Goal: Entertainment & Leisure: Consume media (video, audio)

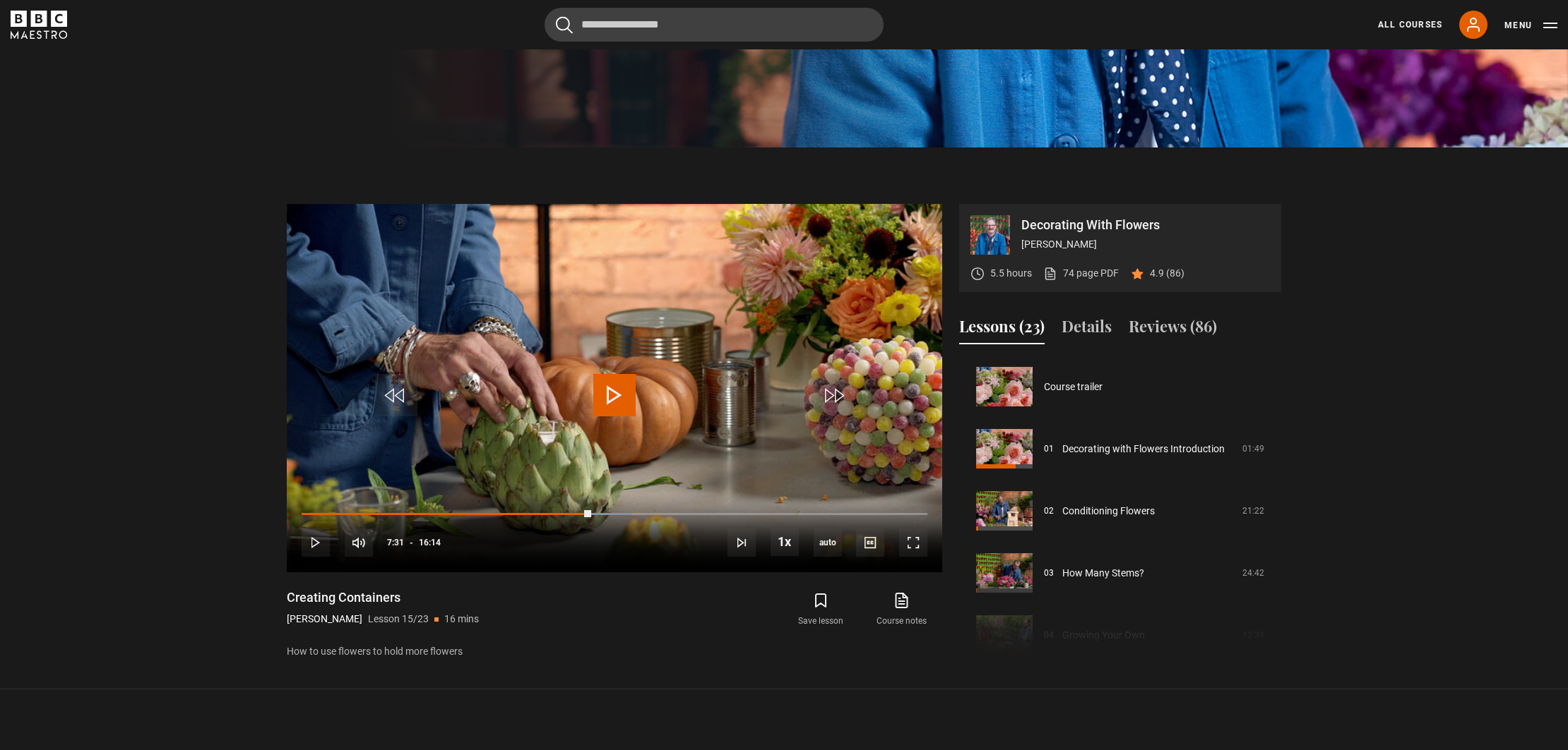
scroll to position [870, 0]
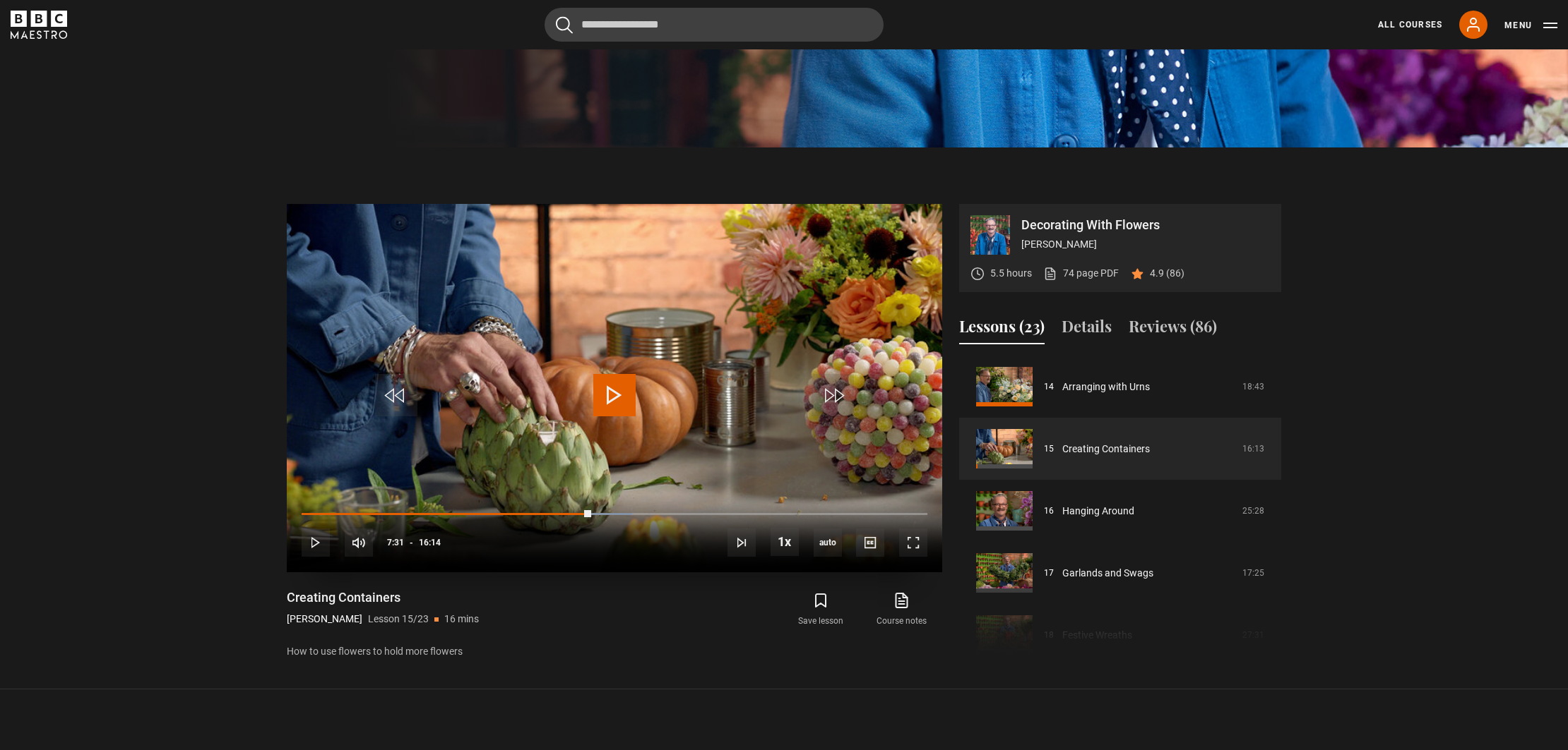
click at [611, 403] on span "Video Player" at bounding box center [614, 395] width 43 height 43
click at [828, 393] on span "Video Player" at bounding box center [832, 395] width 43 height 43
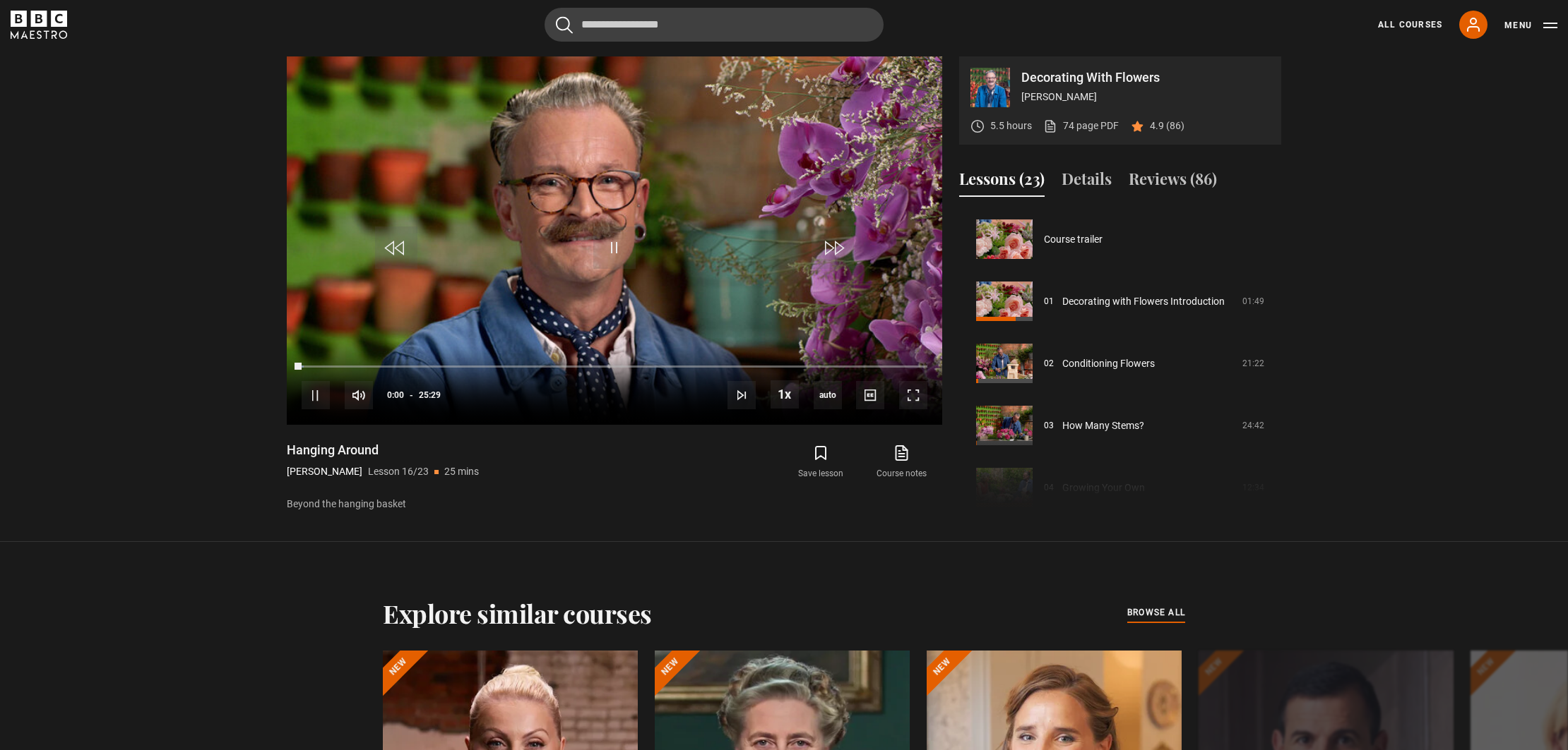
scroll to position [932, 0]
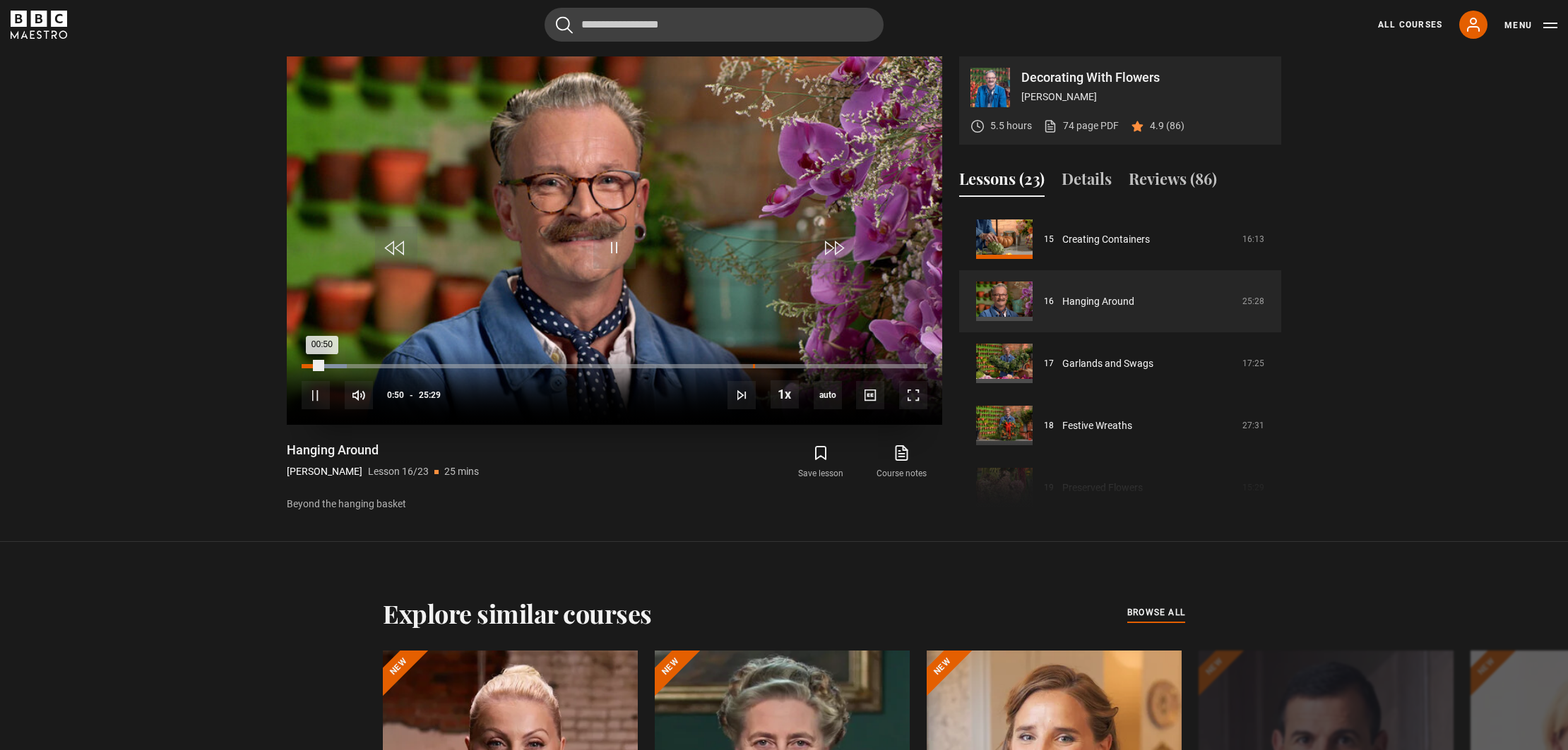
click at [753, 367] on div "18:22" at bounding box center [754, 366] width 2 height 4
click at [753, 367] on div "18:23" at bounding box center [527, 366] width 452 height 4
click at [440, 365] on div "05:39" at bounding box center [441, 366] width 2 height 4
click at [494, 363] on div "10s Skip Back 10 seconds Pause 10s Skip Forward 10 seconds Loaded : 30.09% 06:1…" at bounding box center [614, 386] width 655 height 79
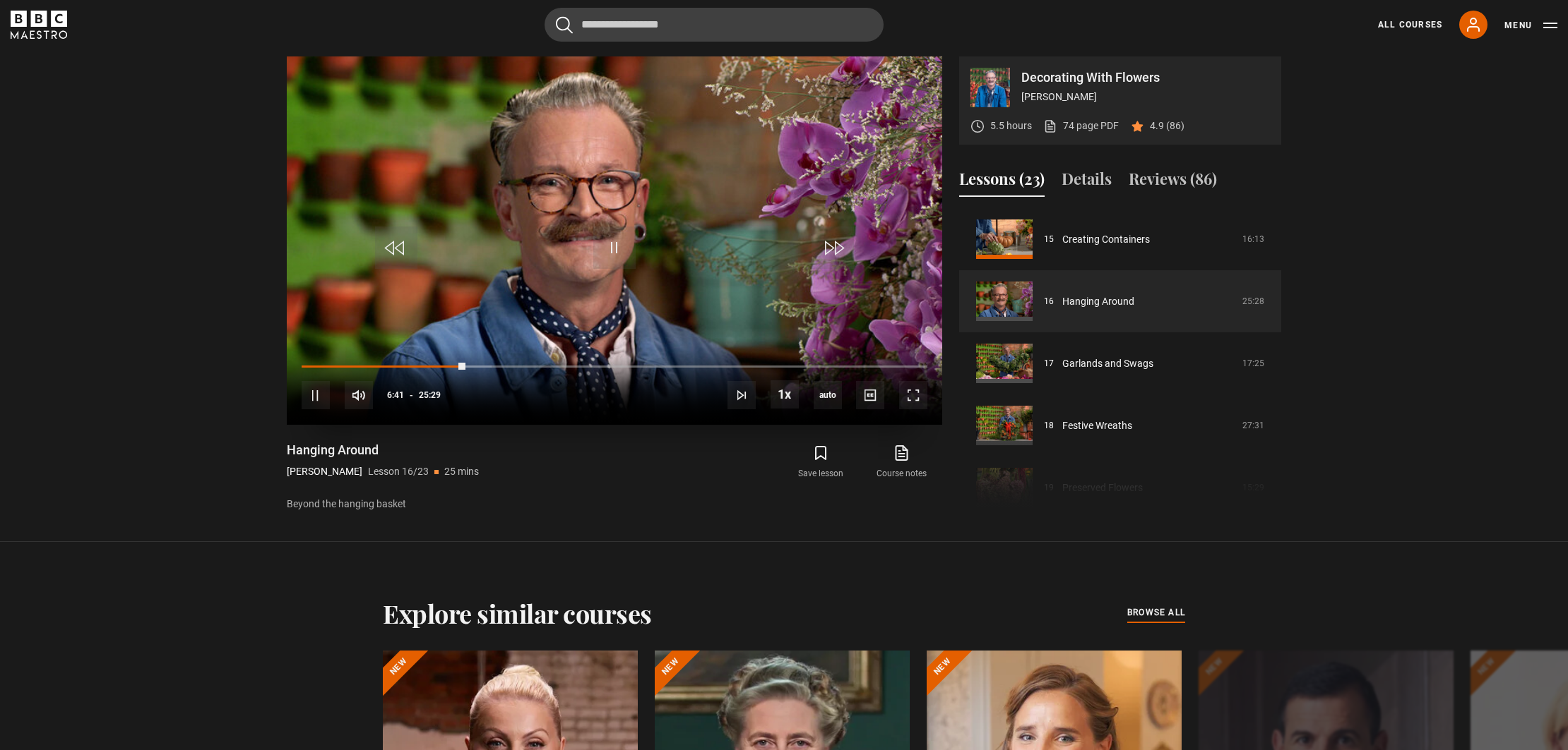
click at [489, 361] on div "10s Skip Back 10 seconds Pause 10s Skip Forward 10 seconds Loaded : 30.41% 06:1…" at bounding box center [614, 386] width 655 height 79
click at [492, 362] on div "10s Skip Back 10 seconds Pause 10s Skip Forward 10 seconds Loaded : 30.41% 06:1…" at bounding box center [614, 386] width 655 height 79
drag, startPoint x: 463, startPoint y: 367, endPoint x: 494, endPoint y: 360, distance: 31.8
click at [494, 360] on div "10s Skip Back 10 seconds Play 10s Skip Forward 10 seconds Loaded : 0.00% 08:13 …" at bounding box center [614, 386] width 655 height 79
click at [836, 365] on div "21:46" at bounding box center [837, 366] width 2 height 4
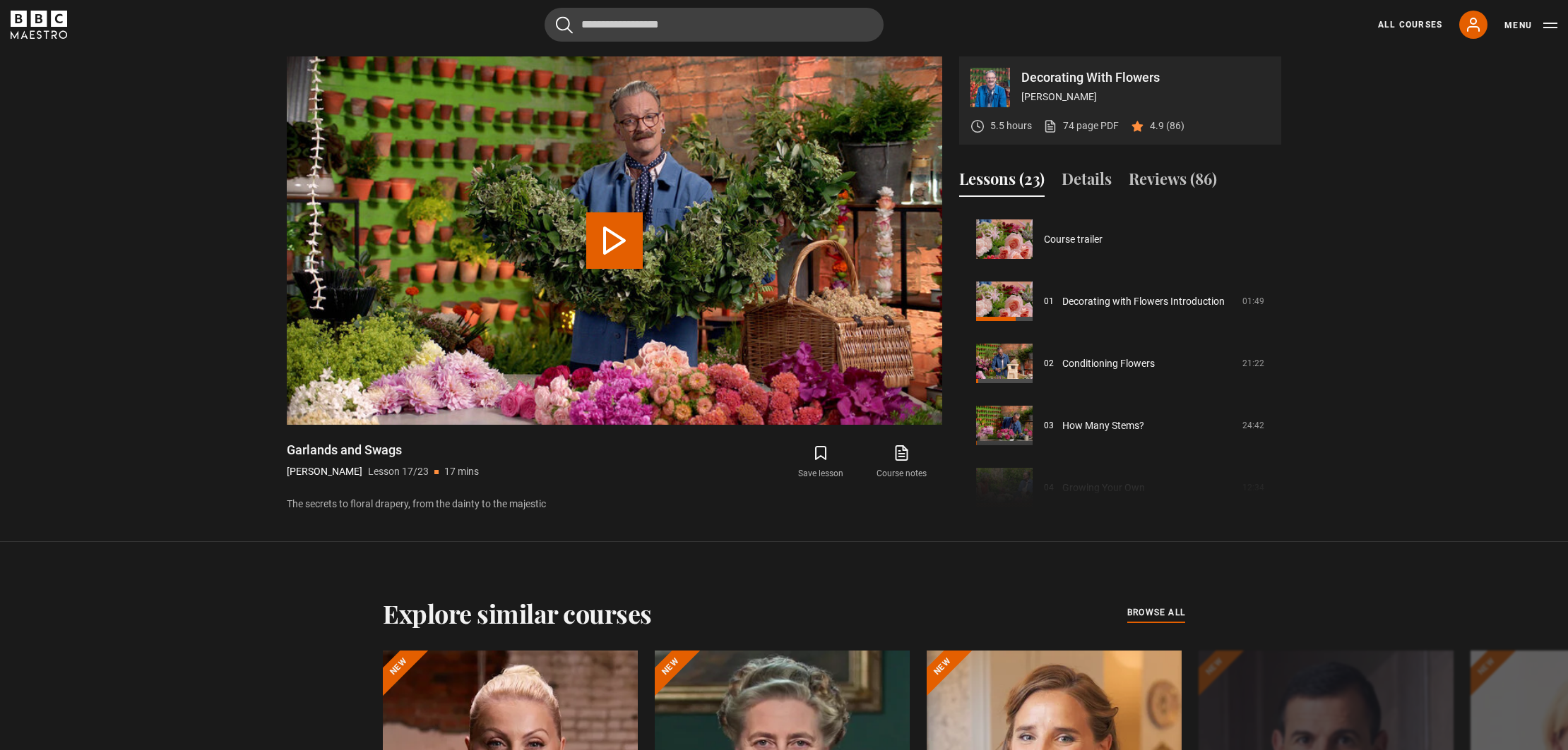
scroll to position [994, 0]
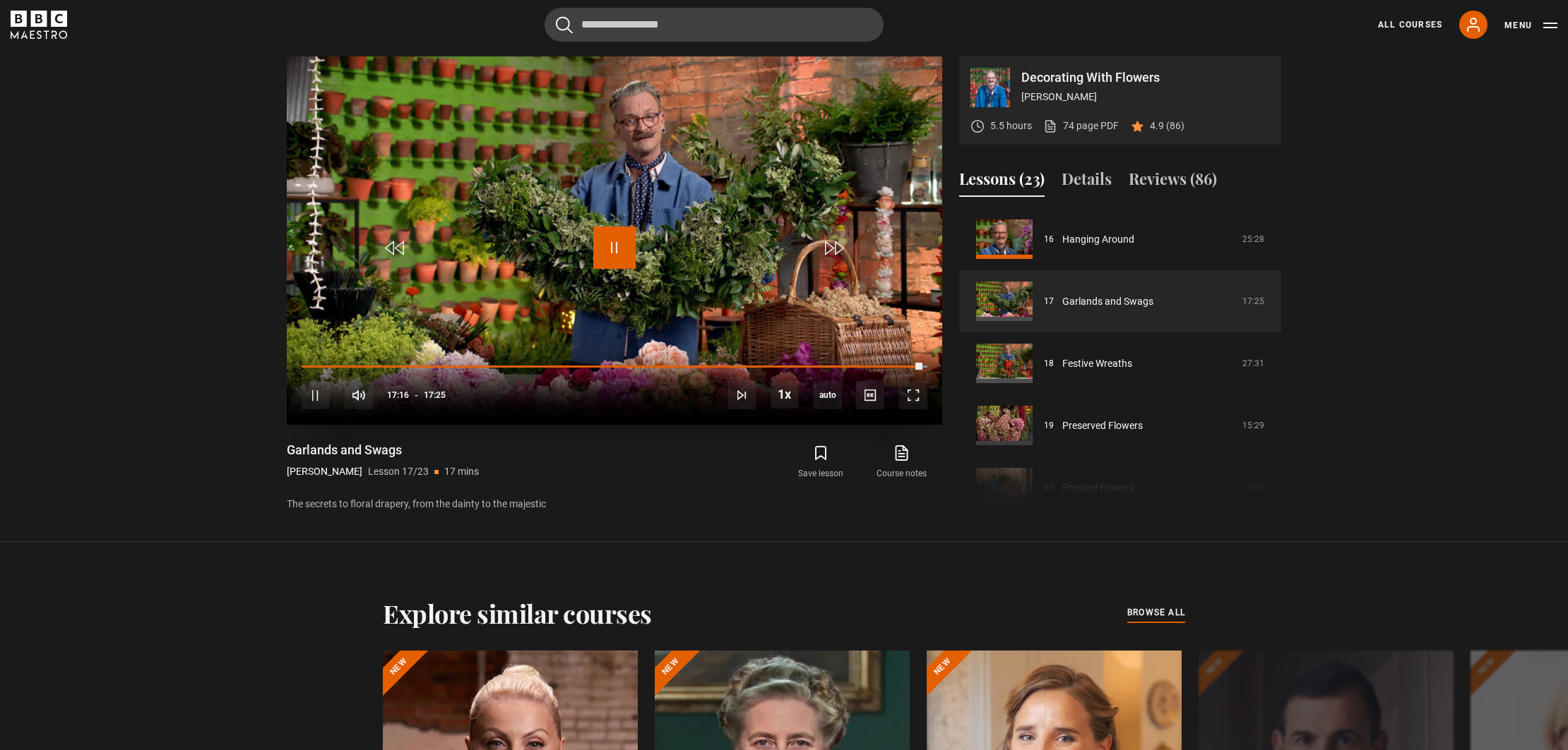
click at [614, 244] on span "Video Player" at bounding box center [614, 248] width 43 height 43
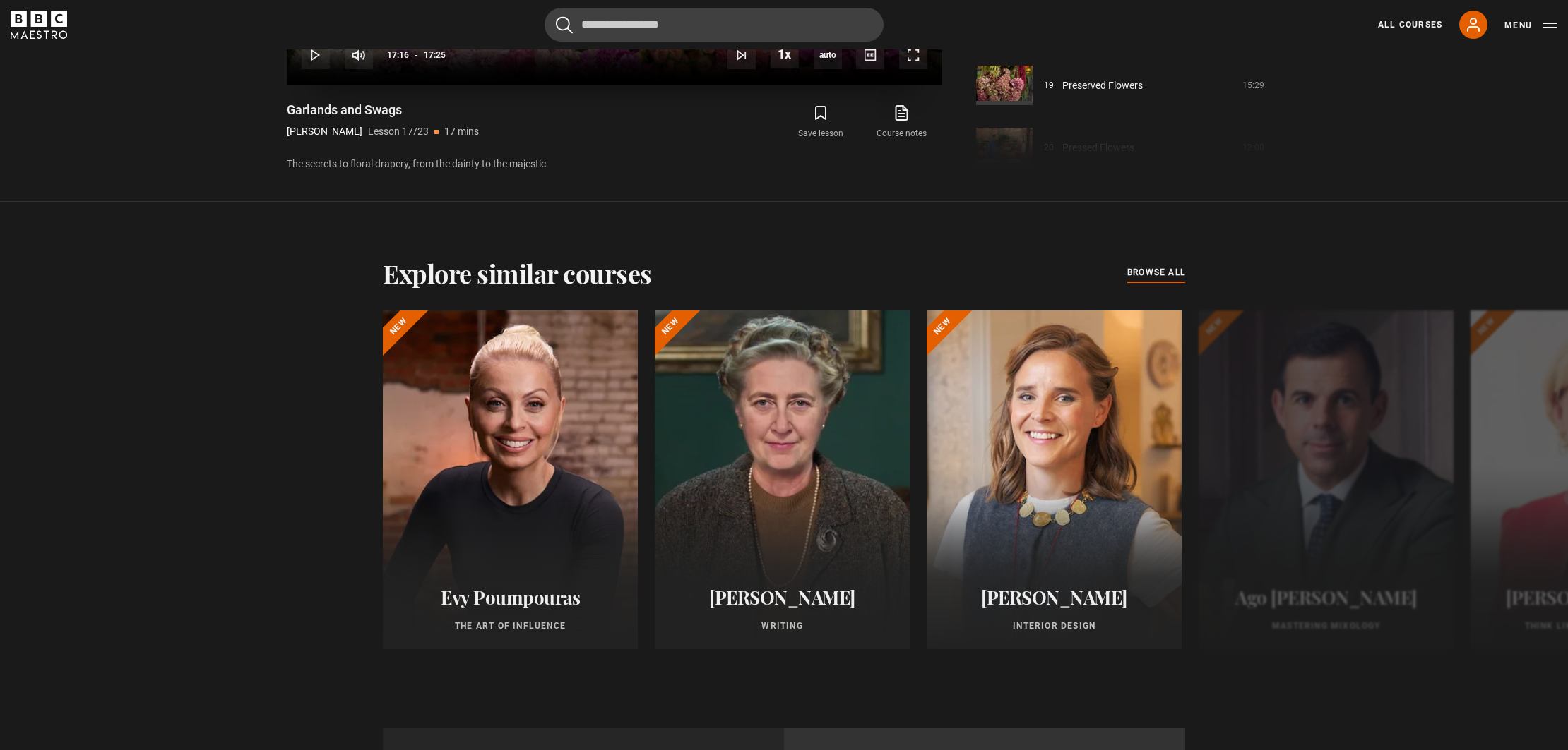
scroll to position [1119, 0]
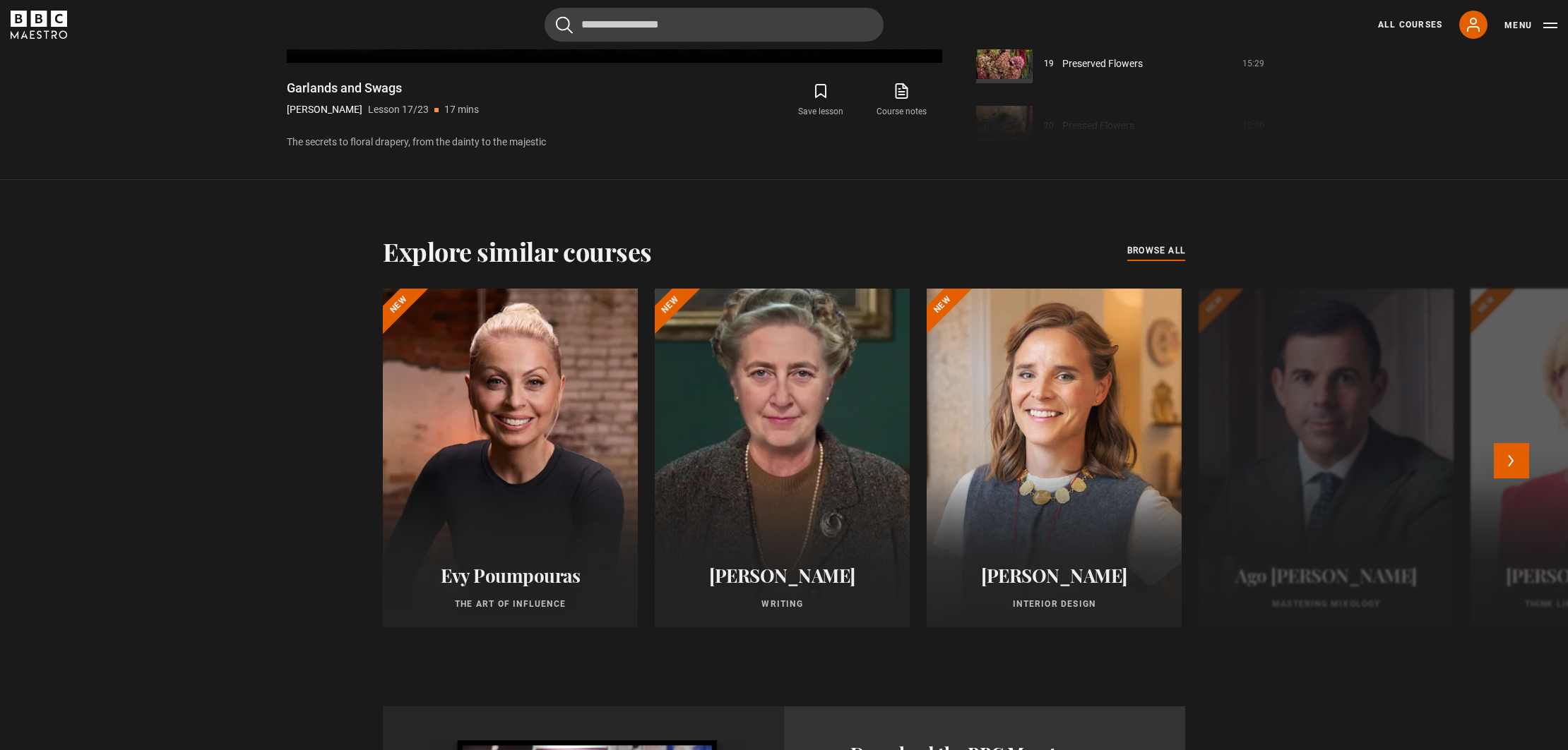
click at [784, 478] on div at bounding box center [782, 458] width 280 height 373
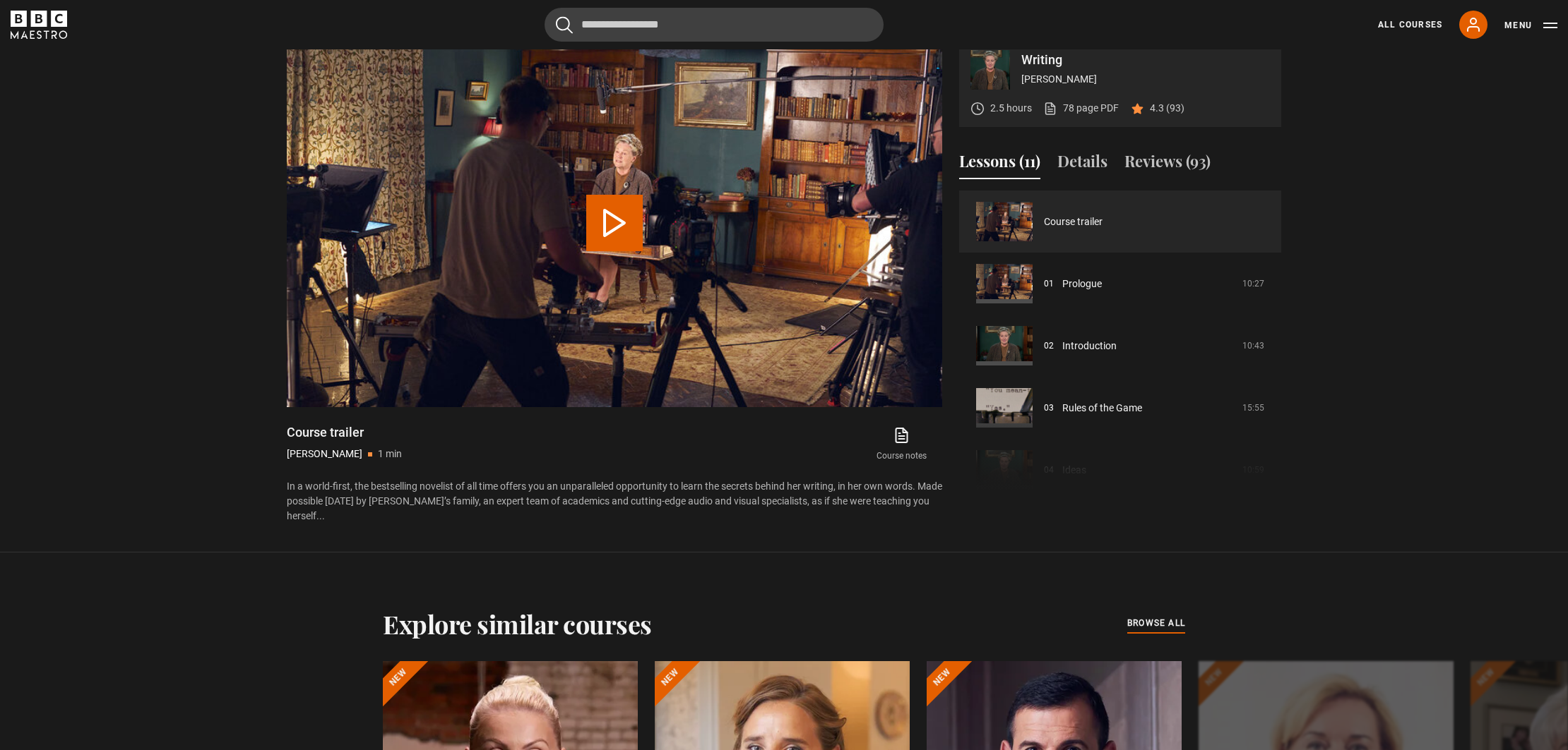
scroll to position [776, 0]
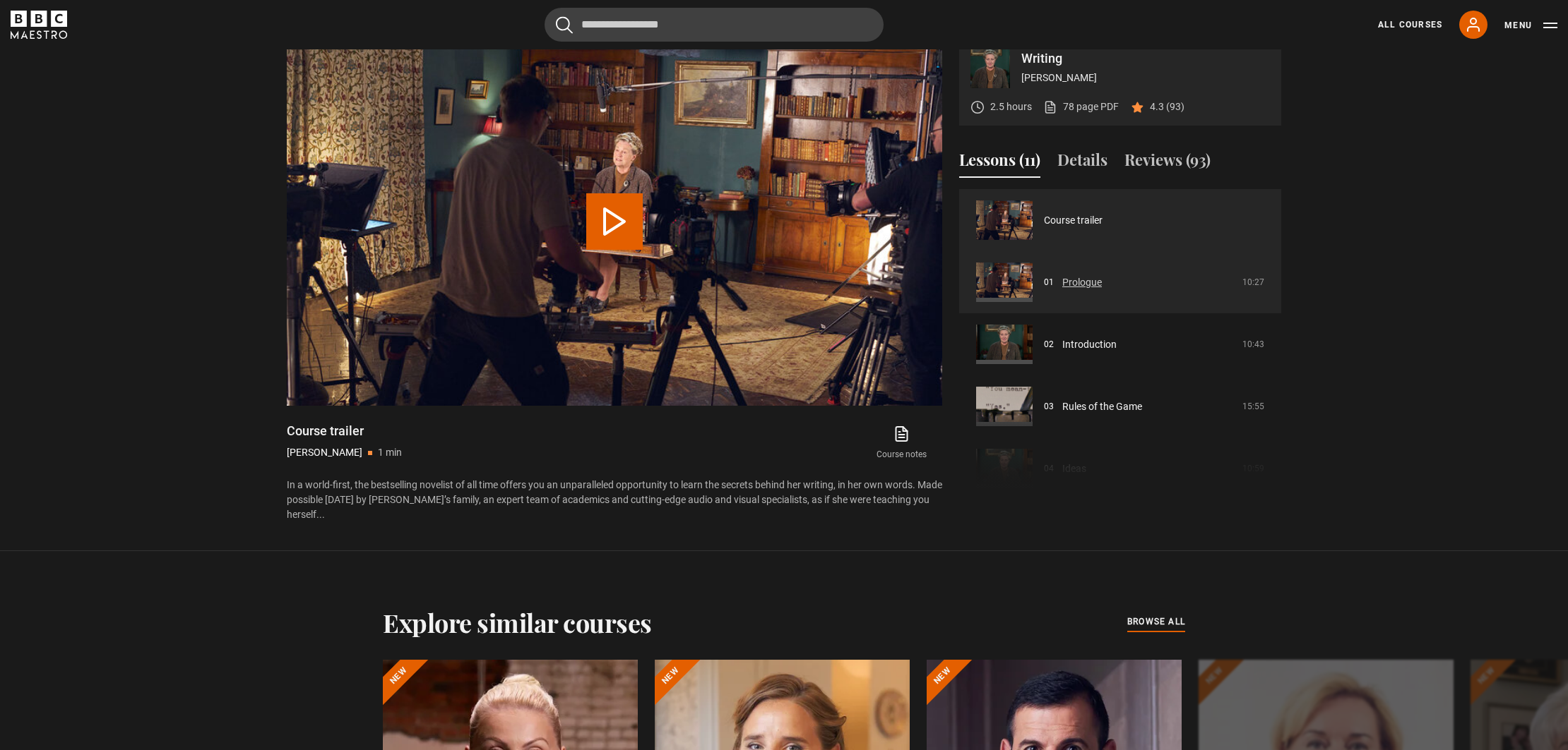
click at [1088, 284] on link "Prologue" at bounding box center [1081, 282] width 39 height 15
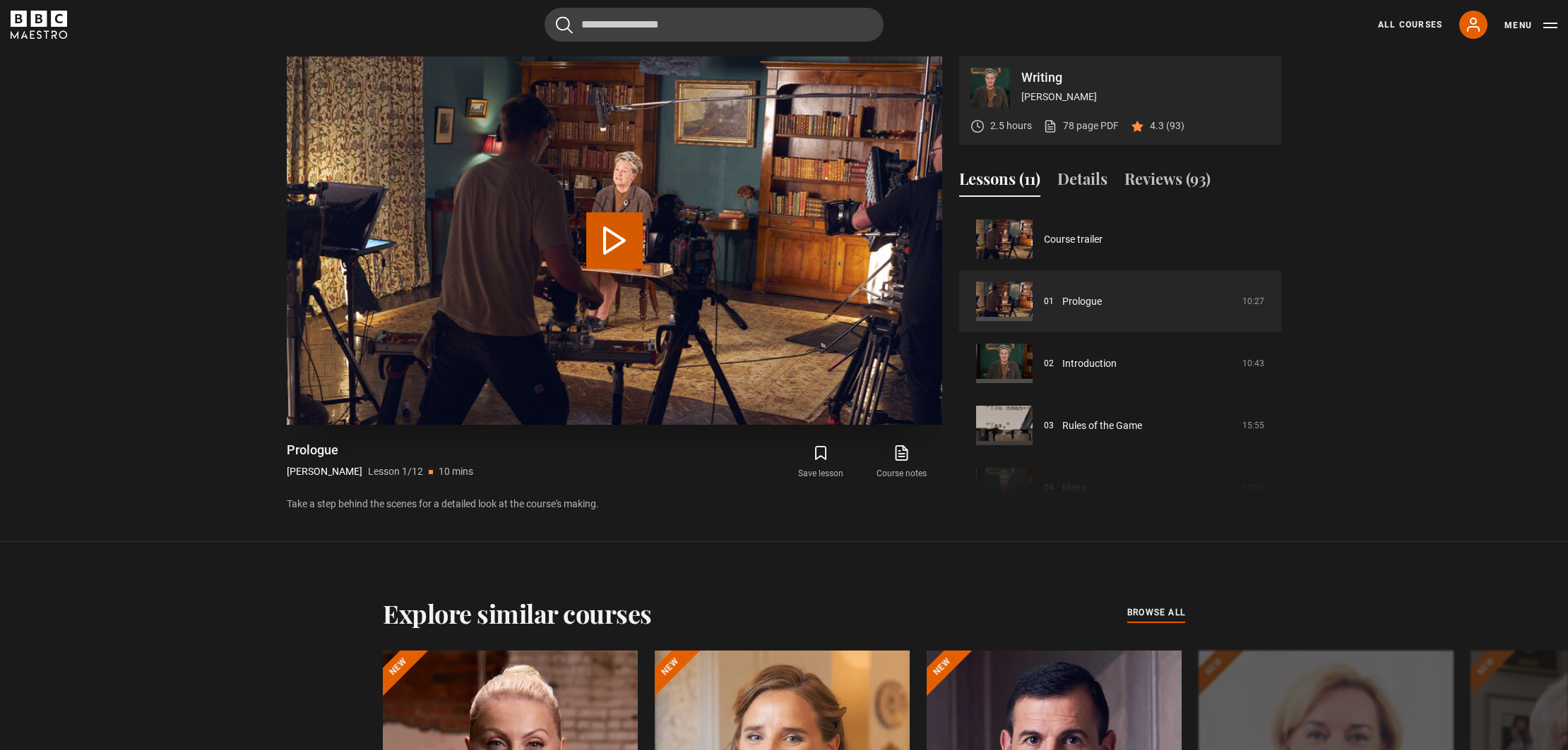
click at [631, 244] on button "Play Lesson Prologue" at bounding box center [614, 240] width 57 height 57
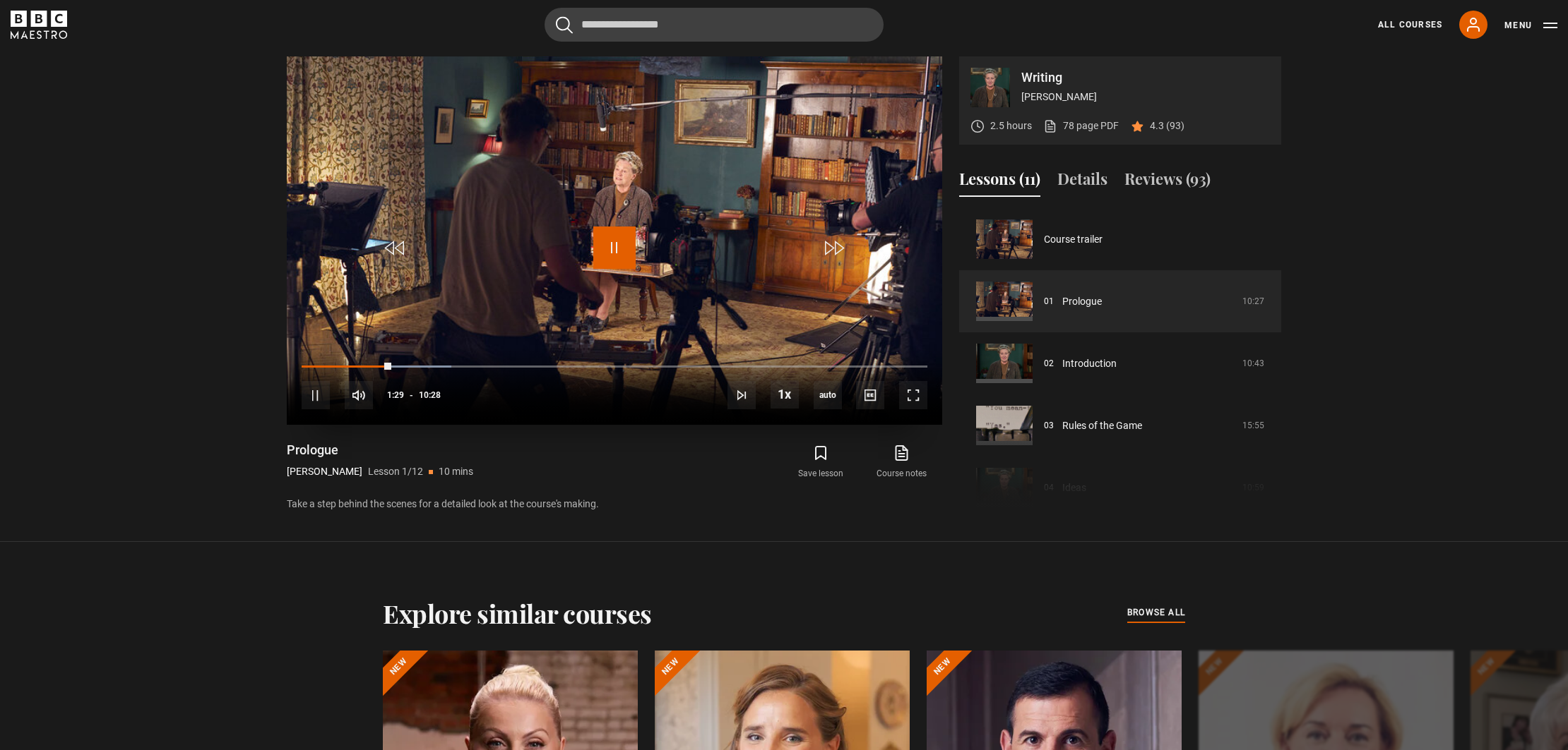
click at [618, 249] on span "Video Player" at bounding box center [614, 248] width 43 height 43
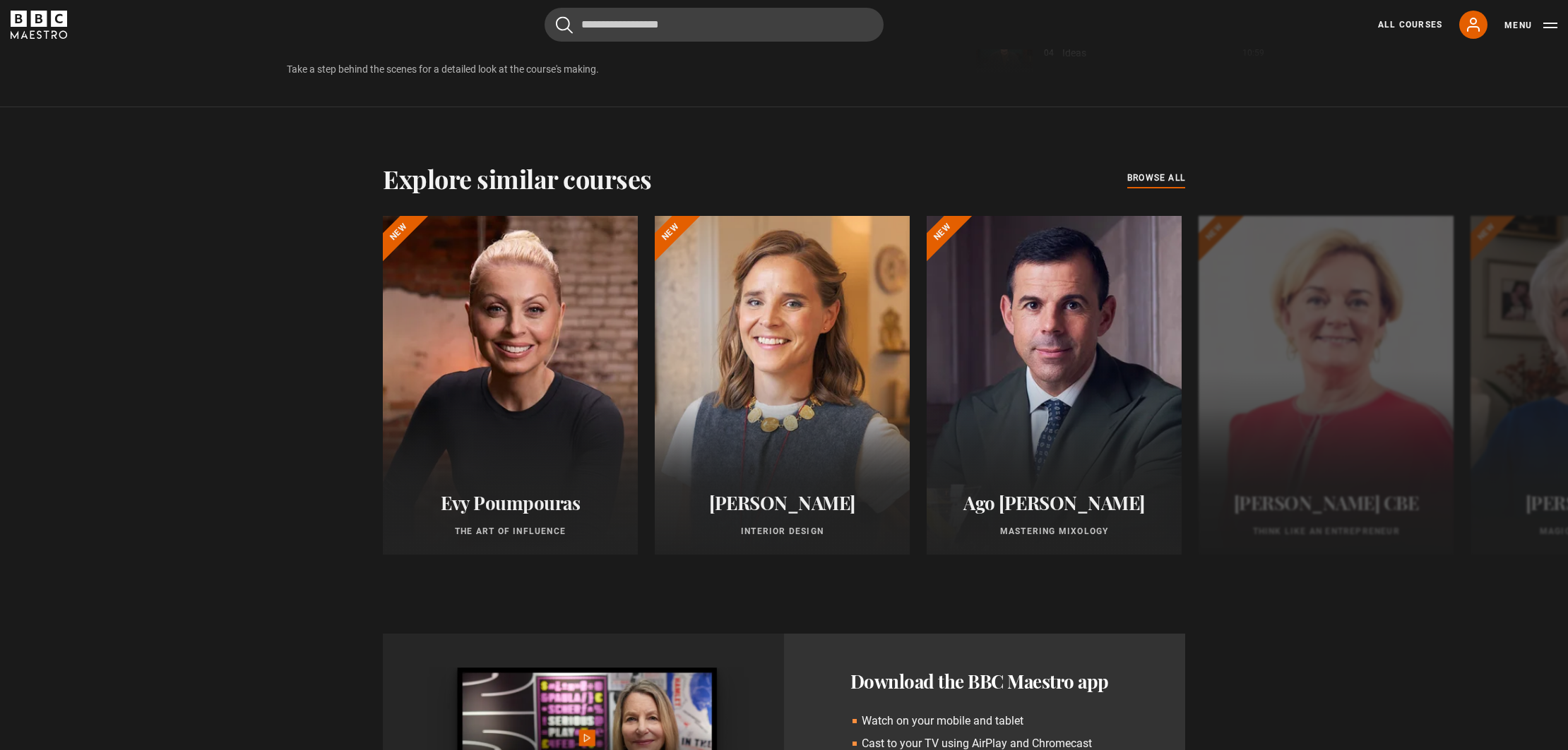
scroll to position [1248, 0]
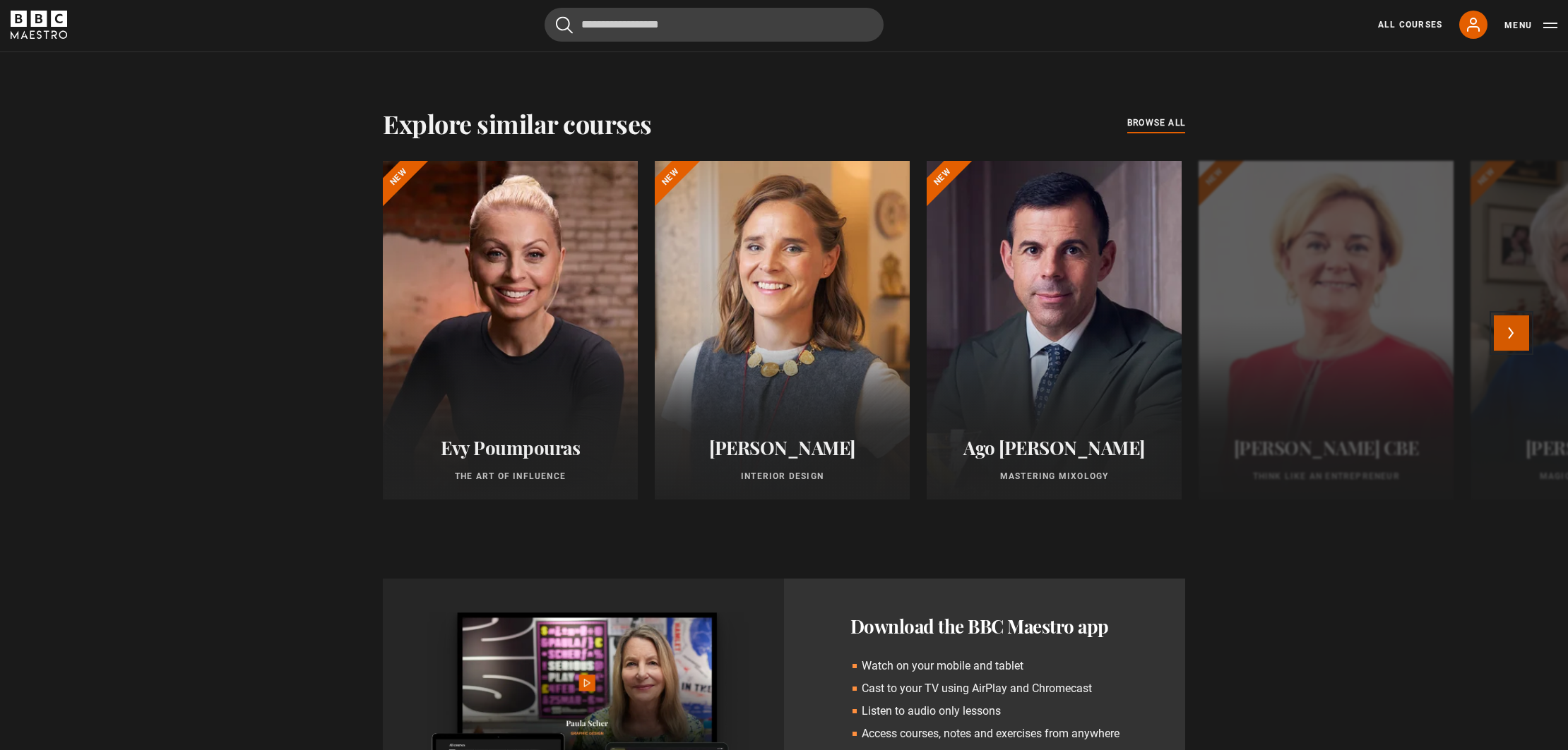
click at [1514, 340] on button "Next" at bounding box center [1511, 333] width 35 height 35
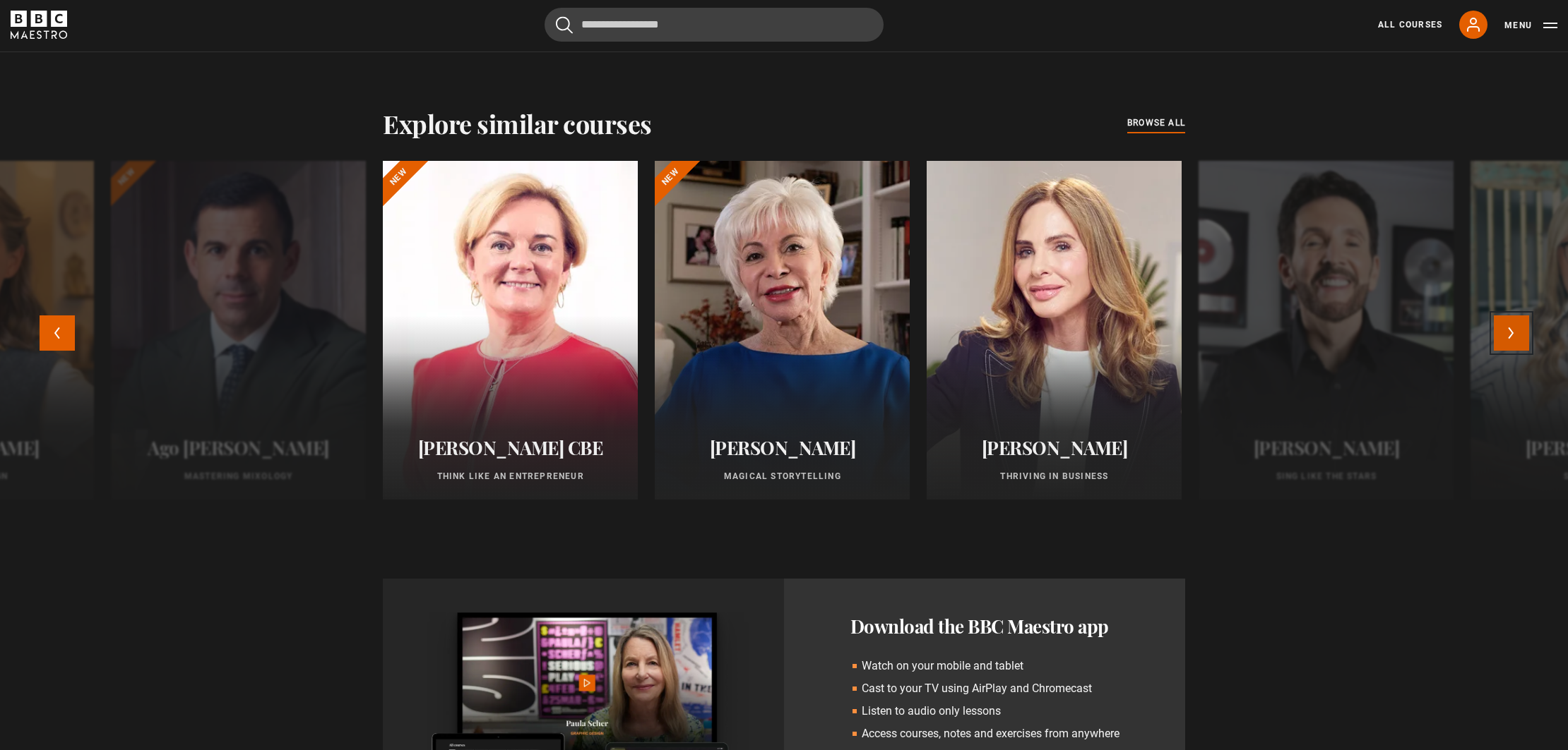
click at [1514, 340] on button "Next" at bounding box center [1511, 333] width 35 height 35
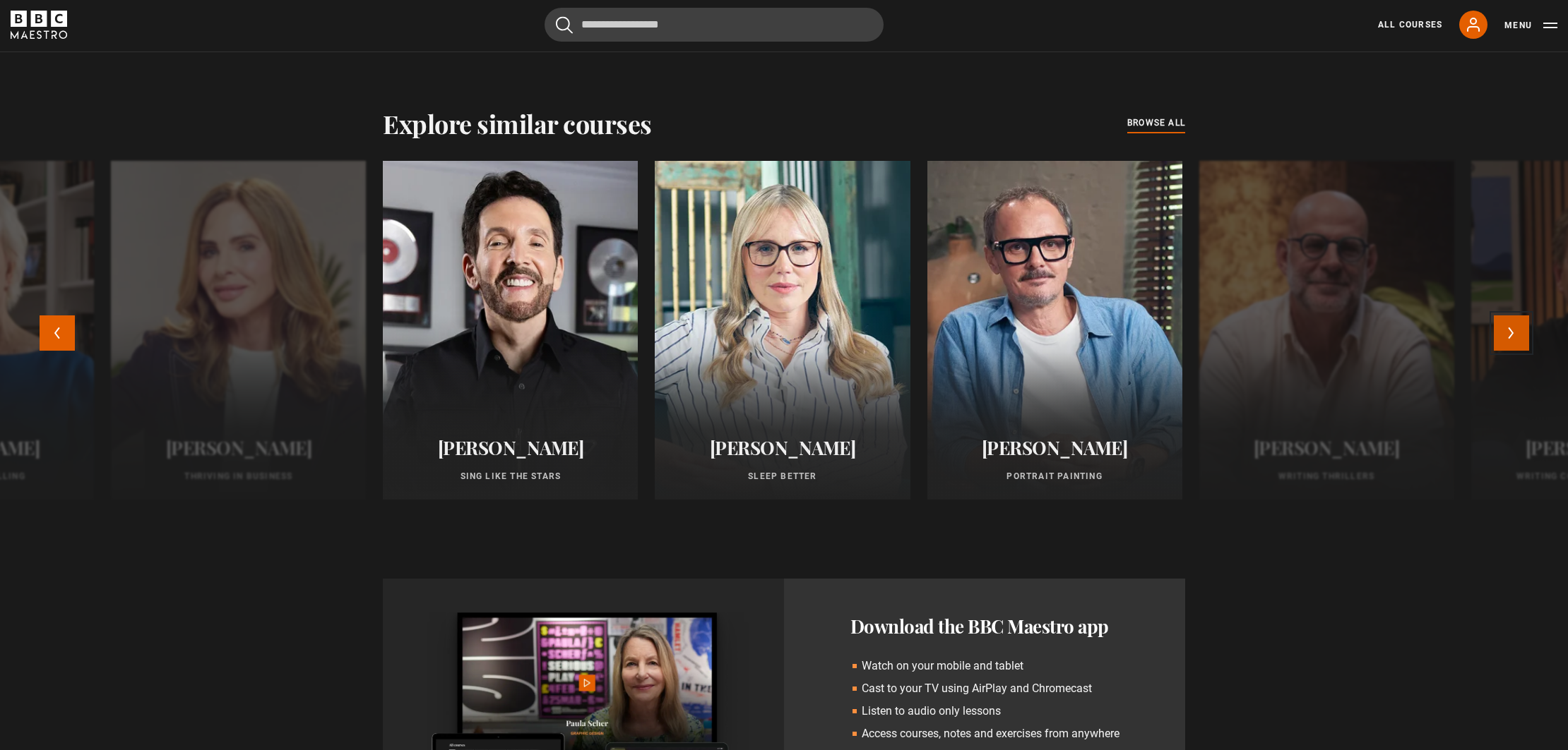
click at [1514, 340] on button "Next" at bounding box center [1511, 333] width 35 height 35
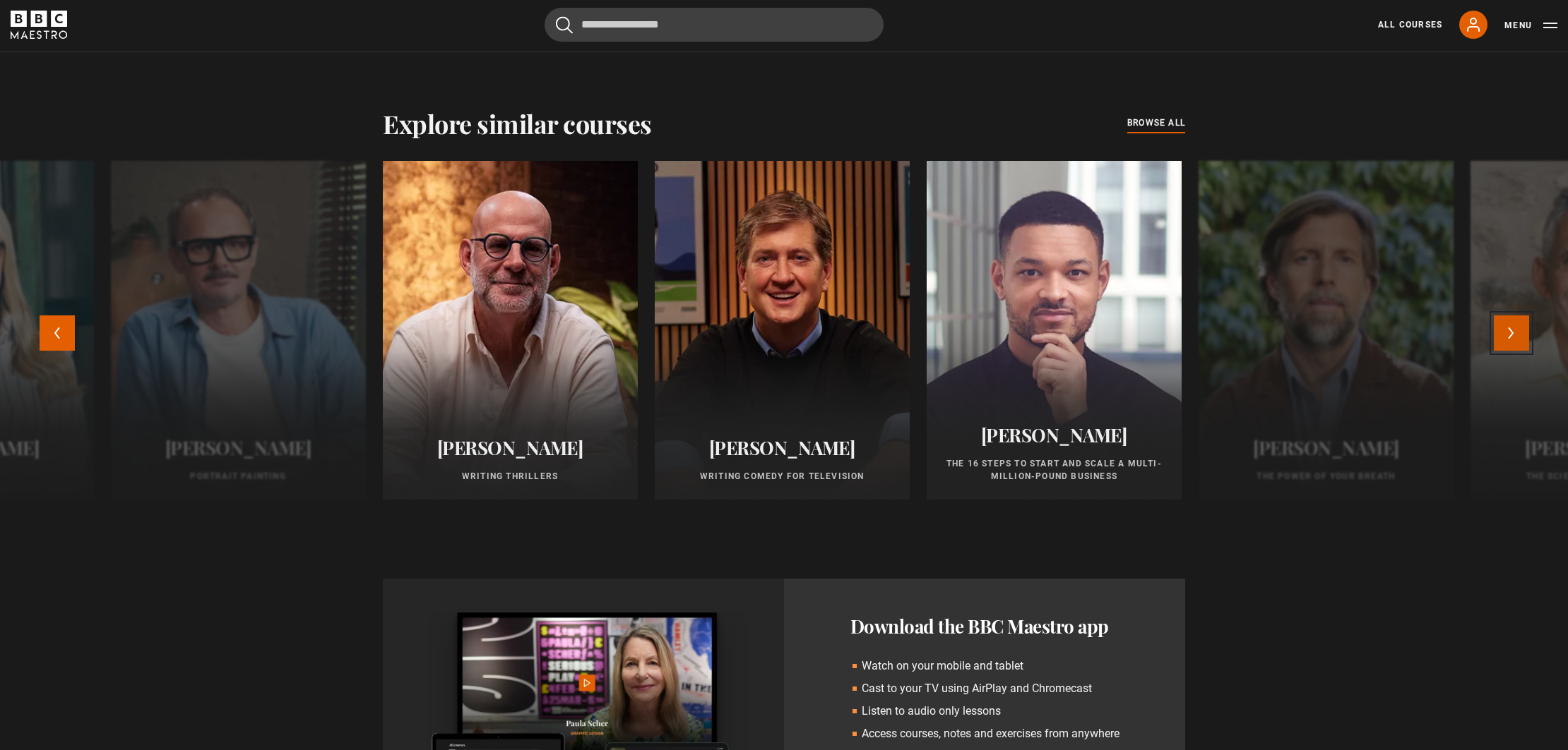
click at [1514, 340] on button "Next" at bounding box center [1511, 333] width 35 height 35
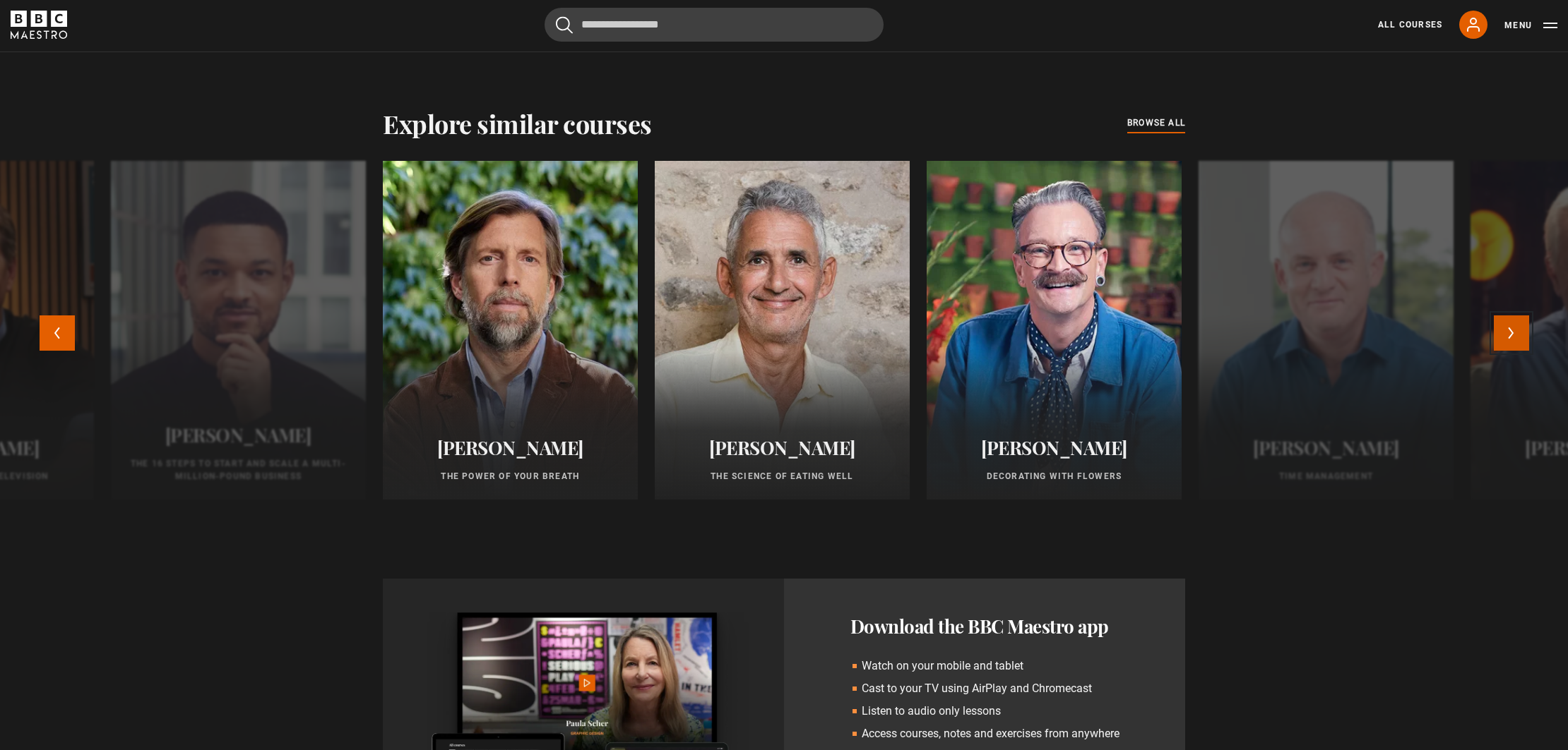
click at [1514, 340] on button "Next" at bounding box center [1511, 333] width 35 height 35
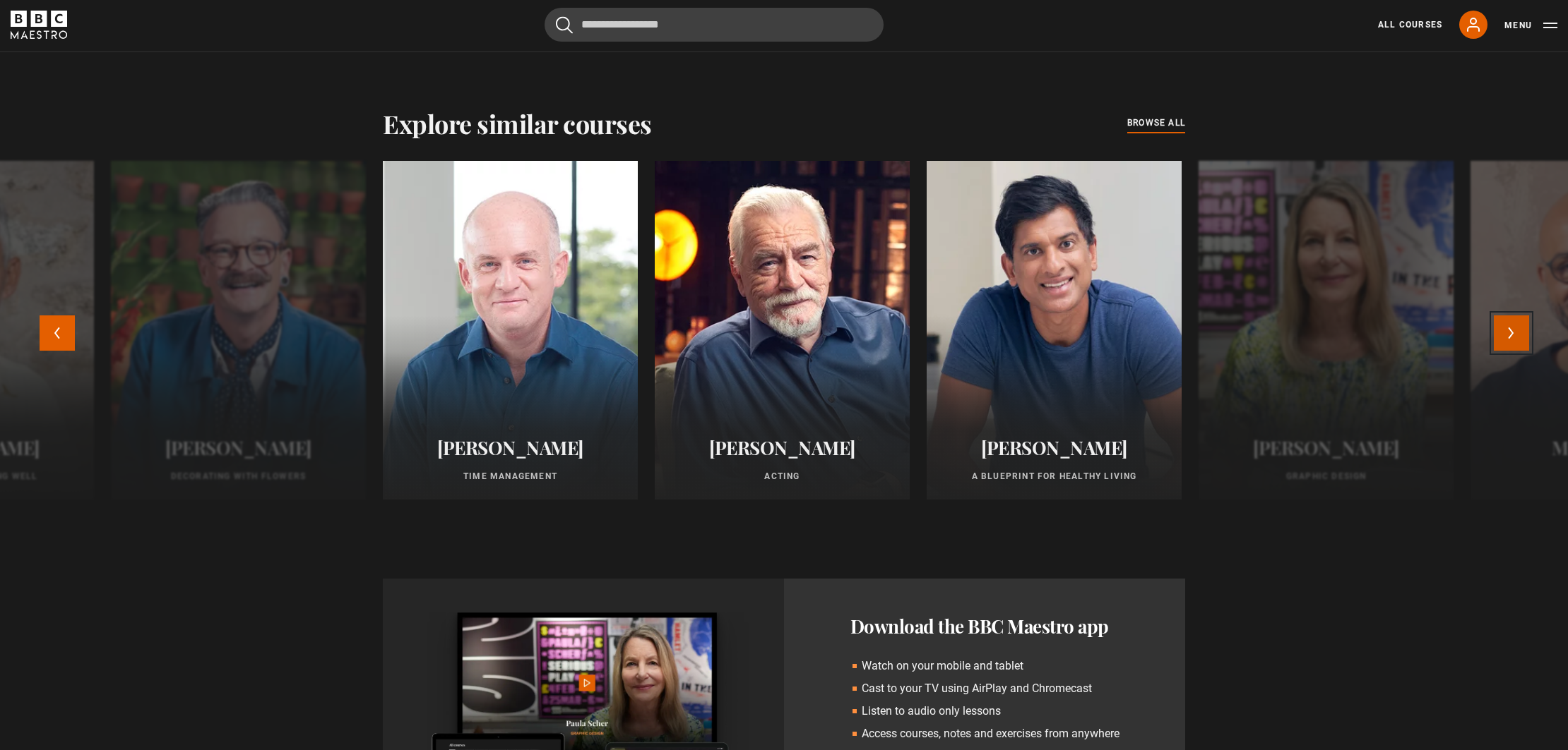
click at [1514, 340] on button "Next" at bounding box center [1511, 333] width 35 height 35
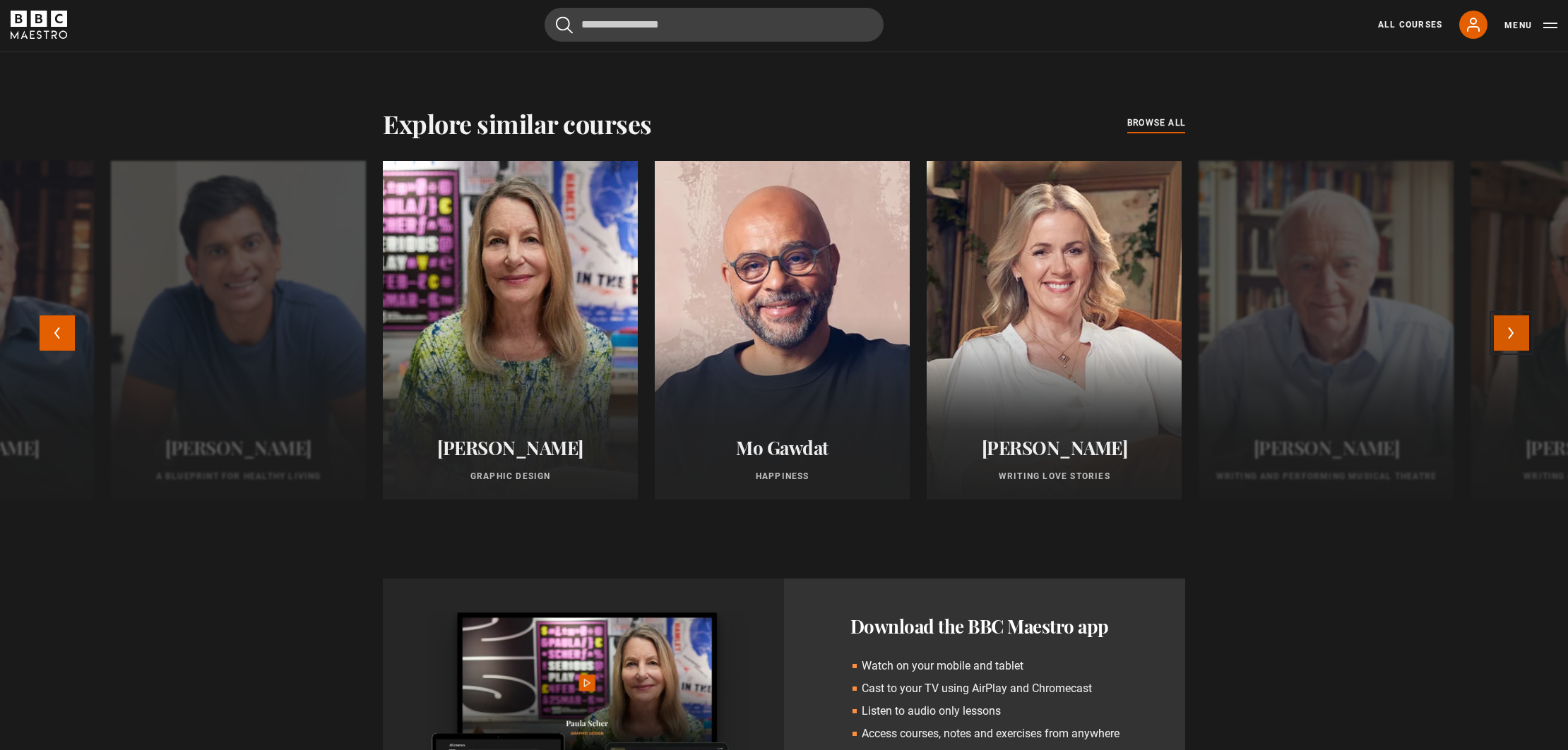
click at [1514, 340] on button "Next" at bounding box center [1511, 333] width 35 height 35
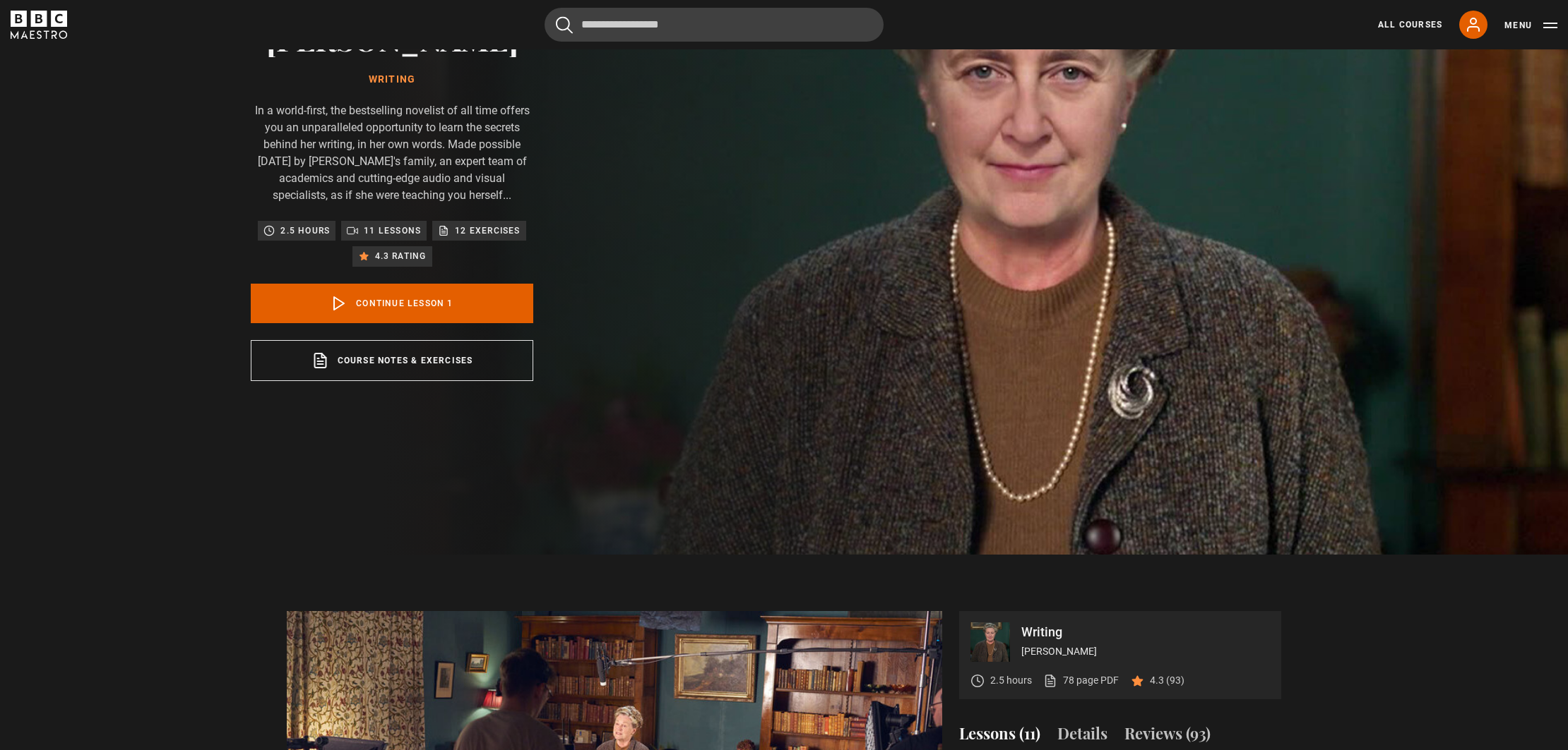
scroll to position [0, 0]
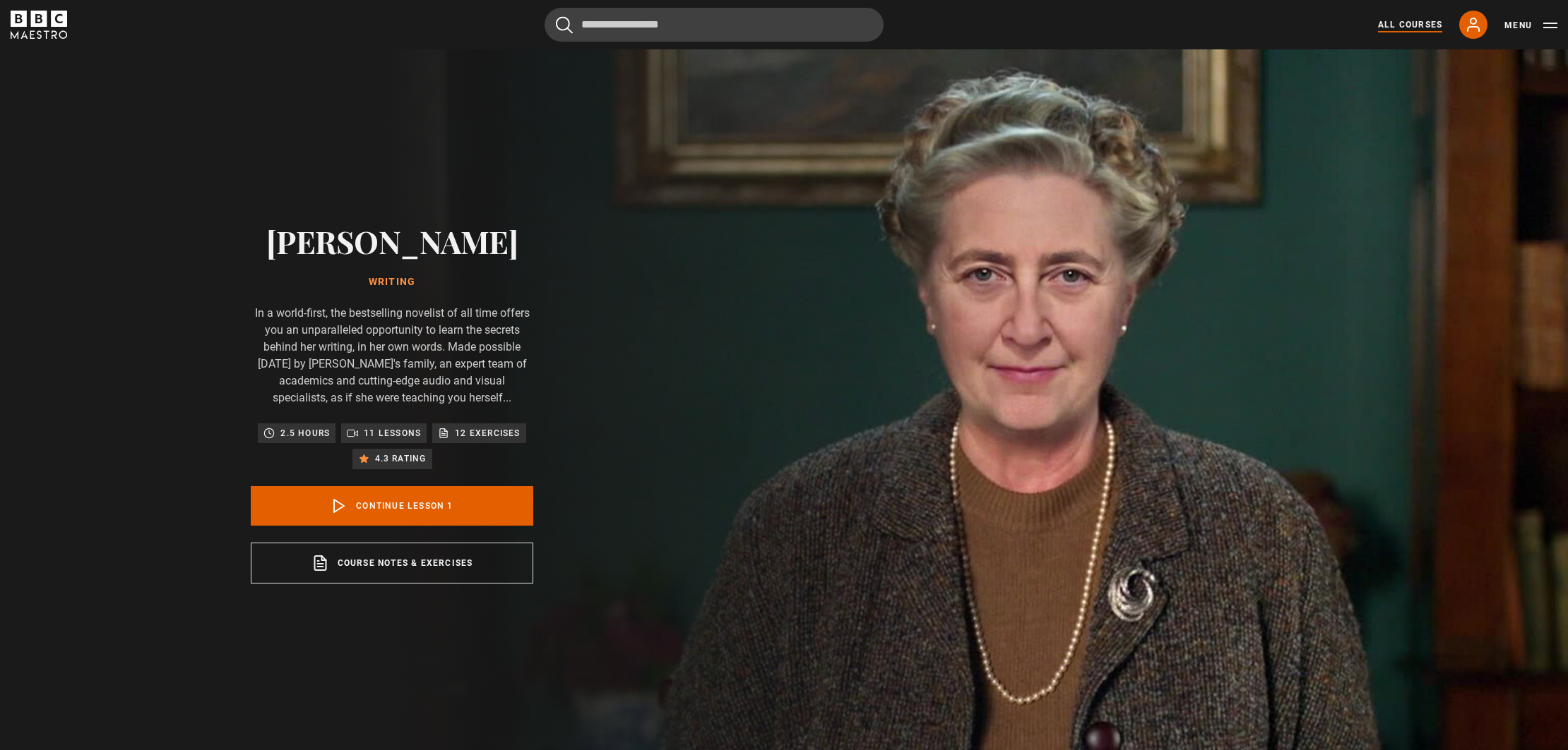
click at [1422, 23] on link "All Courses" at bounding box center [1410, 24] width 65 height 13
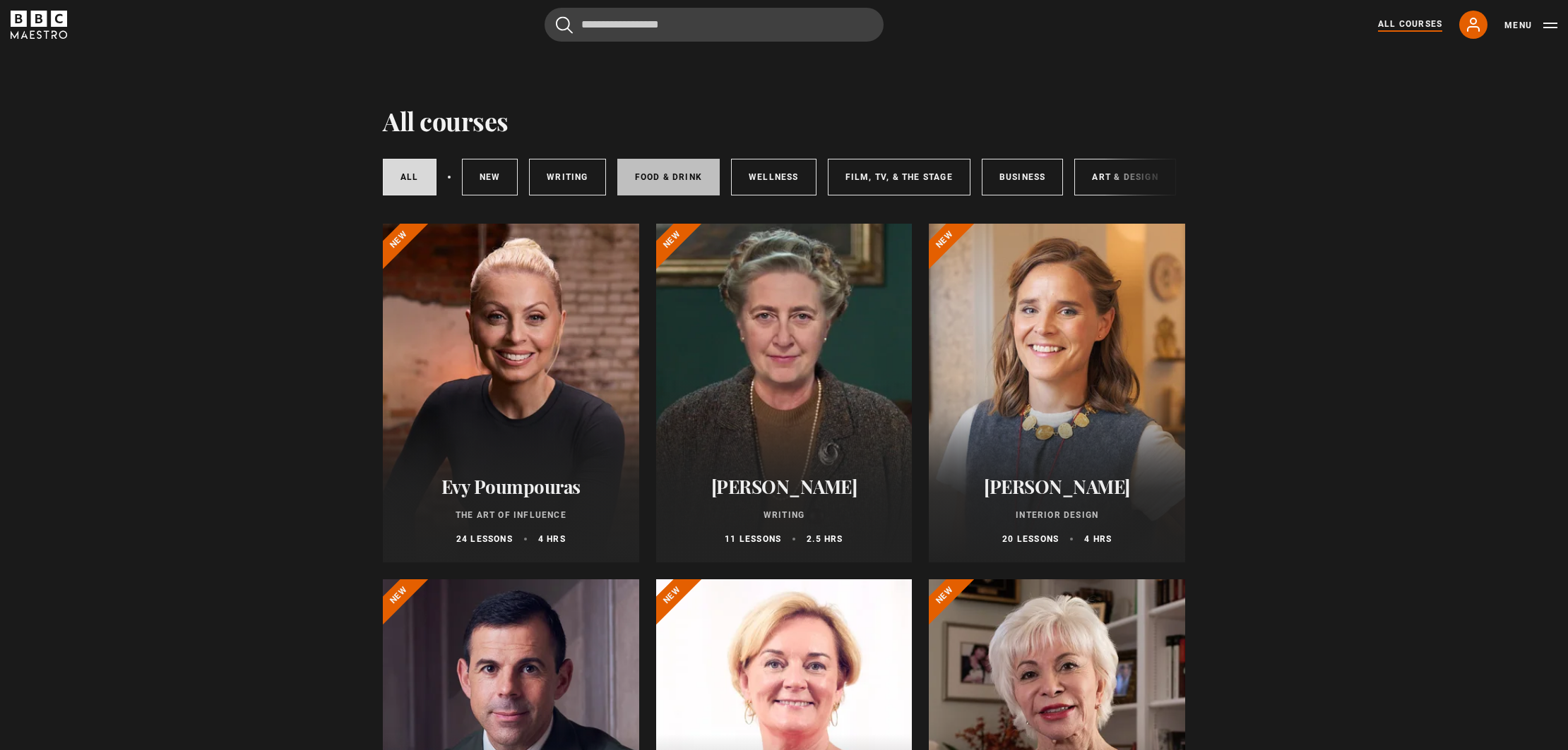
click at [680, 173] on link "Food & Drink" at bounding box center [668, 177] width 102 height 37
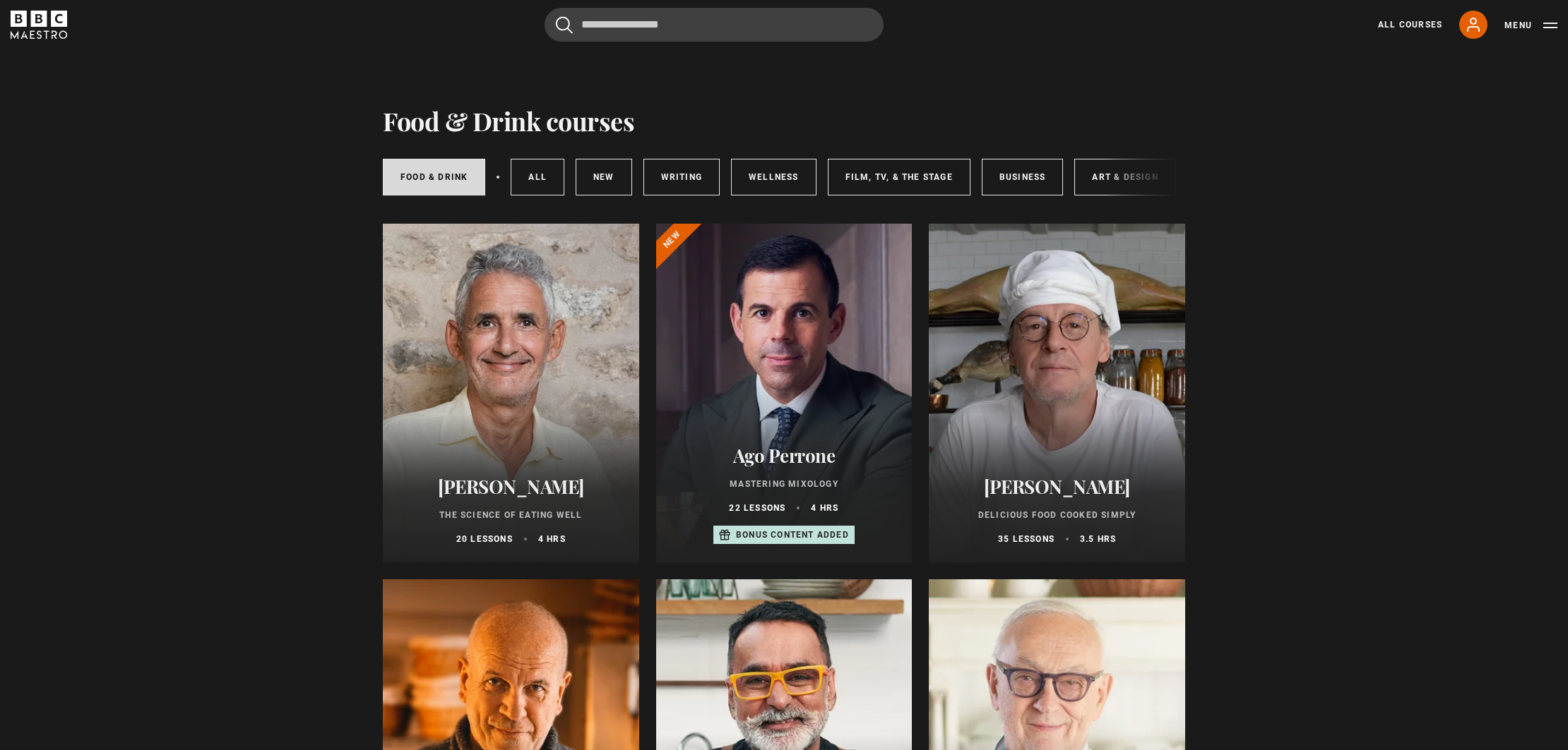
click at [1063, 466] on div "[PERSON_NAME] Delicious Food Cooked Simply 35 lessons 3.5 hrs" at bounding box center [1056, 511] width 256 height 104
click at [1049, 491] on h2 "[PERSON_NAME]" at bounding box center [1057, 486] width 223 height 22
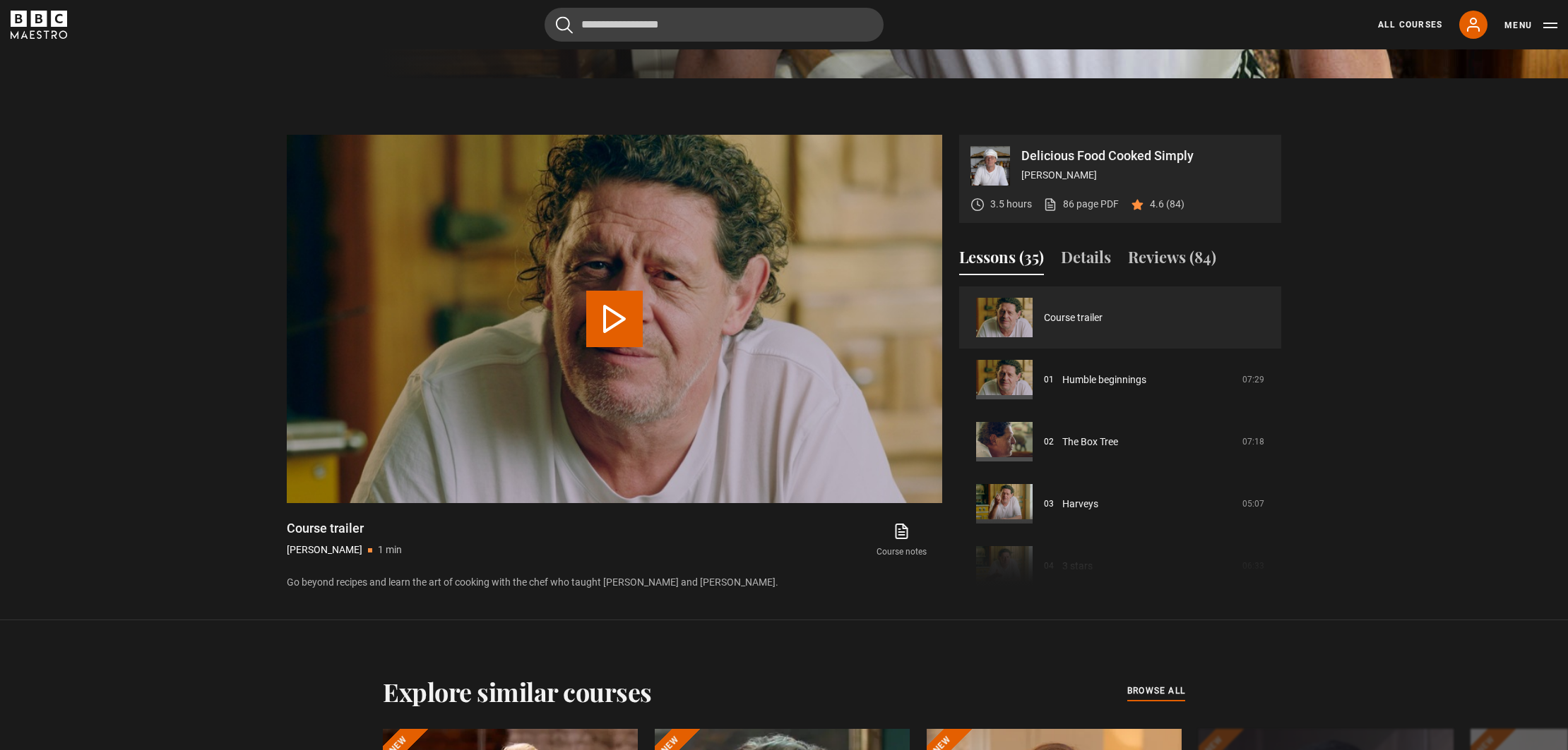
scroll to position [724, 0]
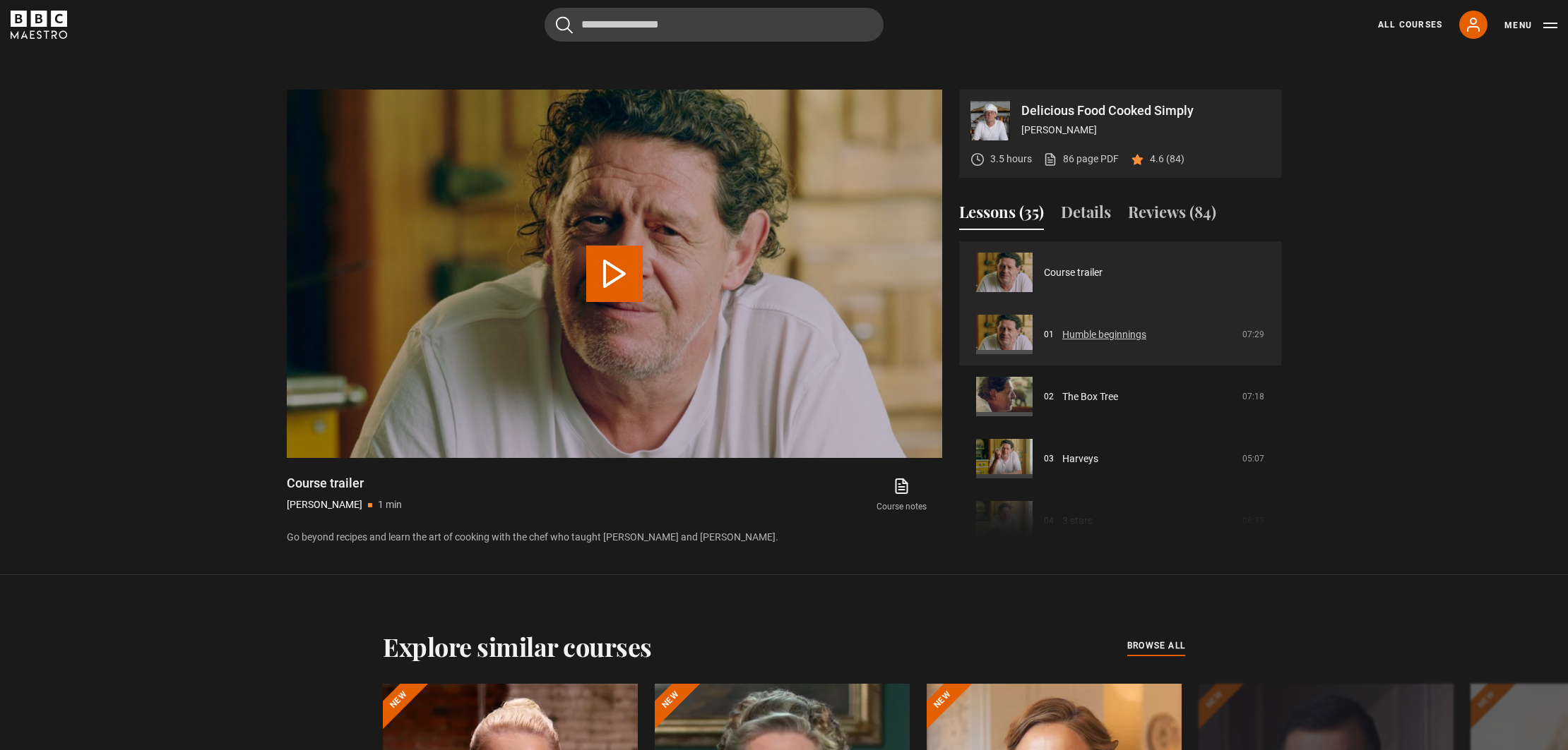
click at [1146, 342] on link "Humble beginnings" at bounding box center [1104, 334] width 84 height 15
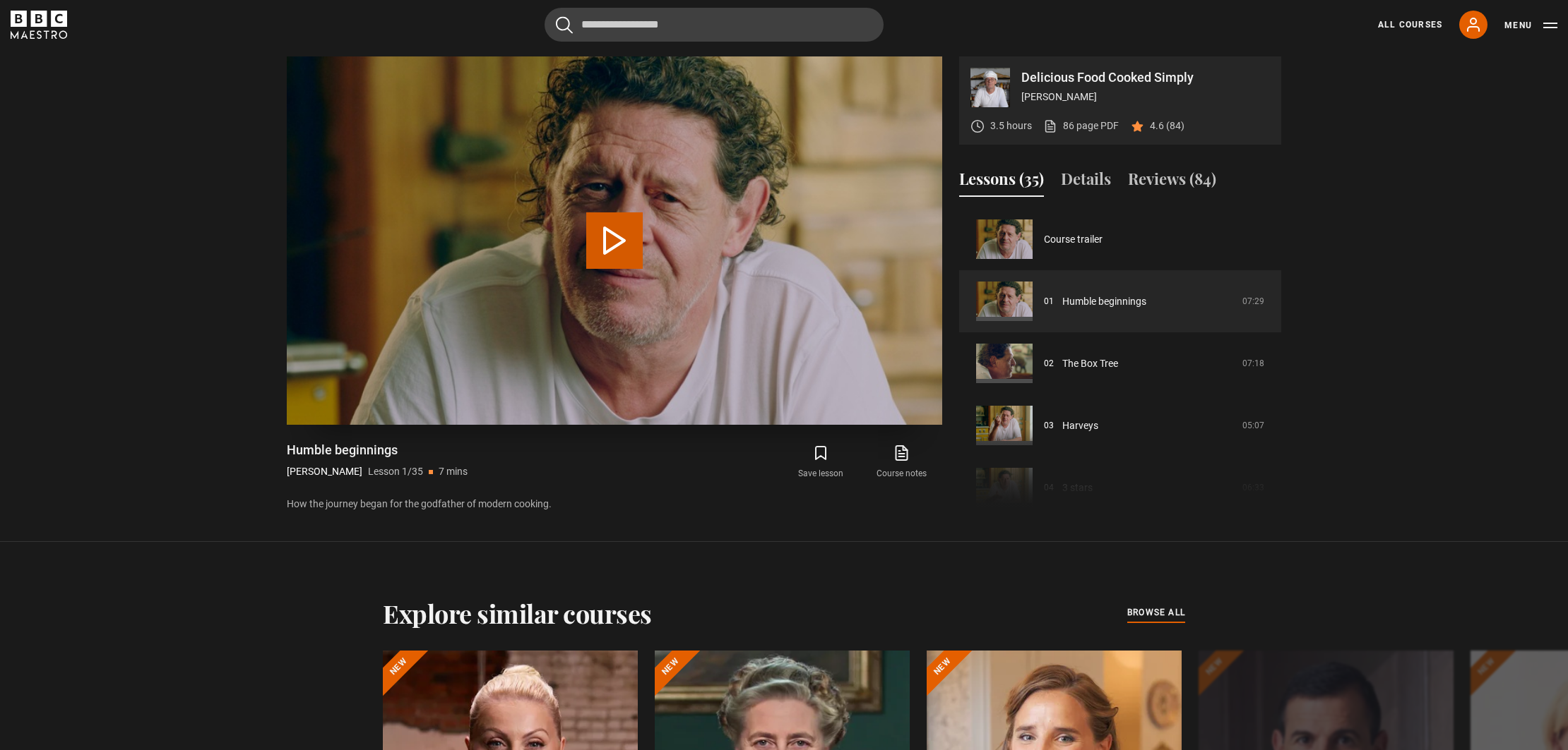
click at [611, 259] on button "Play Lesson Humble beginnings" at bounding box center [614, 240] width 57 height 57
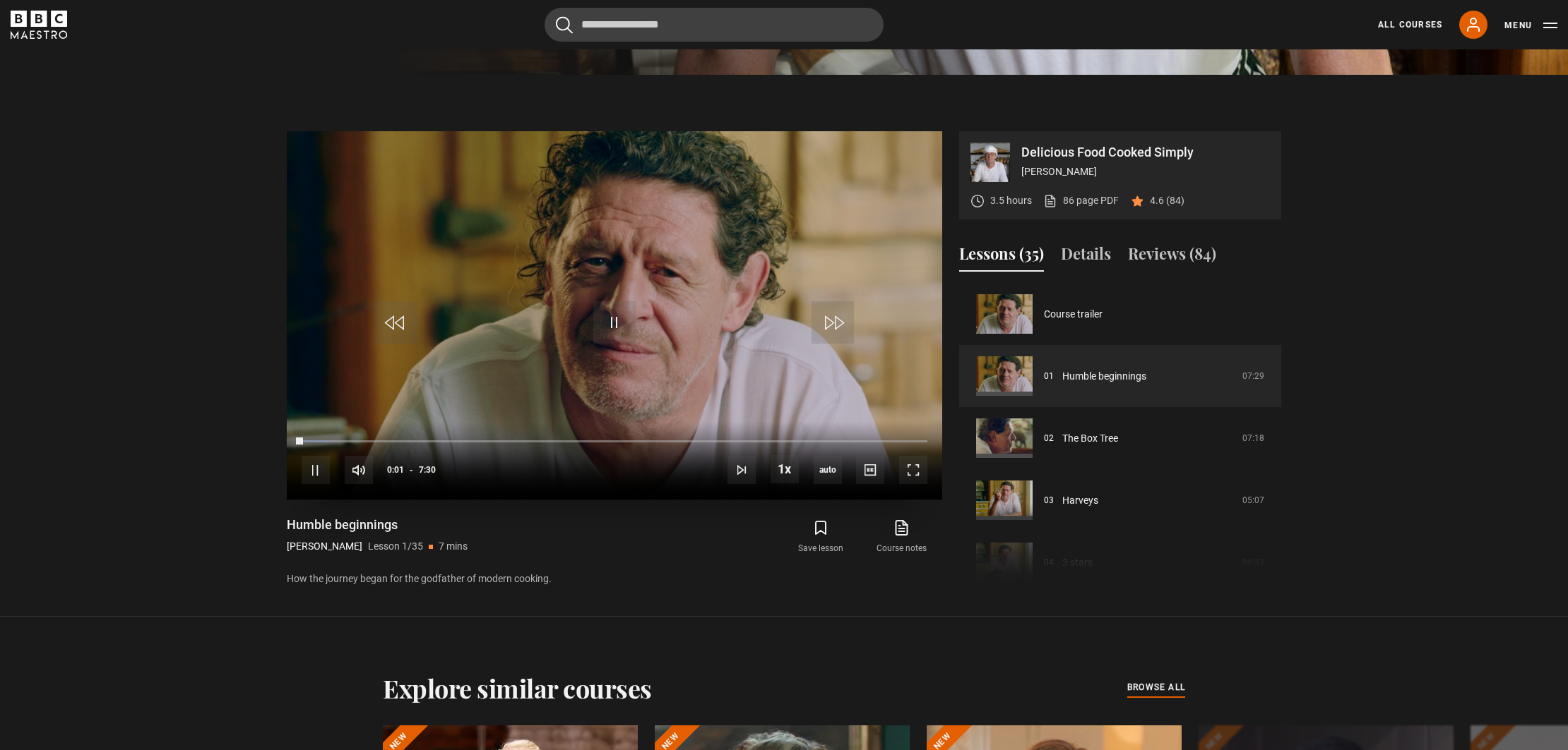
scroll to position [667, 0]
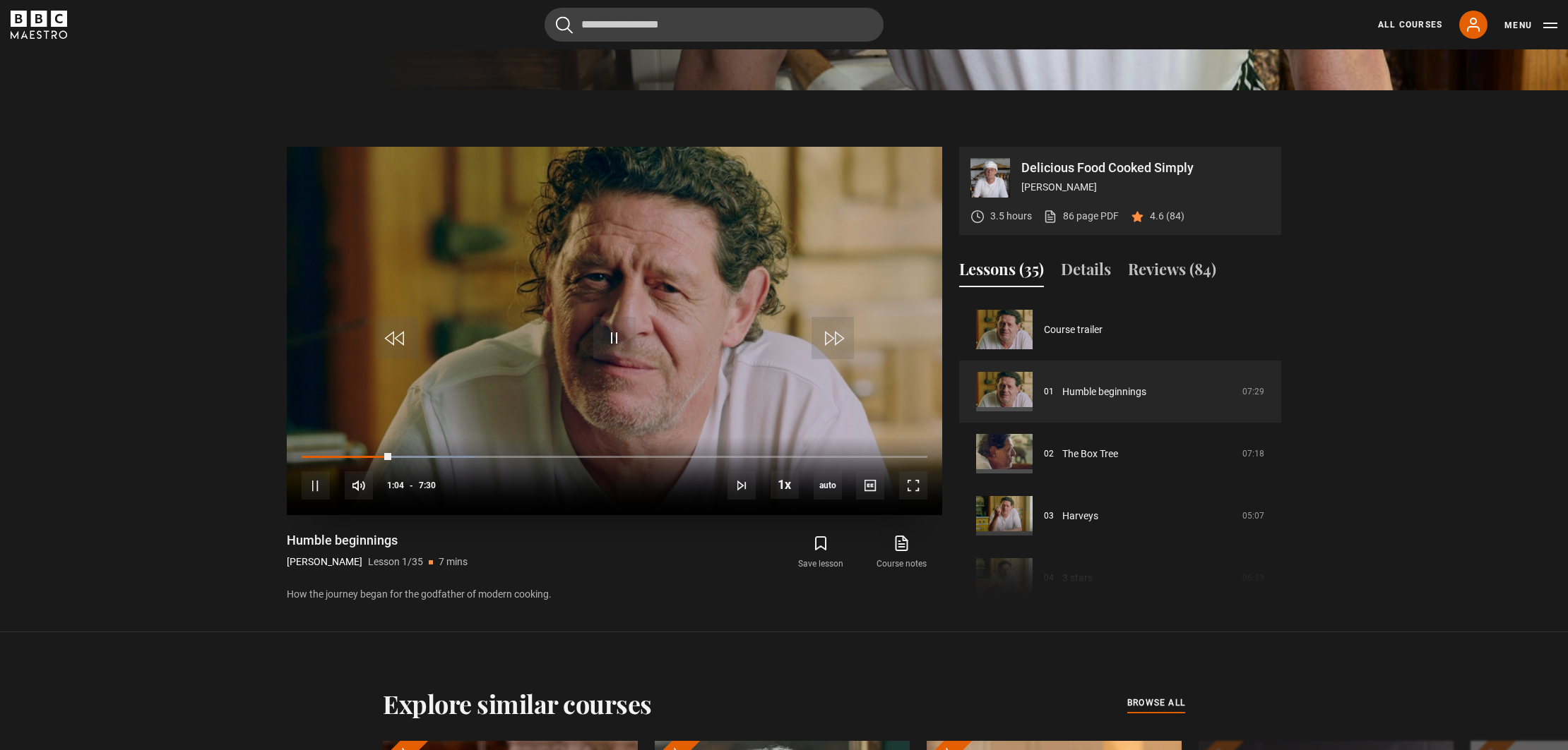
click at [714, 458] on div "10s Skip Back 10 seconds Pause 10s Skip Forward 10 seconds Loaded : 27.78% 4:59…" at bounding box center [614, 476] width 655 height 79
click at [714, 452] on div "10s Skip Back 10 seconds Pause 10s Skip Forward 10 seconds Loaded : 28.89% 4:57…" at bounding box center [614, 476] width 655 height 79
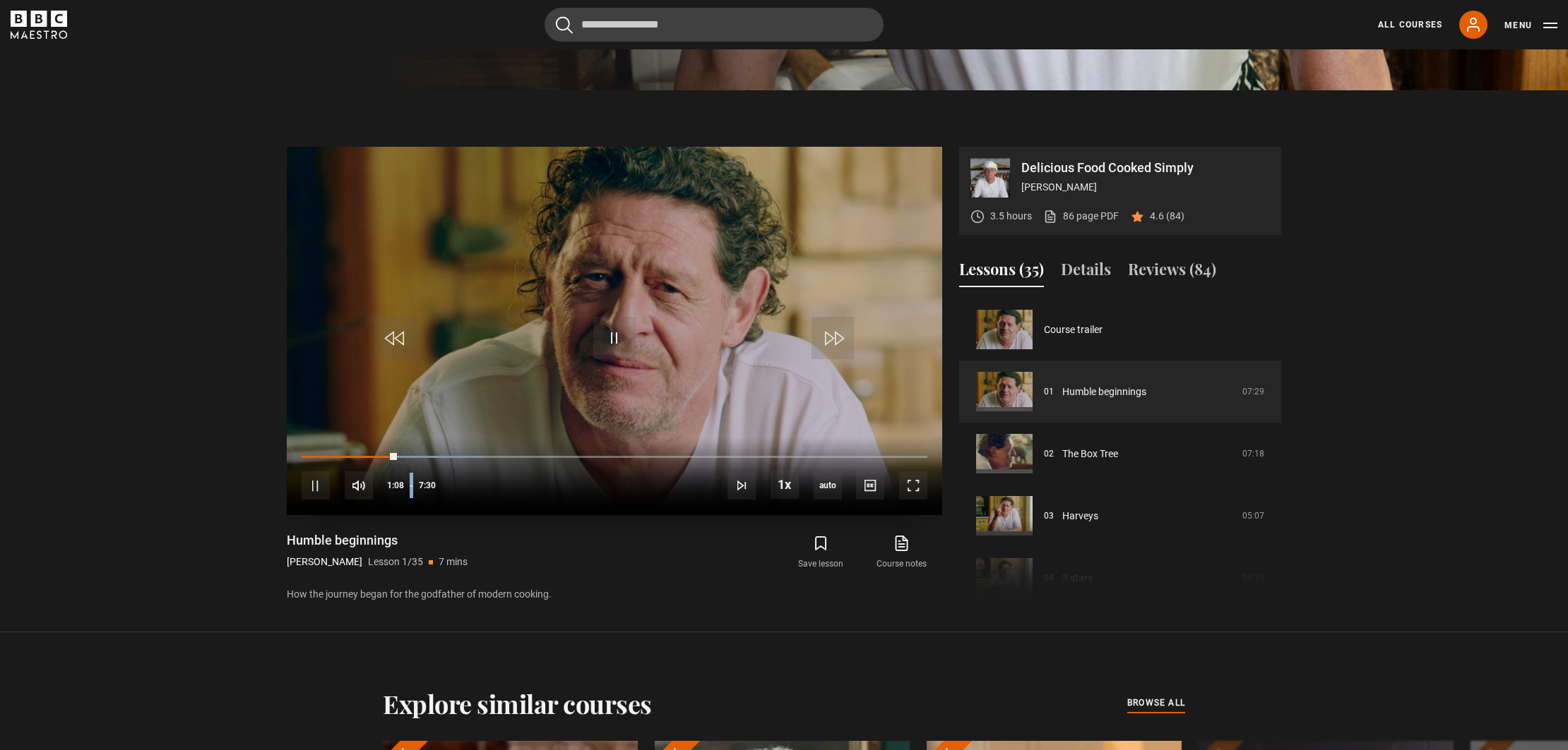
click at [714, 452] on div "10s Skip Back 10 seconds Pause 10s Skip Forward 10 seconds Loaded : 28.89% 4:57…" at bounding box center [614, 476] width 655 height 79
click at [508, 452] on div "10s Skip Back 10 seconds Pause 10s Skip Forward 10 seconds Loaded : 30.00% 2:14…" at bounding box center [614, 476] width 655 height 79
click at [481, 453] on div "10s Skip Back 10 seconds Pause 10s Skip Forward 10 seconds Loaded : 30.00% 2:14…" at bounding box center [614, 476] width 655 height 79
click at [480, 457] on div "2:08" at bounding box center [481, 457] width 2 height 4
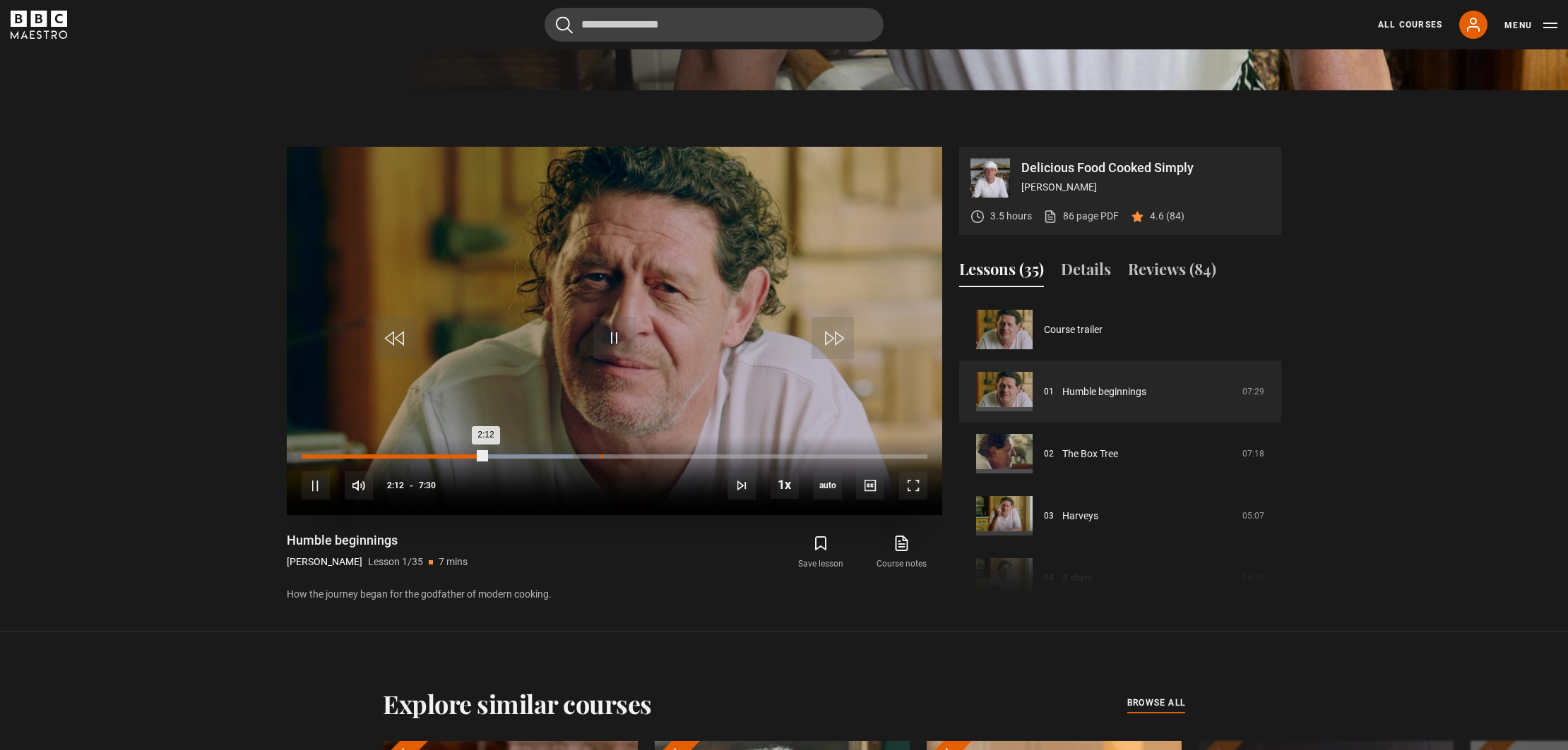
click at [601, 455] on div "3:35" at bounding box center [602, 457] width 2 height 4
click at [760, 457] on div "5:29" at bounding box center [761, 457] width 2 height 4
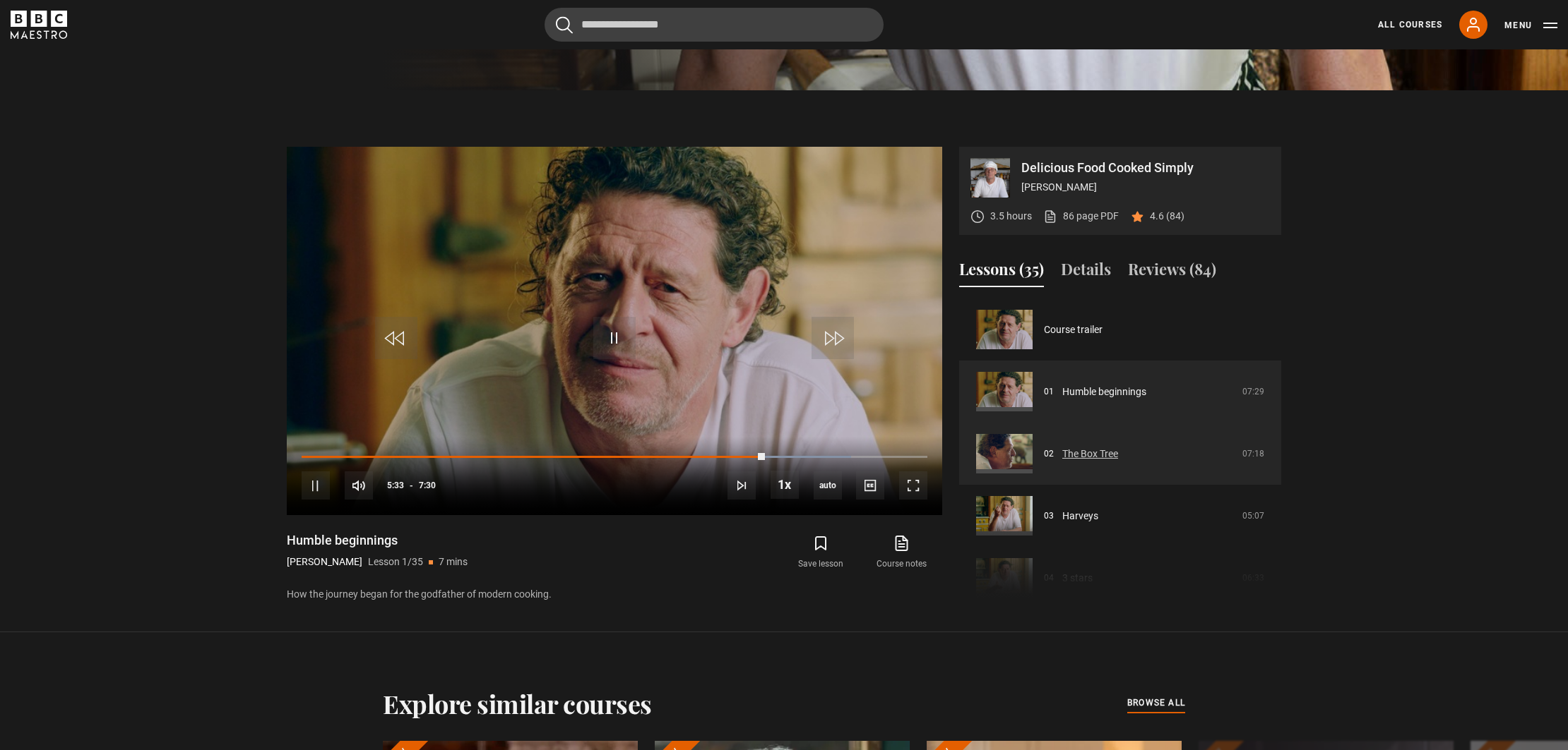
click at [1066, 455] on link "The Box Tree" at bounding box center [1090, 454] width 56 height 15
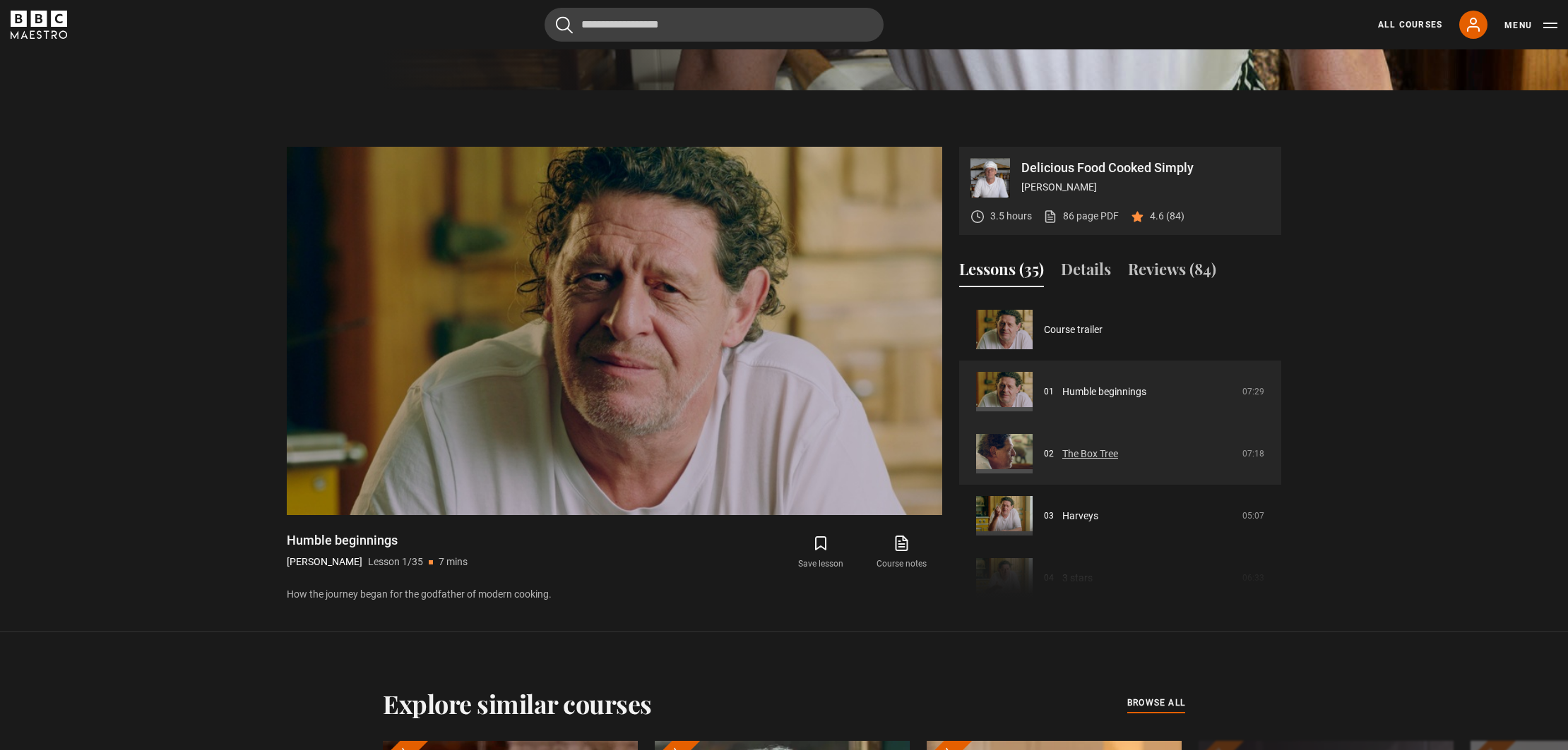
click at [1066, 455] on link "The Box Tree" at bounding box center [1090, 454] width 56 height 15
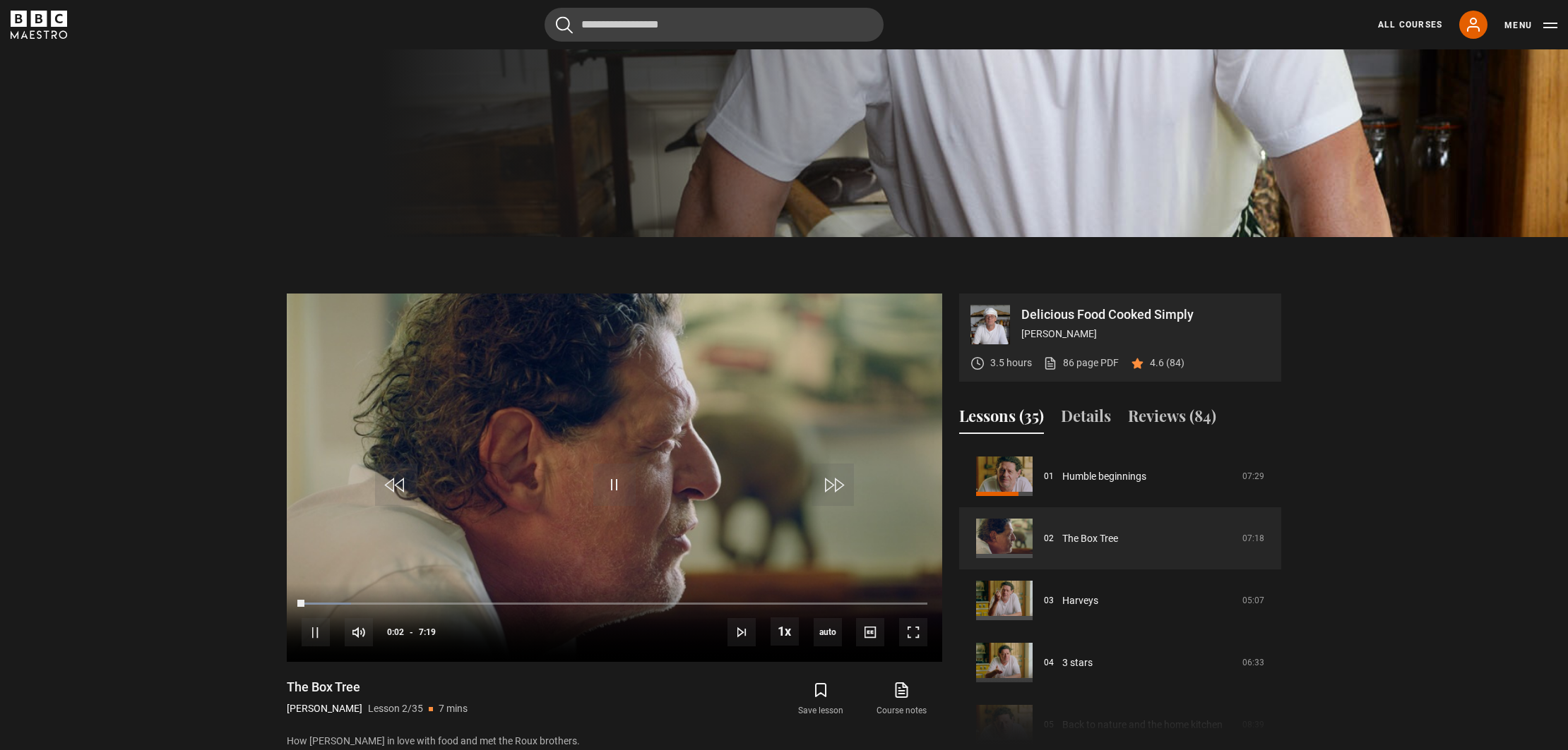
scroll to position [516, 0]
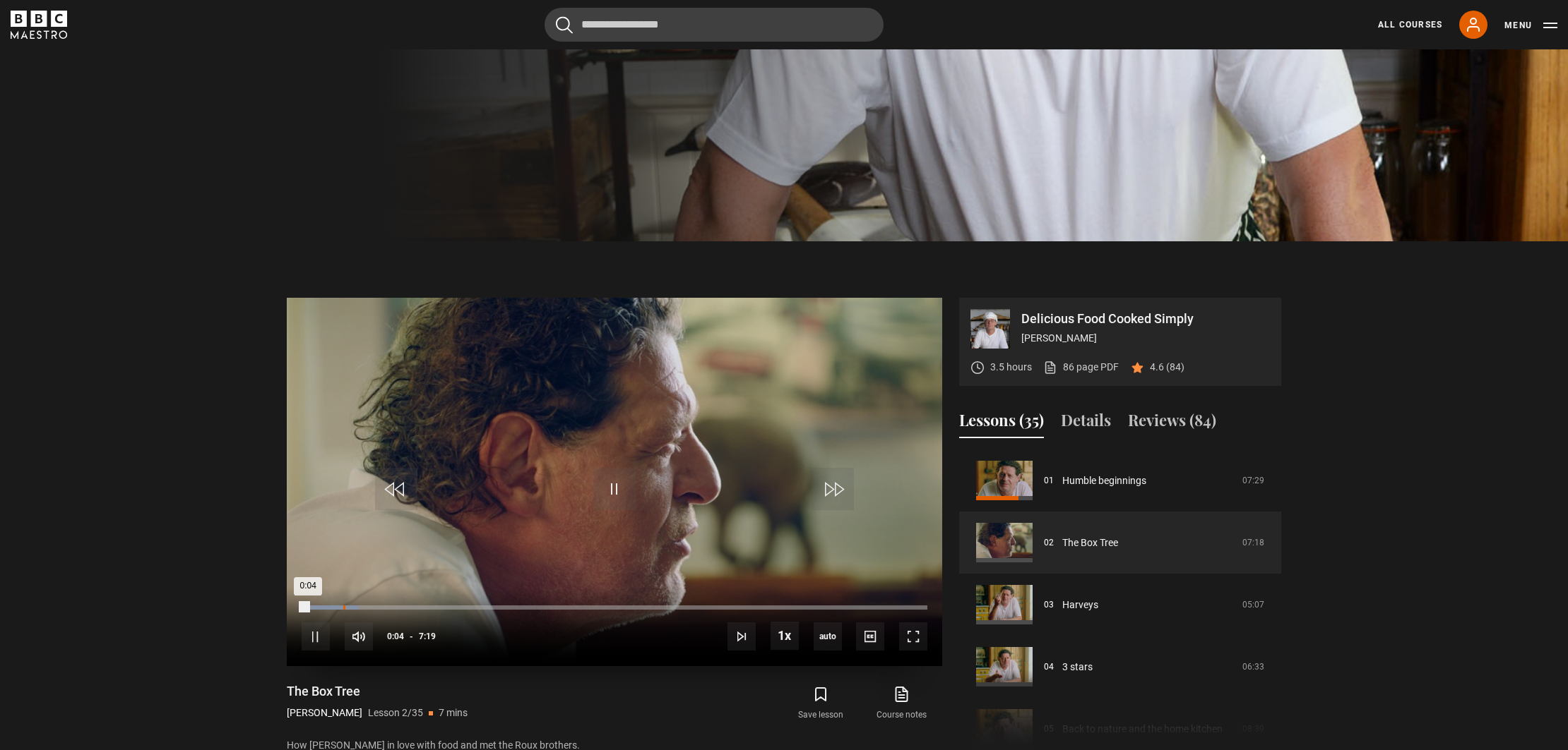
click at [343, 608] on div "0:29" at bounding box center [344, 608] width 2 height 4
click at [518, 609] on div "2:31" at bounding box center [519, 608] width 2 height 4
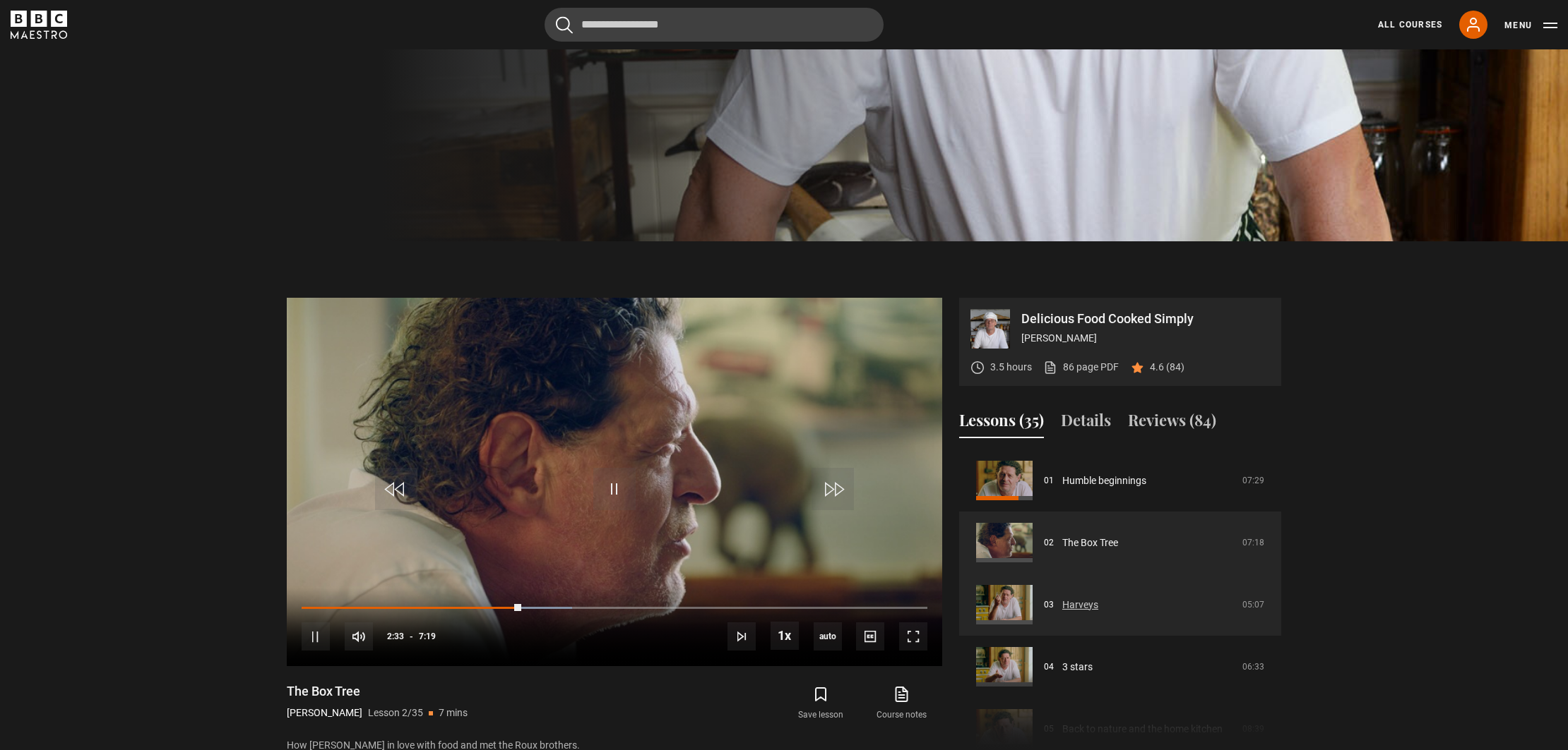
click at [1082, 600] on link "Harveys" at bounding box center [1080, 605] width 36 height 15
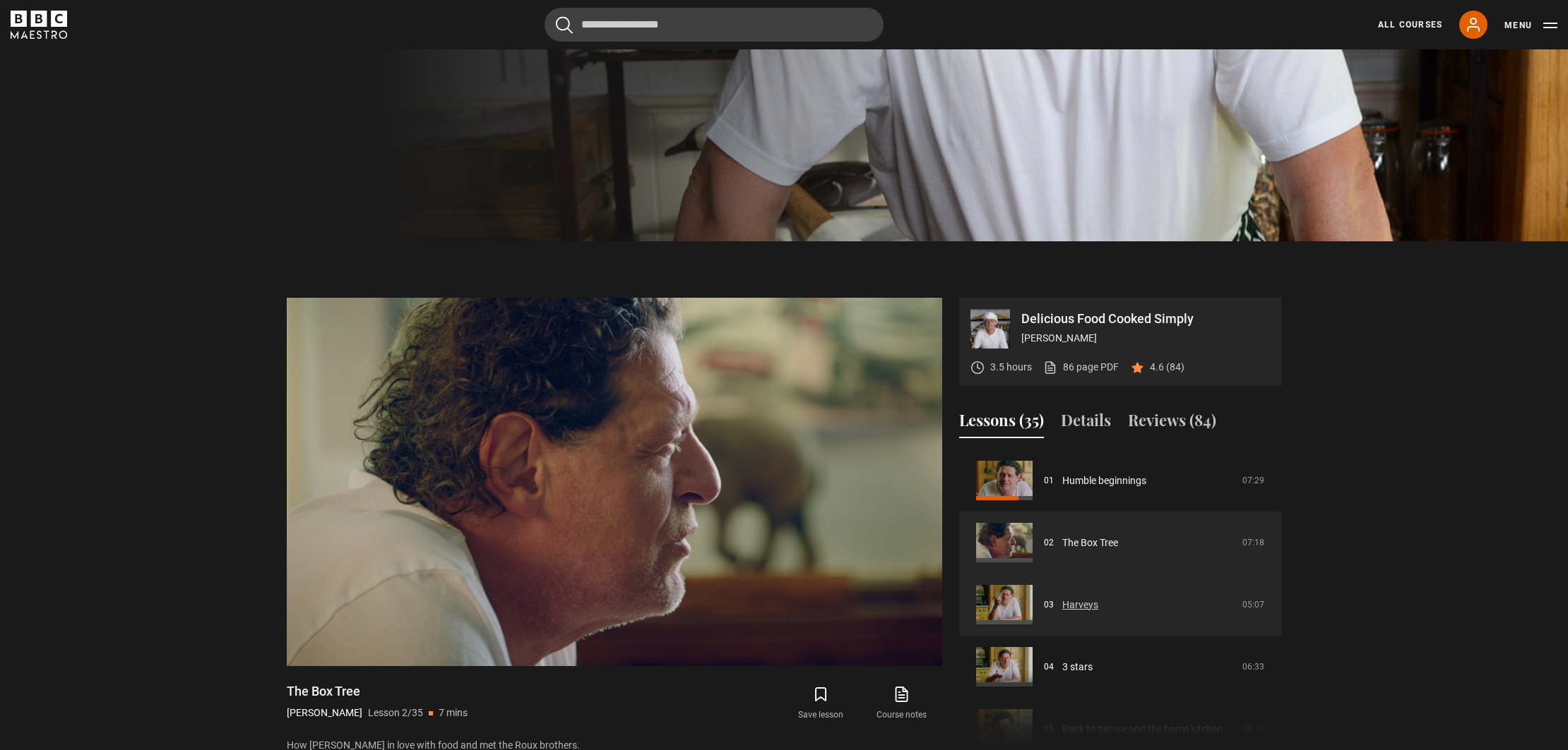
click at [1082, 600] on link "Harveys" at bounding box center [1080, 605] width 36 height 15
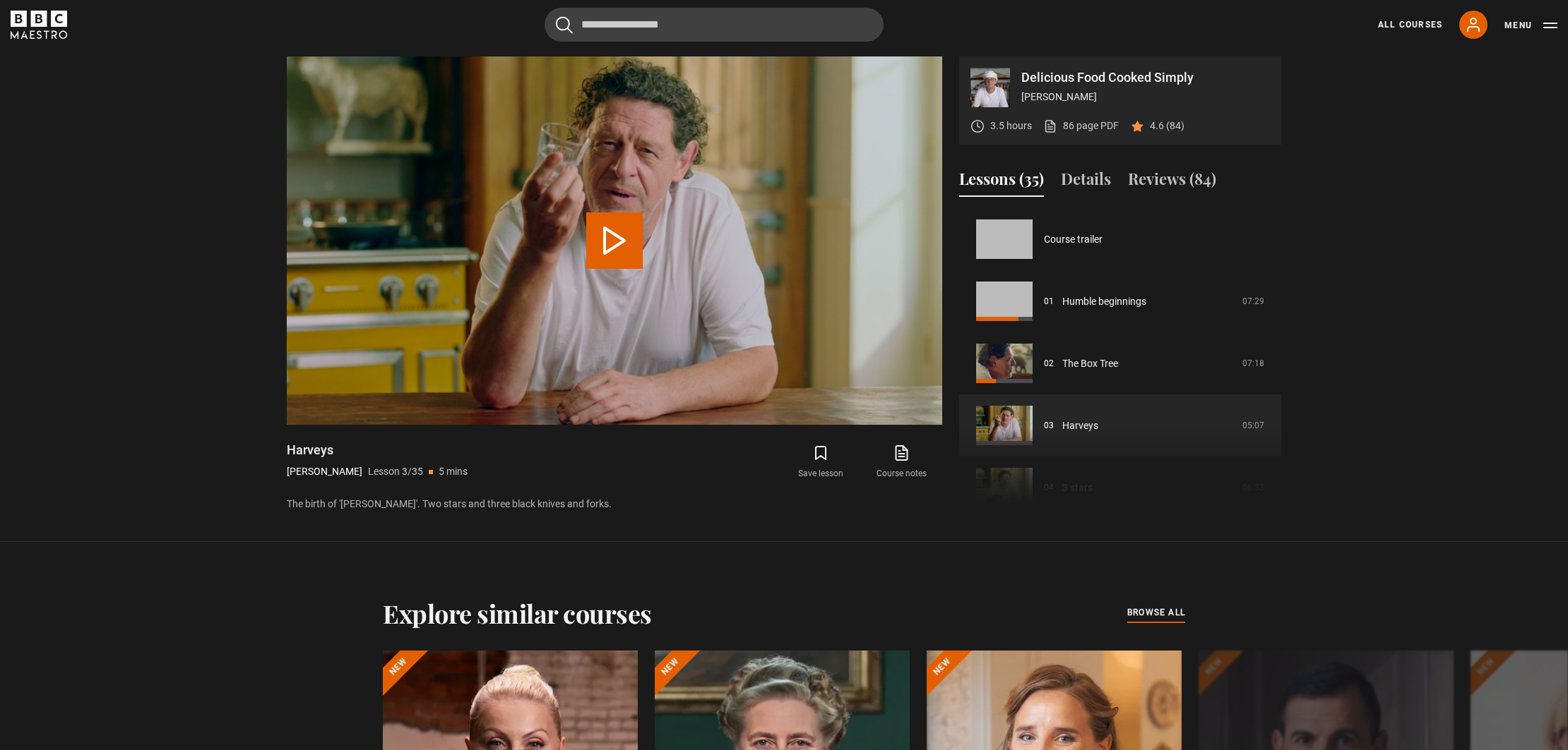
scroll to position [124, 0]
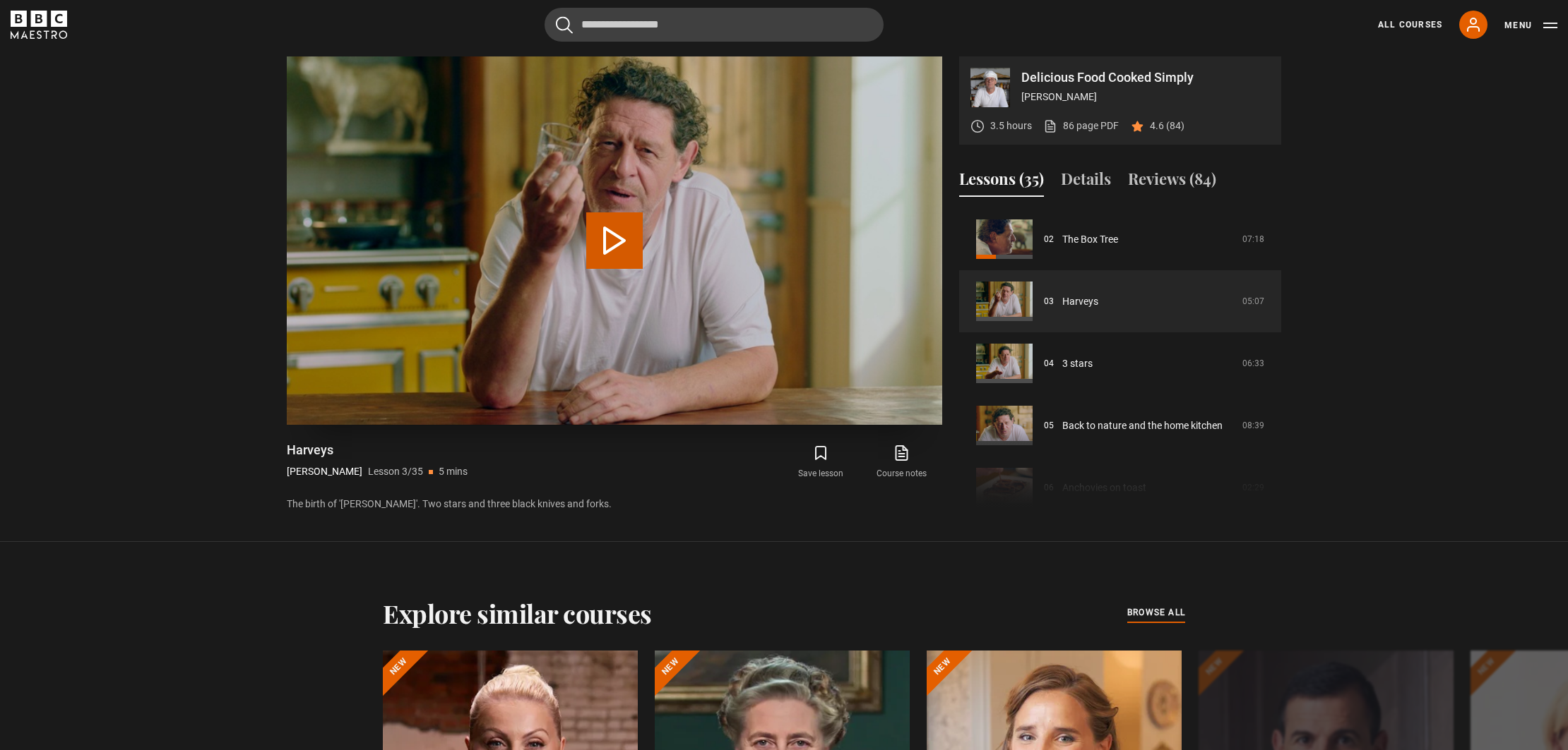
click at [601, 226] on button "Play Lesson Harveys" at bounding box center [614, 240] width 57 height 57
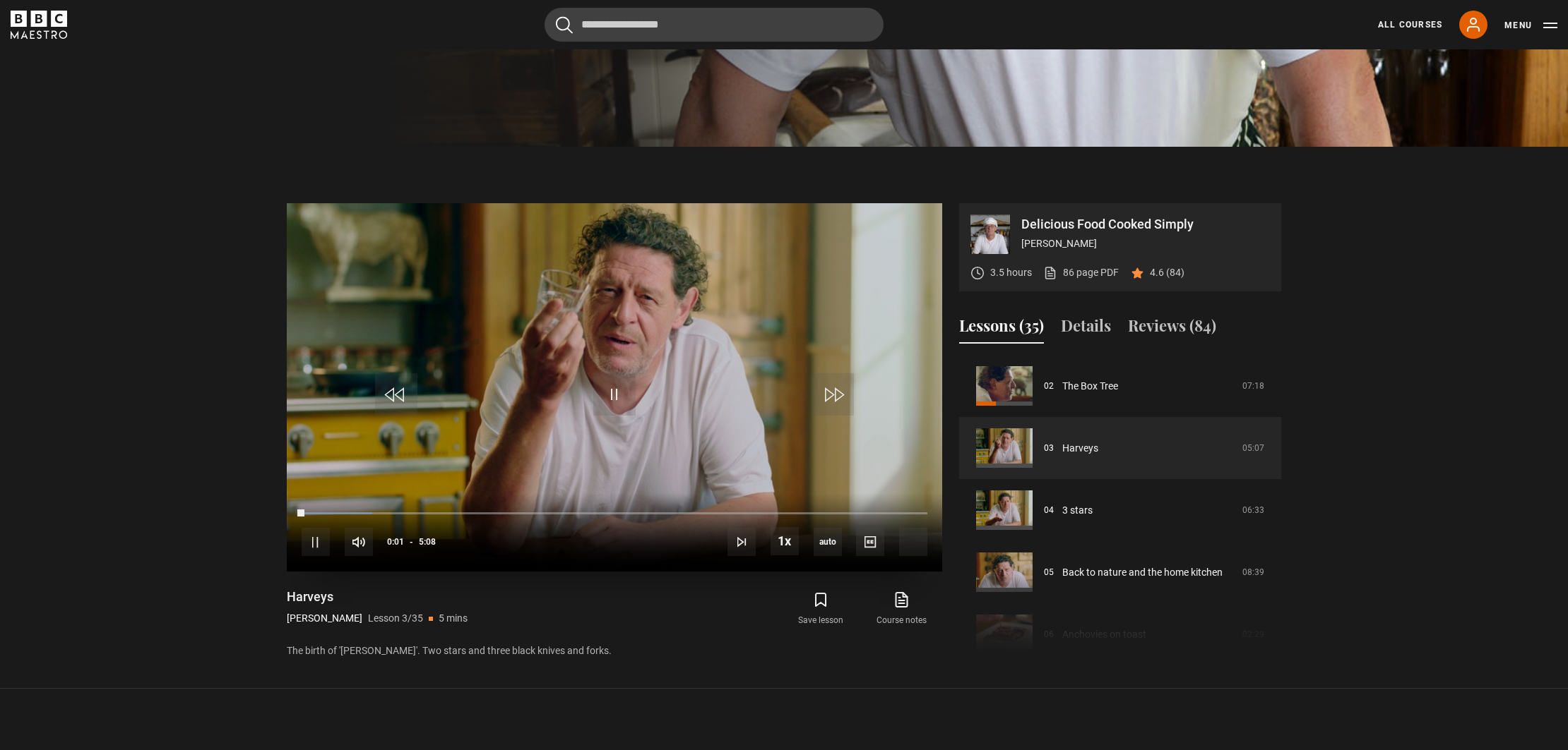
scroll to position [608, 0]
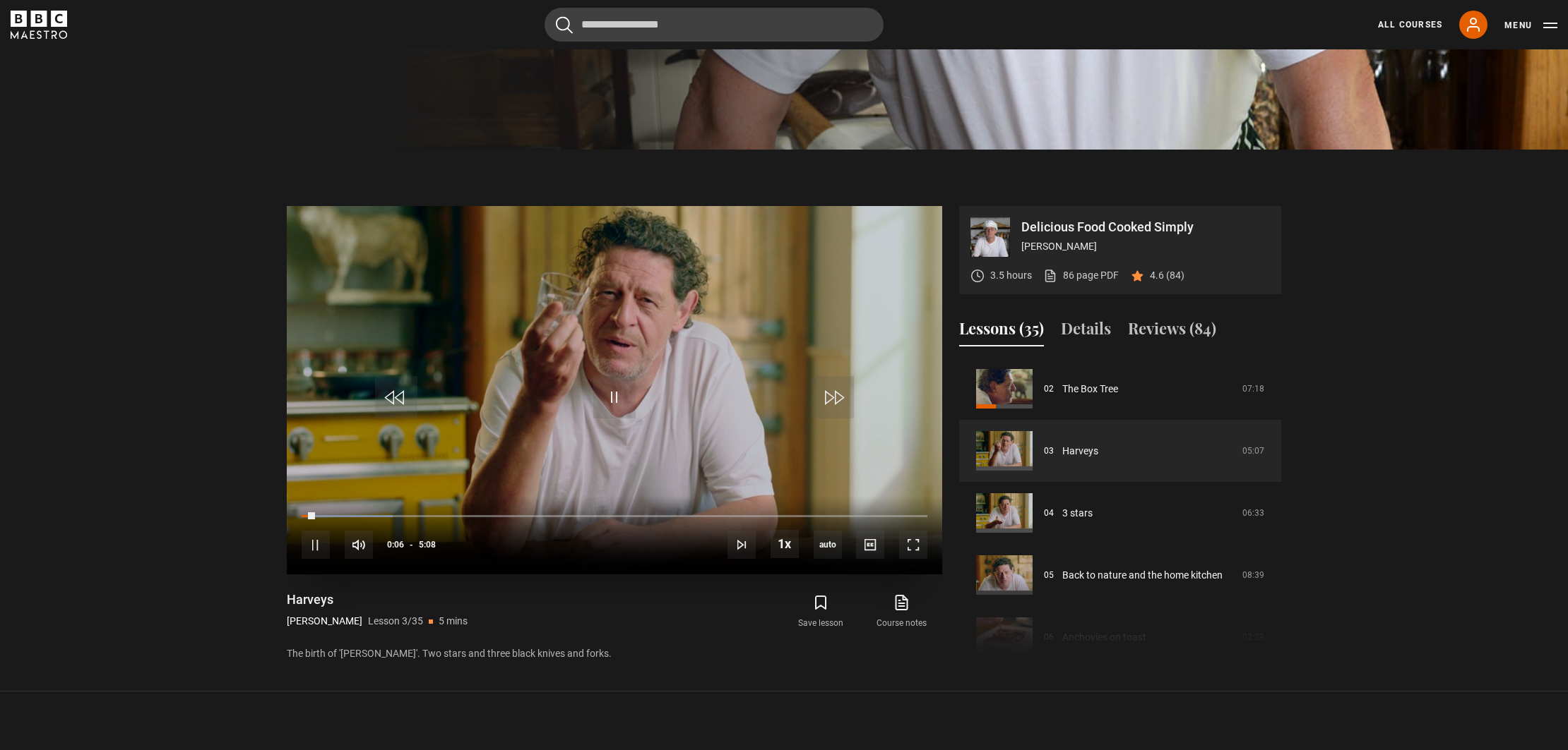
click at [436, 514] on div "10s Skip Back 10 seconds Pause 10s Skip Forward 10 seconds Loaded : 14.61% 0:06…" at bounding box center [614, 535] width 655 height 79
click at [432, 514] on div "1:04" at bounding box center [433, 516] width 2 height 4
click at [611, 515] on div "2:32" at bounding box center [611, 516] width 2 height 4
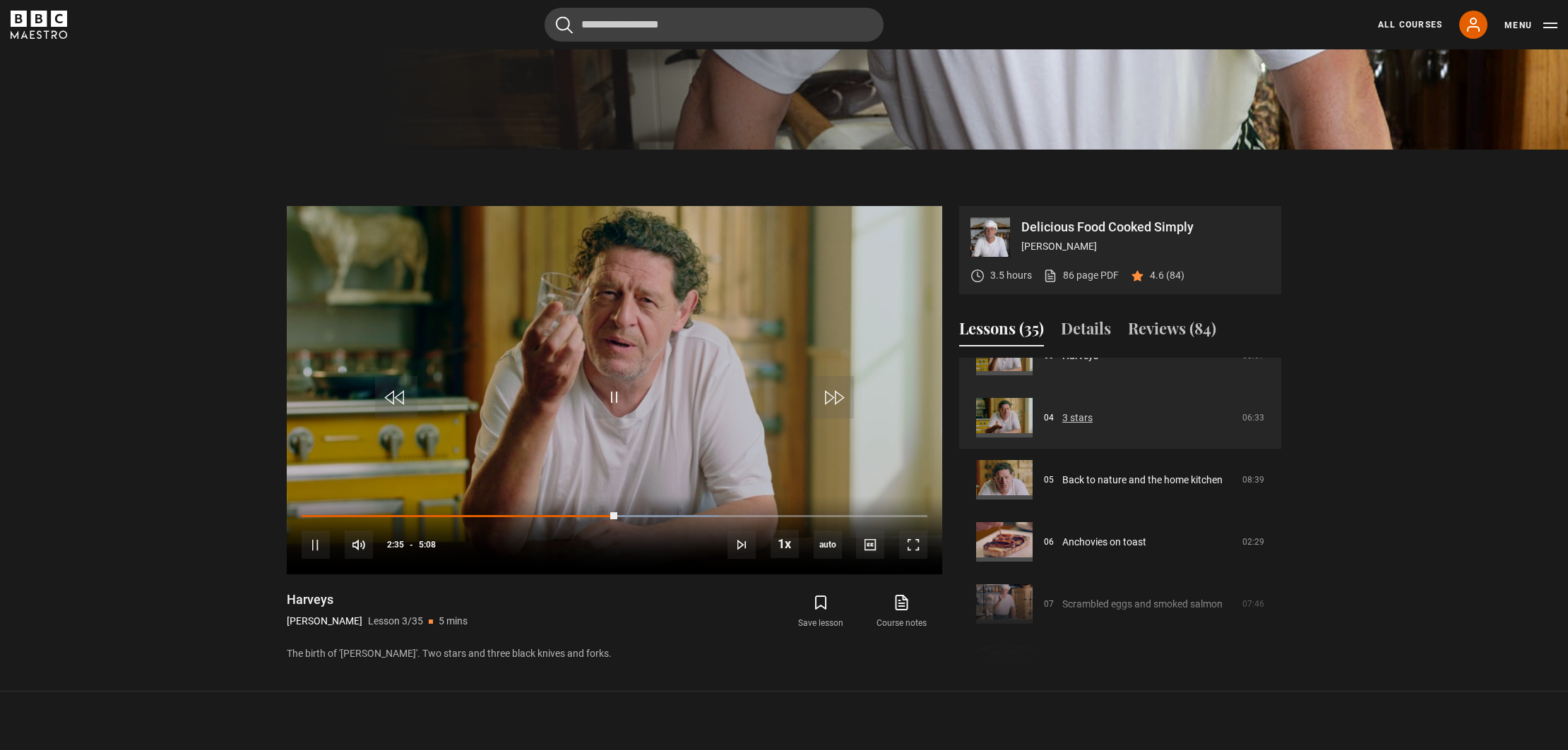
scroll to position [251, 0]
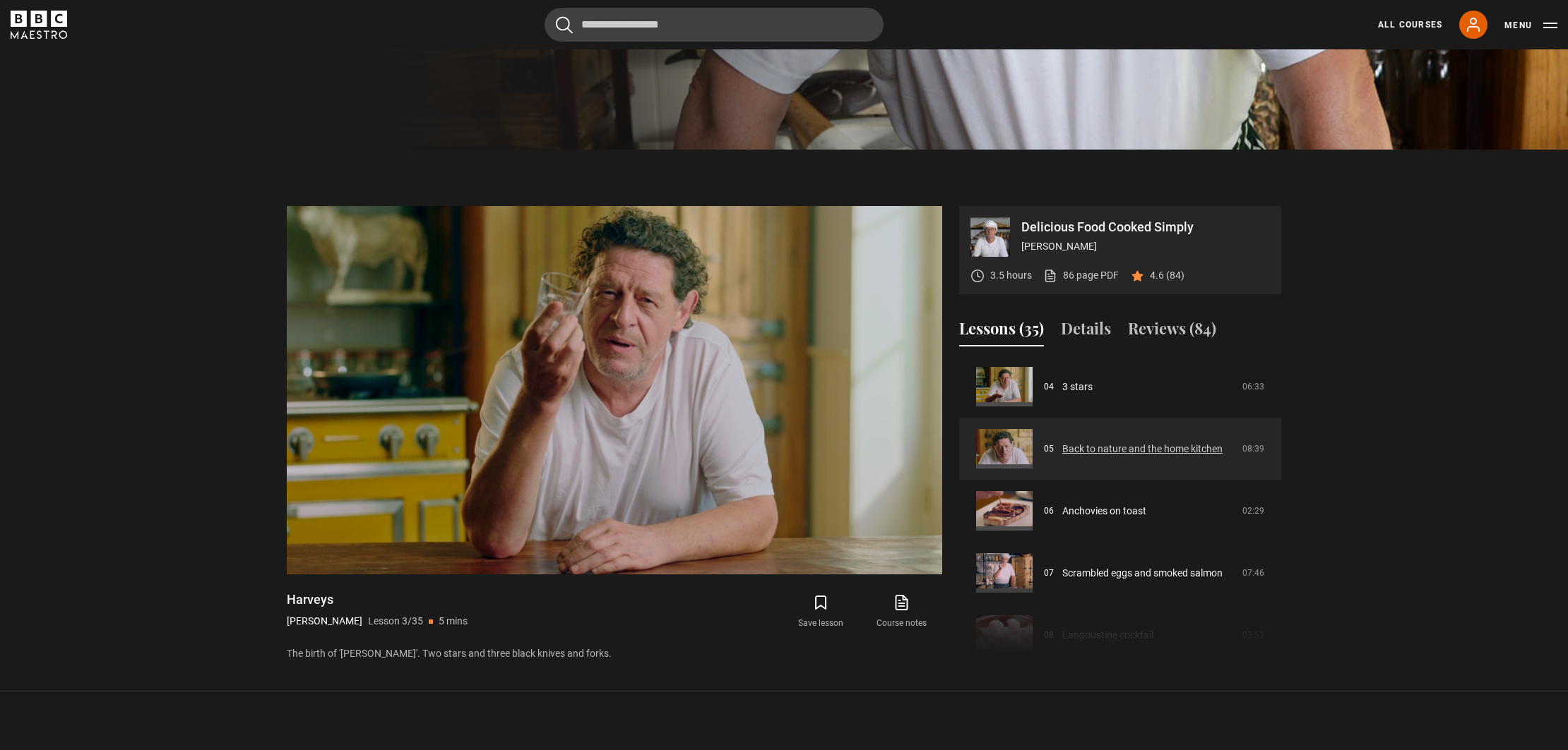
click at [1089, 450] on link "Back to nature and the home kitchen" at bounding box center [1143, 449] width 161 height 15
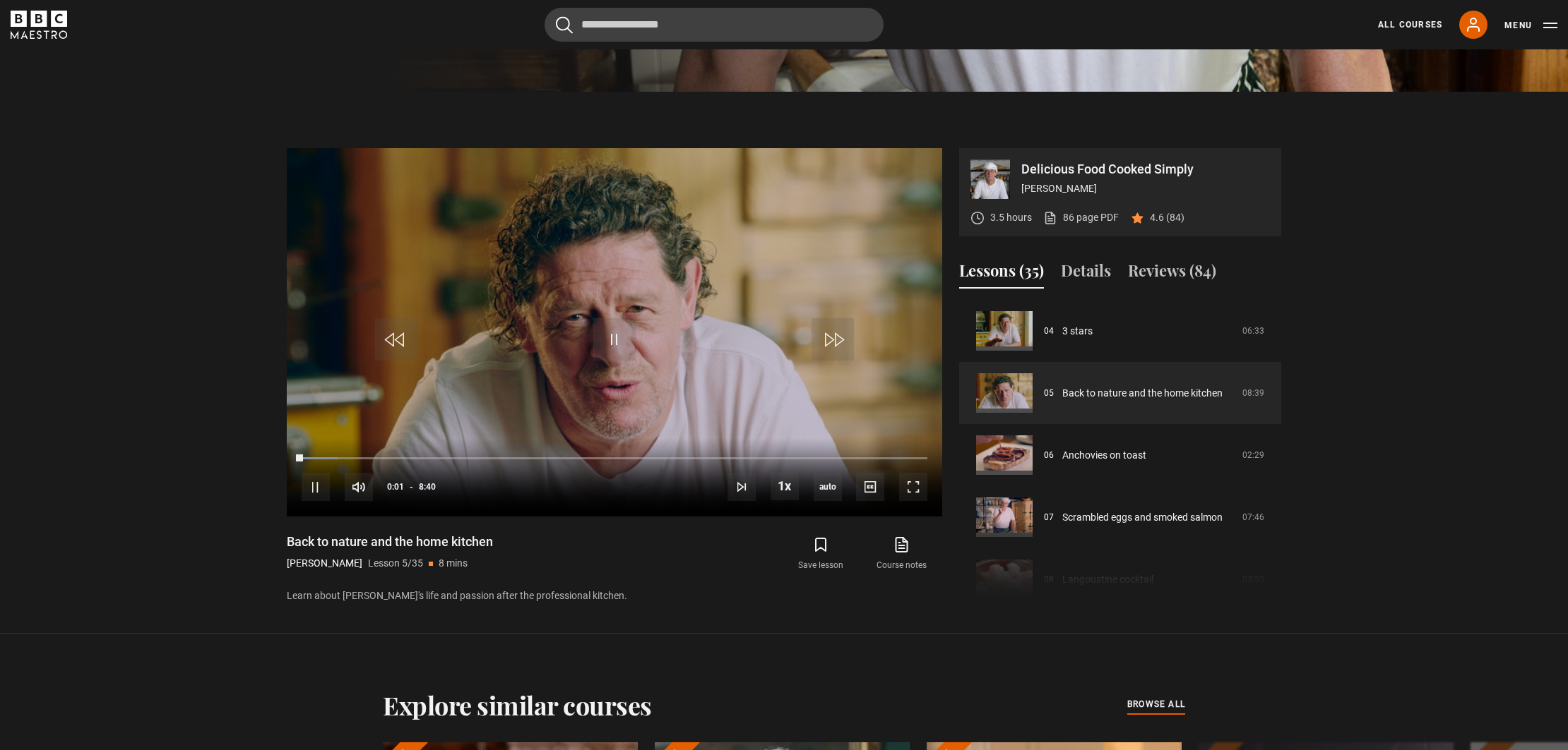
scroll to position [666, 0]
click at [382, 456] on div "1:06" at bounding box center [383, 457] width 2 height 4
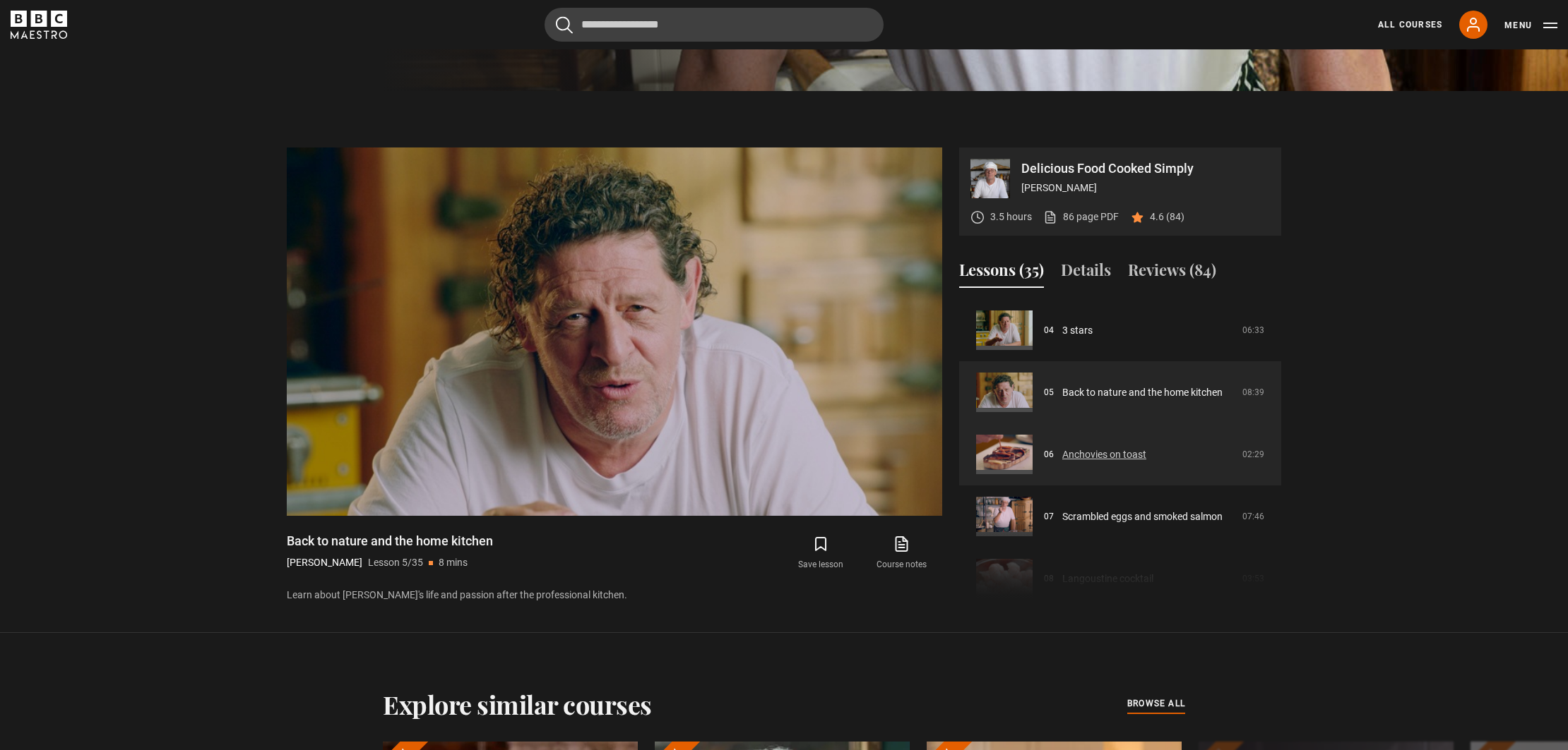
click at [1115, 459] on link "Anchovies on toast" at bounding box center [1104, 455] width 84 height 15
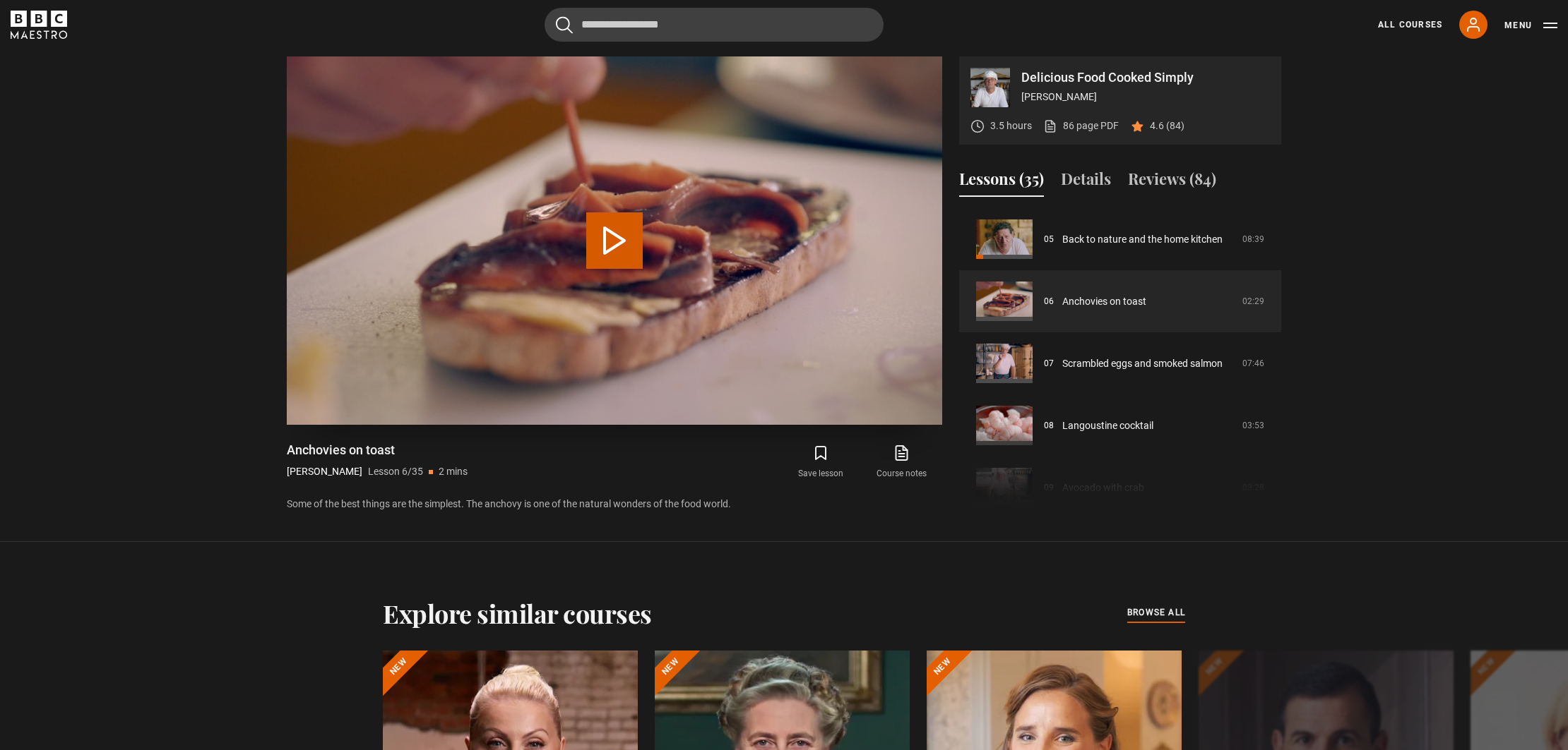
click at [618, 245] on button "Play Lesson Anchovies on toast" at bounding box center [614, 240] width 57 height 57
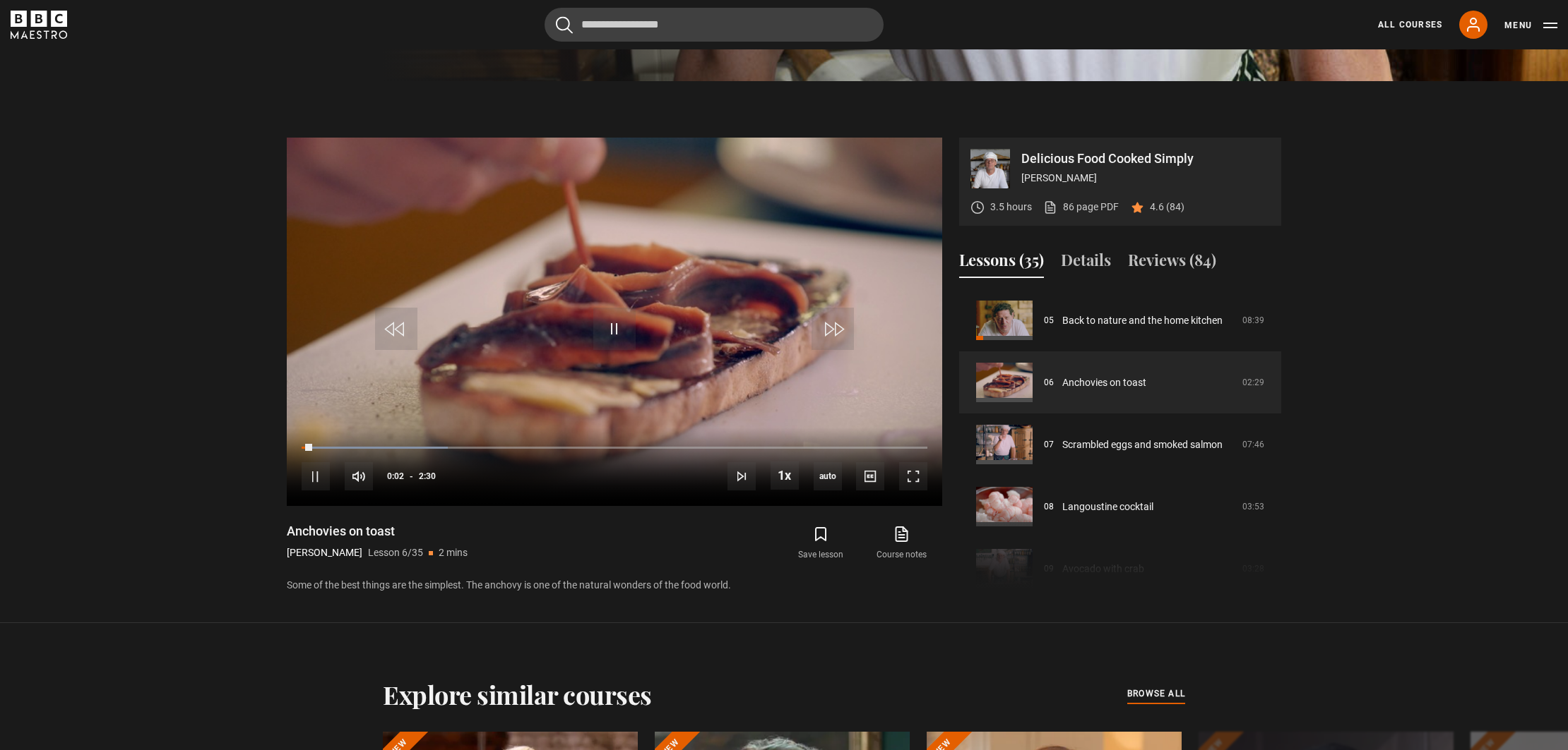
scroll to position [671, 0]
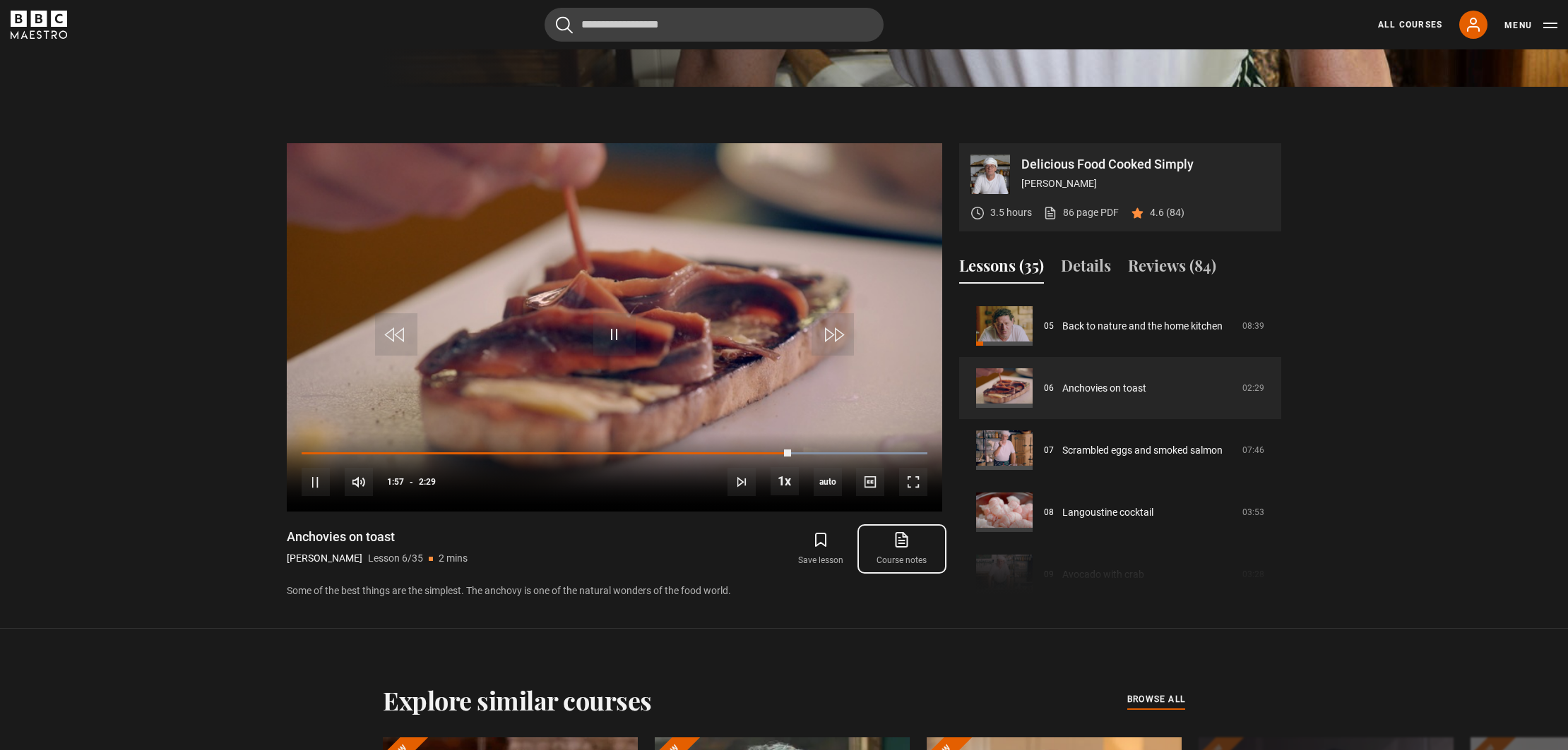
click at [901, 555] on link "Course notes opens in new tab" at bounding box center [901, 549] width 80 height 41
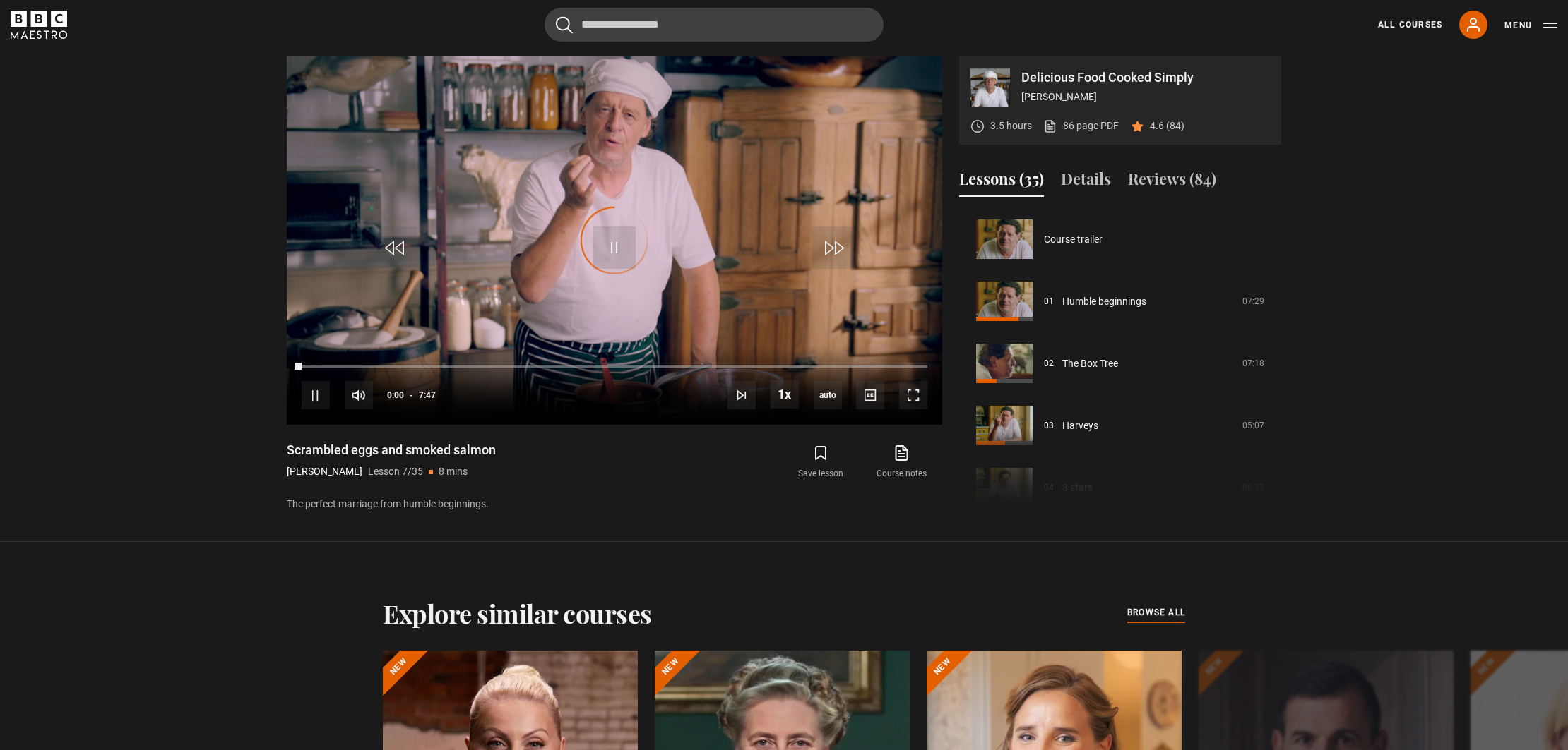
scroll to position [373, 0]
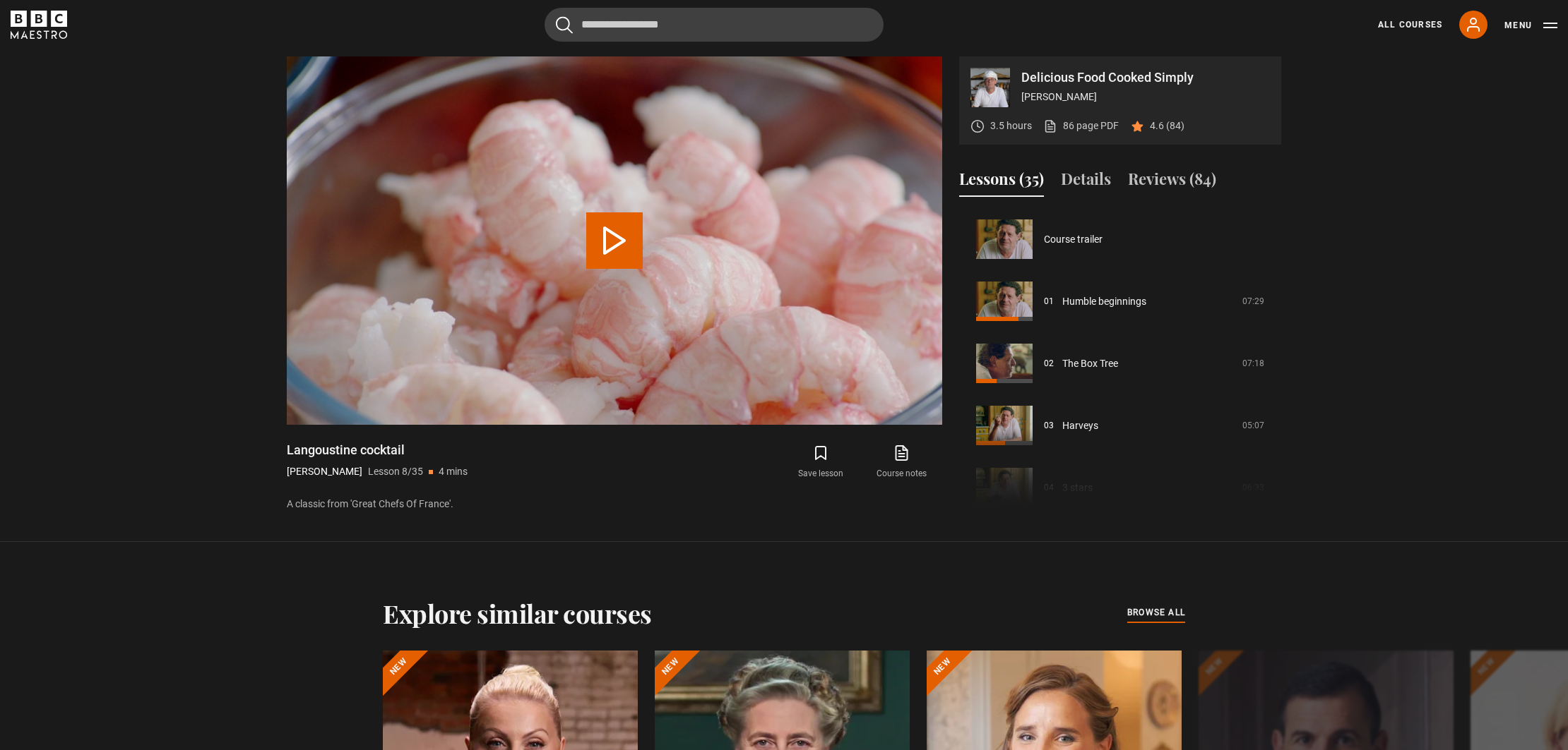
scroll to position [435, 0]
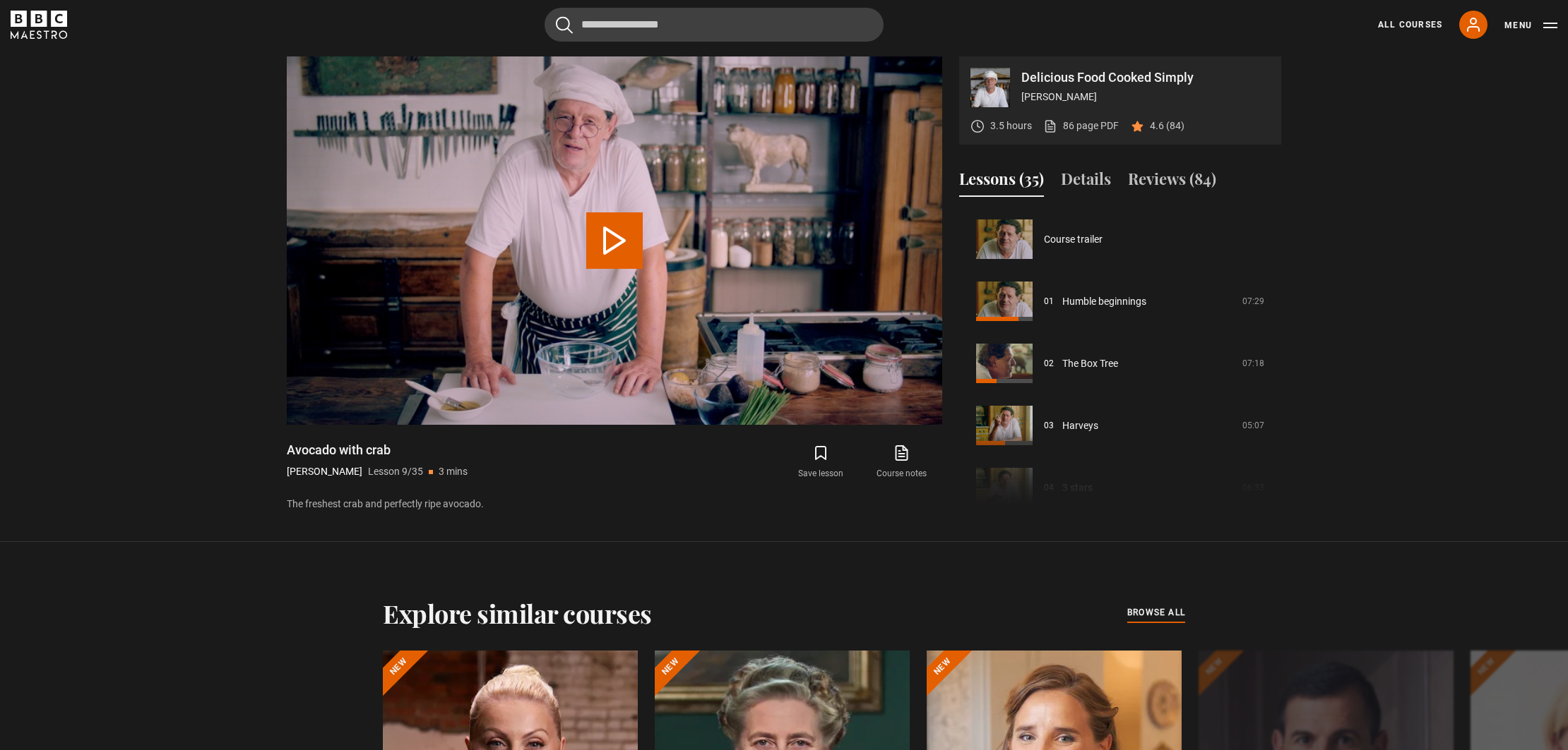
scroll to position [497, 0]
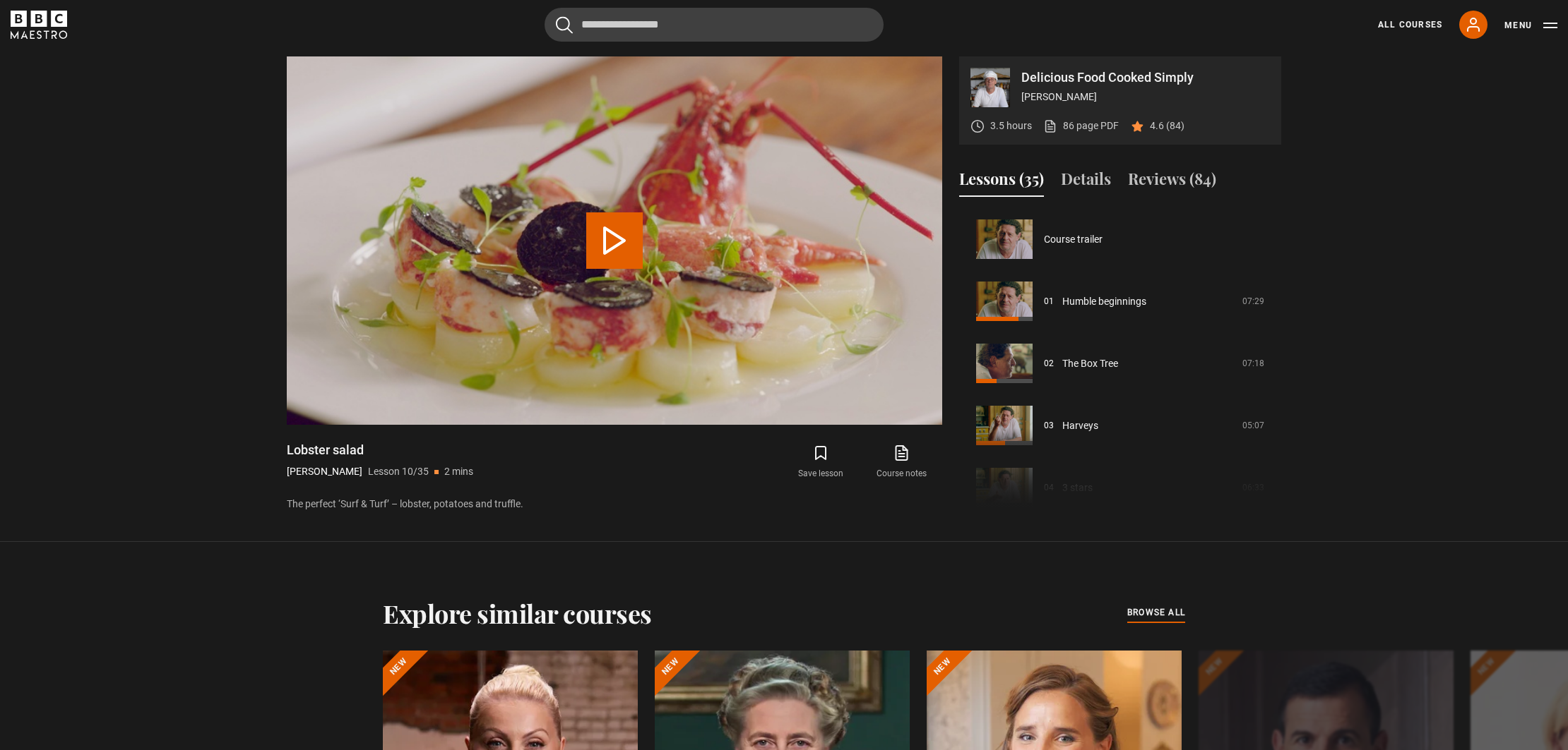
scroll to position [559, 0]
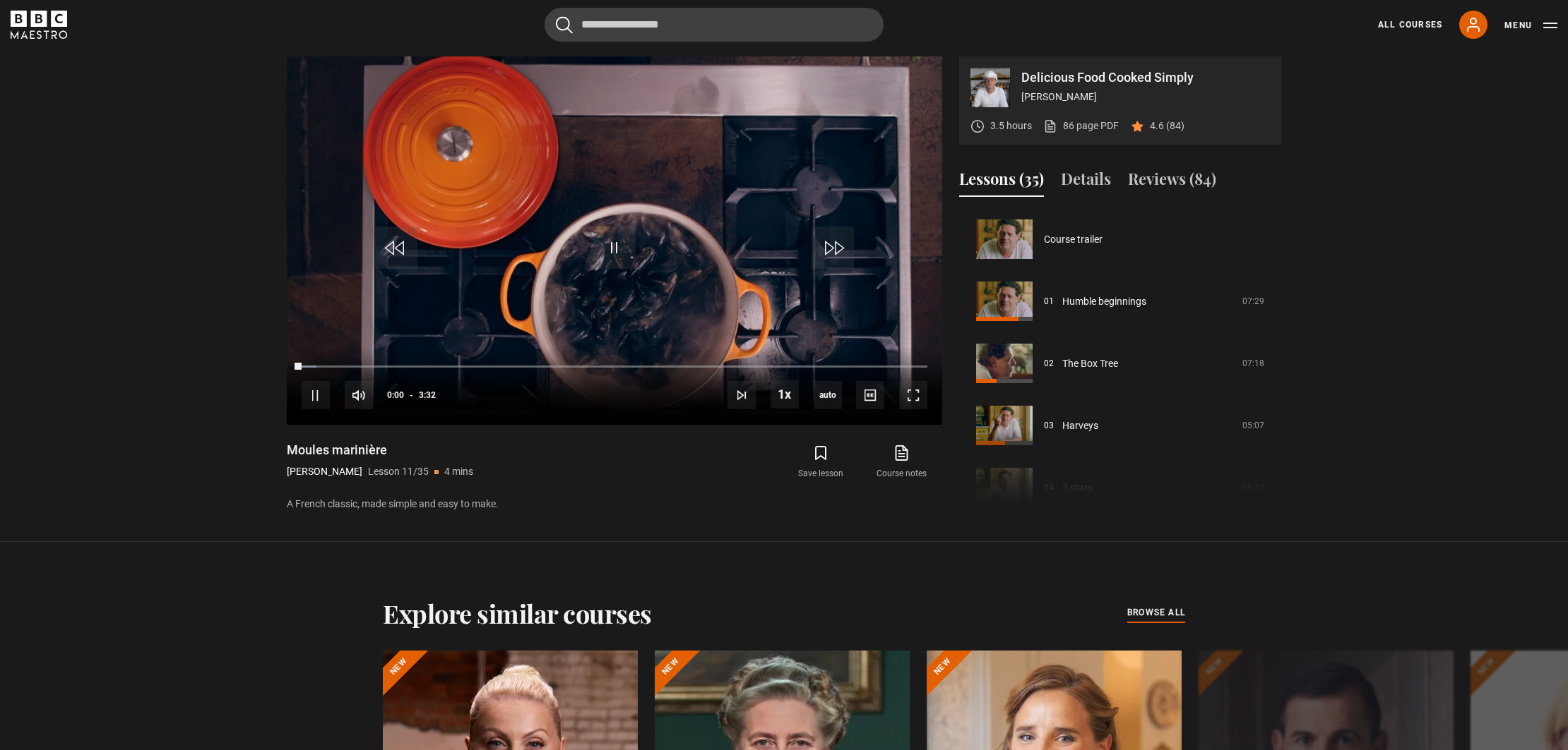
scroll to position [621, 0]
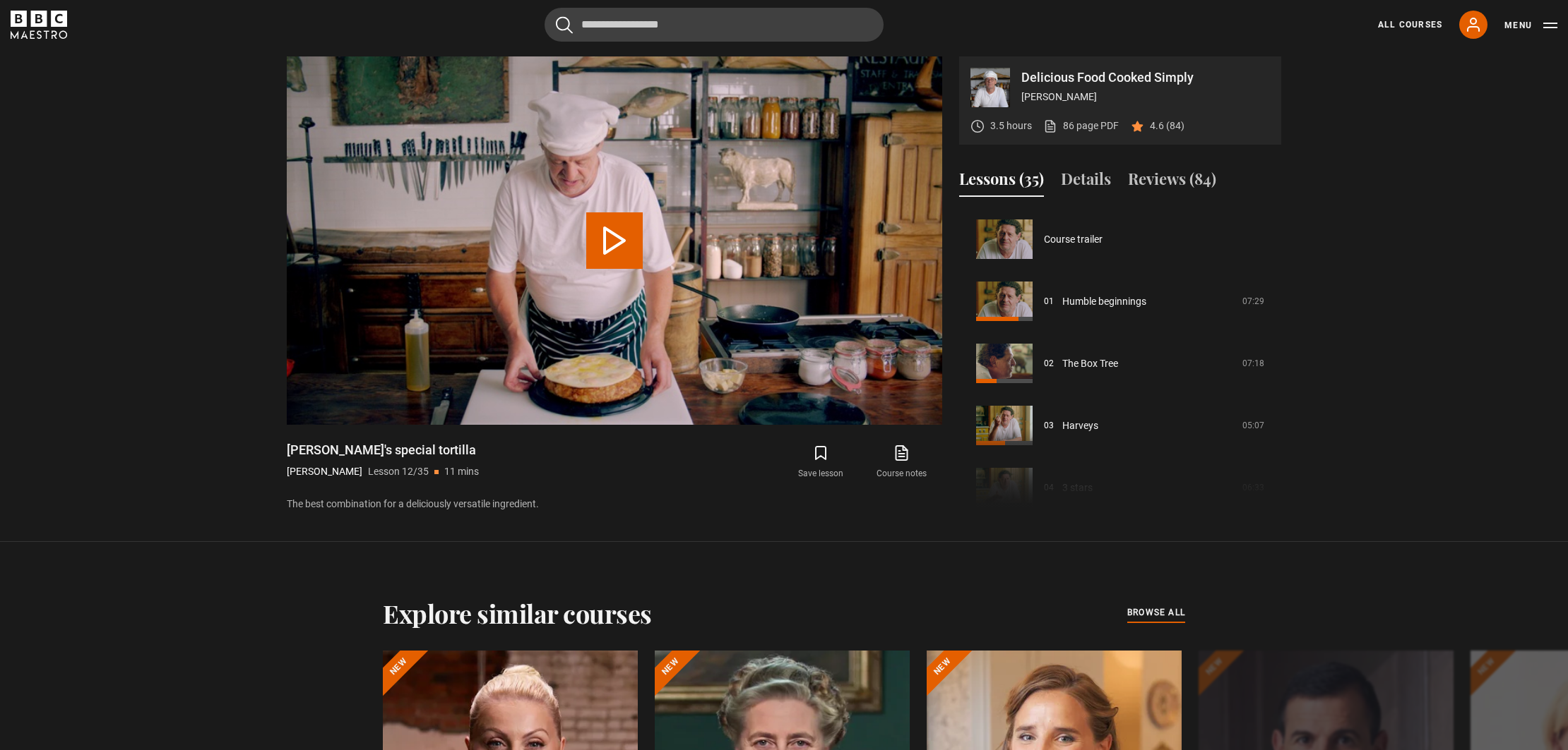
scroll to position [684, 0]
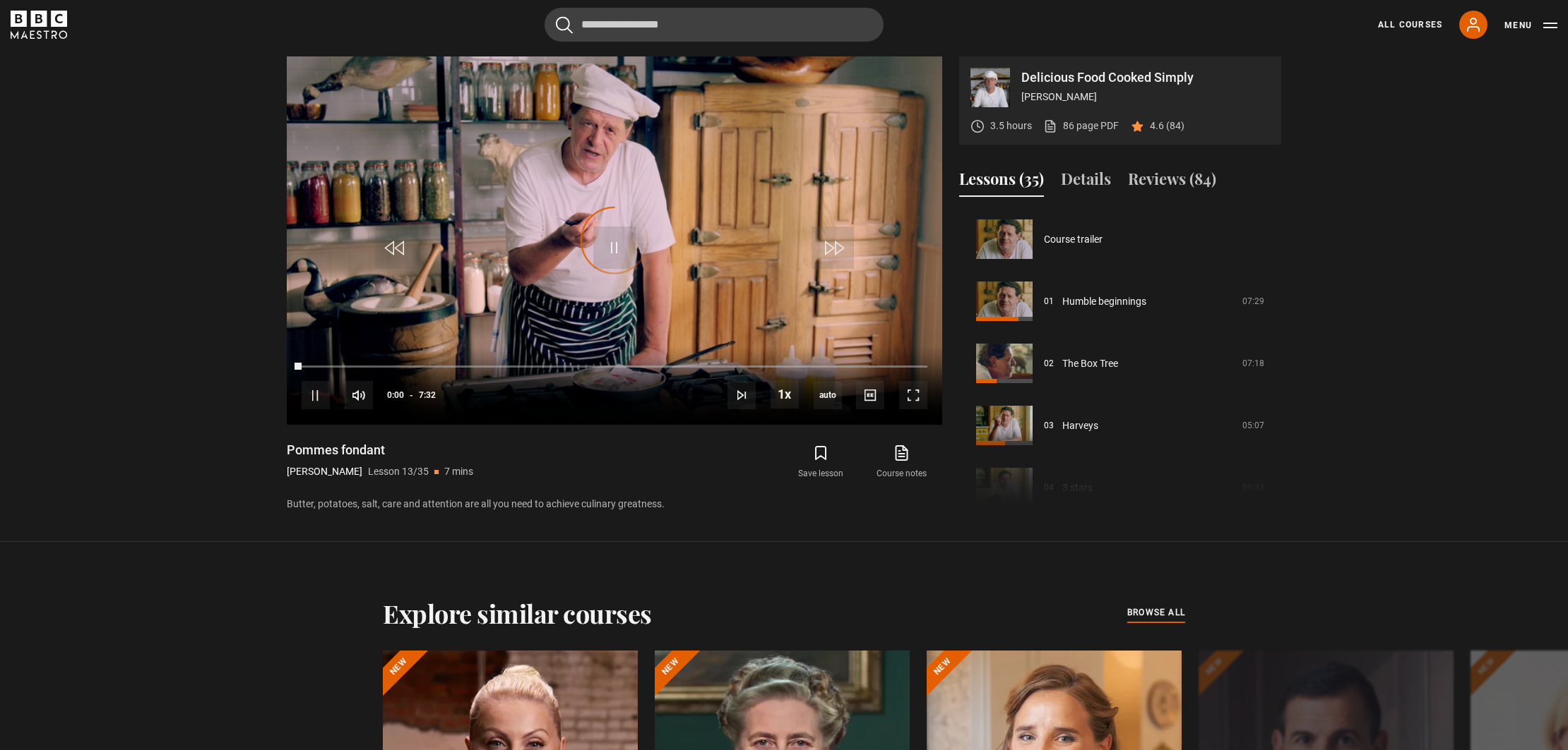
scroll to position [746, 0]
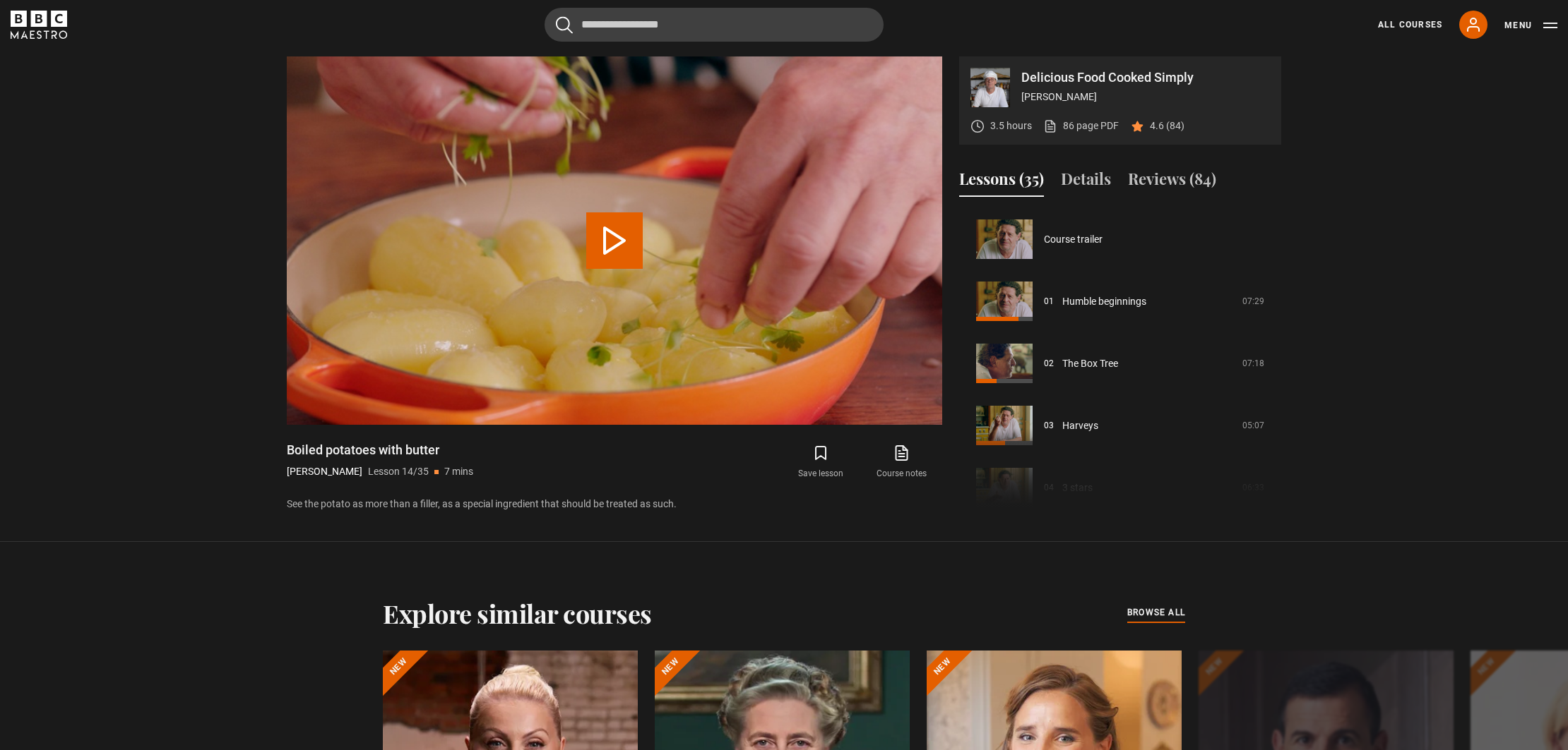
scroll to position [808, 0]
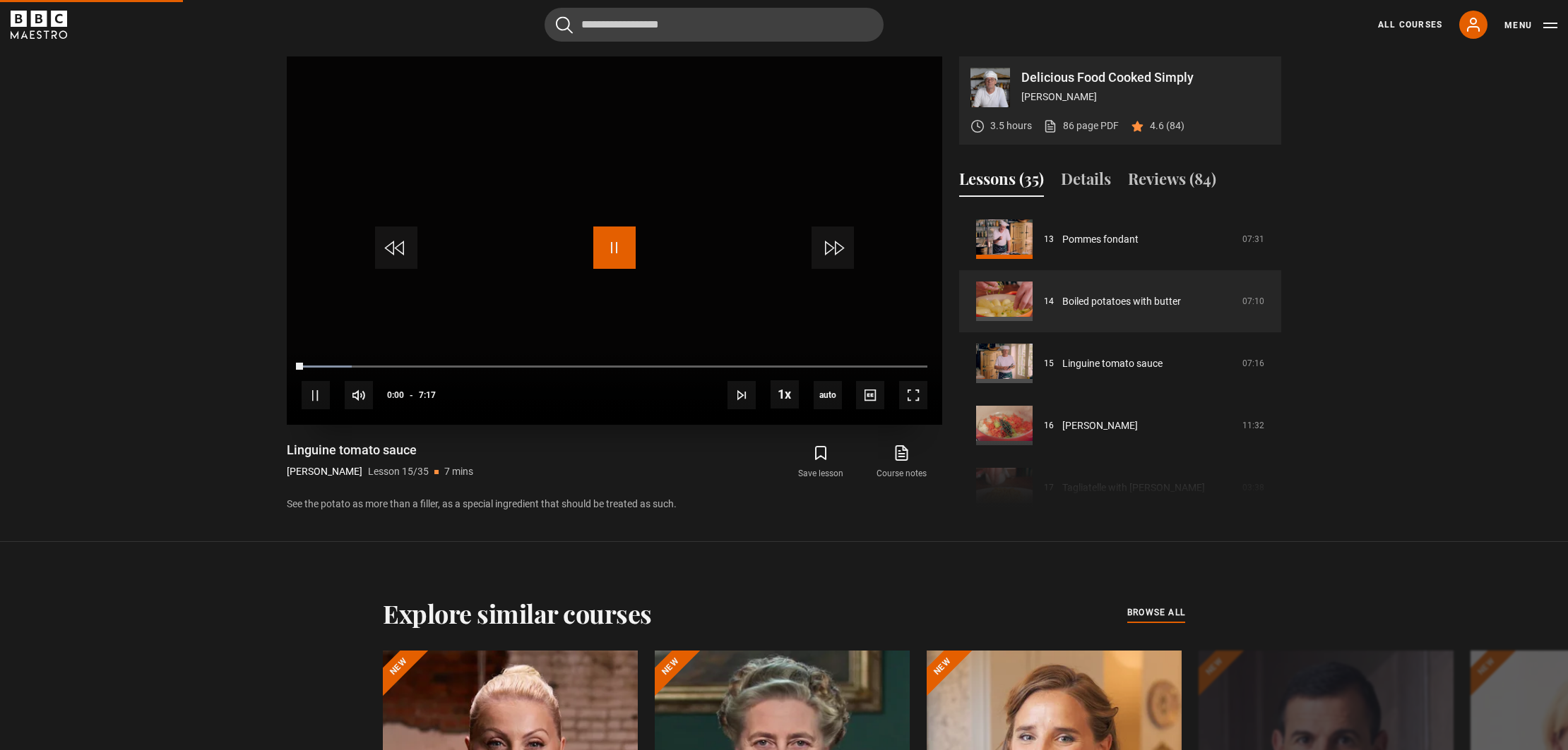
click at [611, 249] on span "Video Player" at bounding box center [614, 248] width 43 height 43
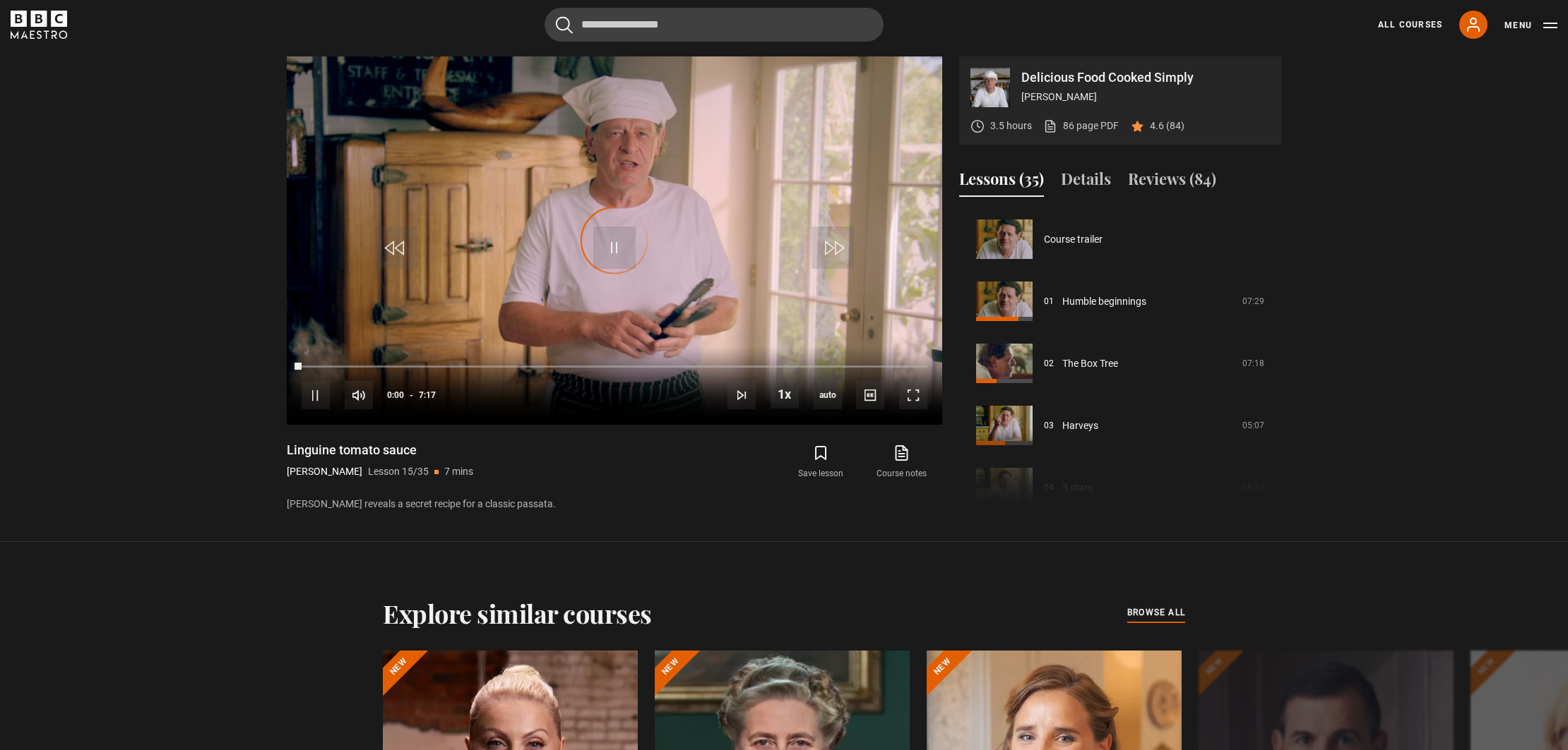
scroll to position [870, 0]
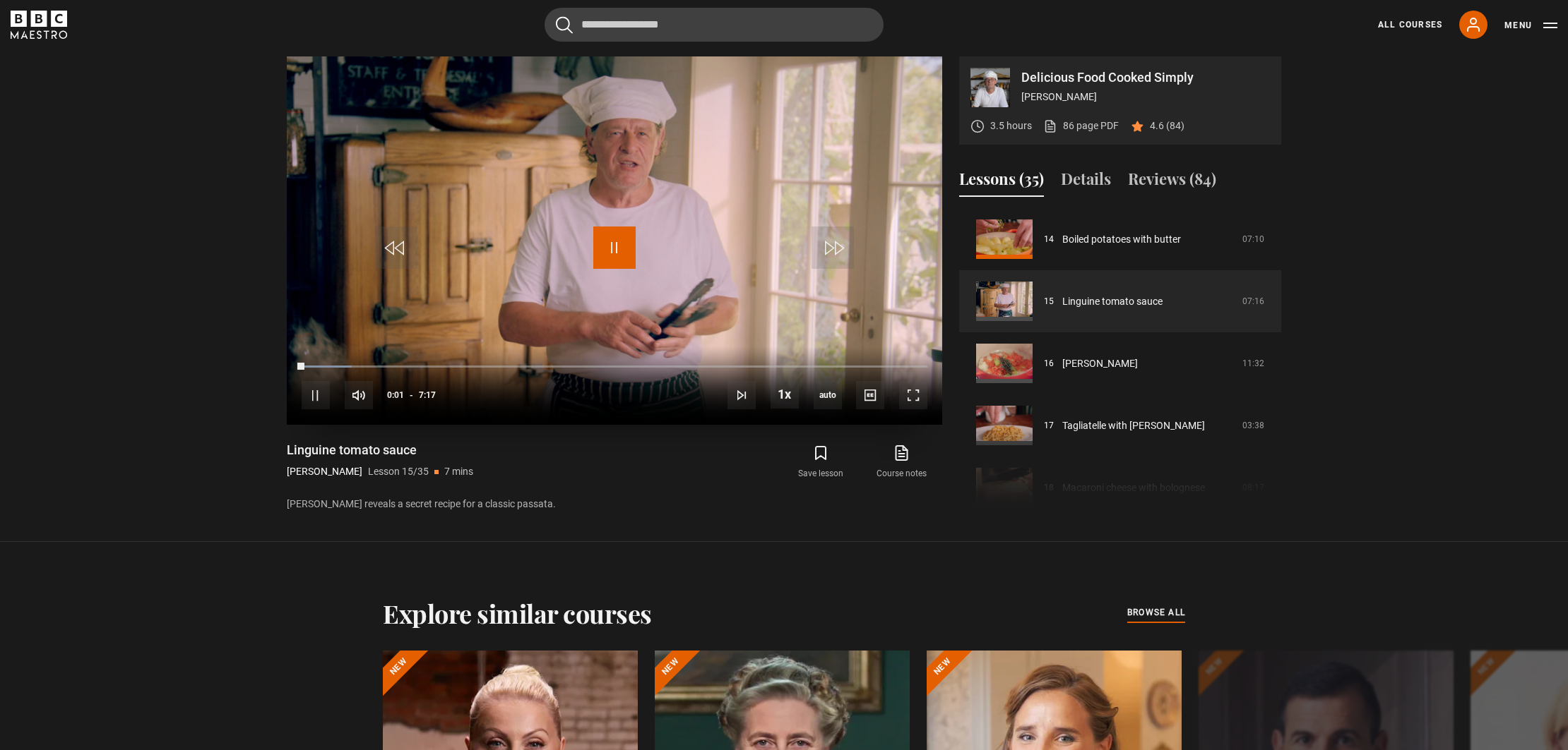
click at [622, 251] on span "Video Player" at bounding box center [614, 248] width 43 height 43
